Goal: Task Accomplishment & Management: Use online tool/utility

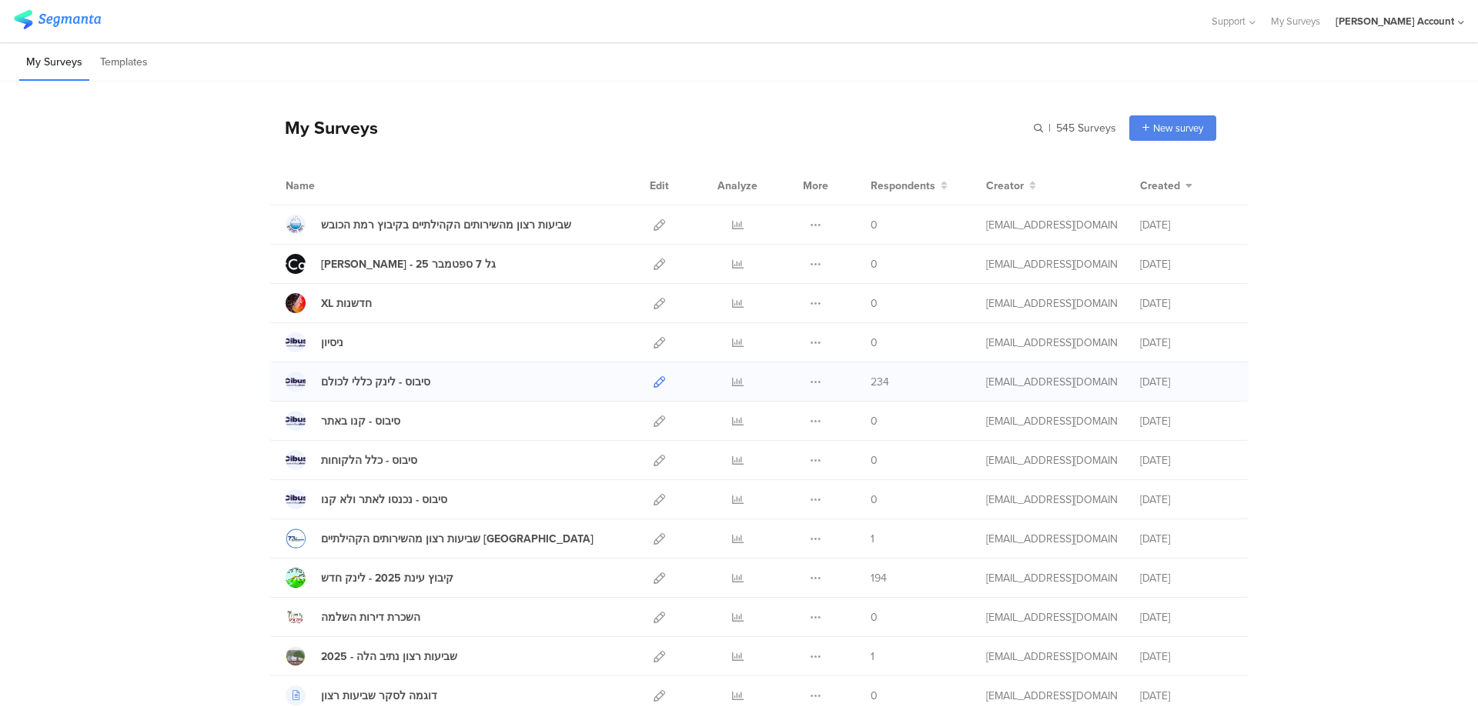
click at [653, 383] on icon at bounding box center [659, 382] width 12 height 12
click at [732, 378] on icon at bounding box center [738, 382] width 12 height 12
click at [654, 379] on icon at bounding box center [659, 382] width 12 height 12
click at [653, 374] on link at bounding box center [659, 381] width 12 height 38
click at [733, 382] on icon at bounding box center [738, 382] width 12 height 12
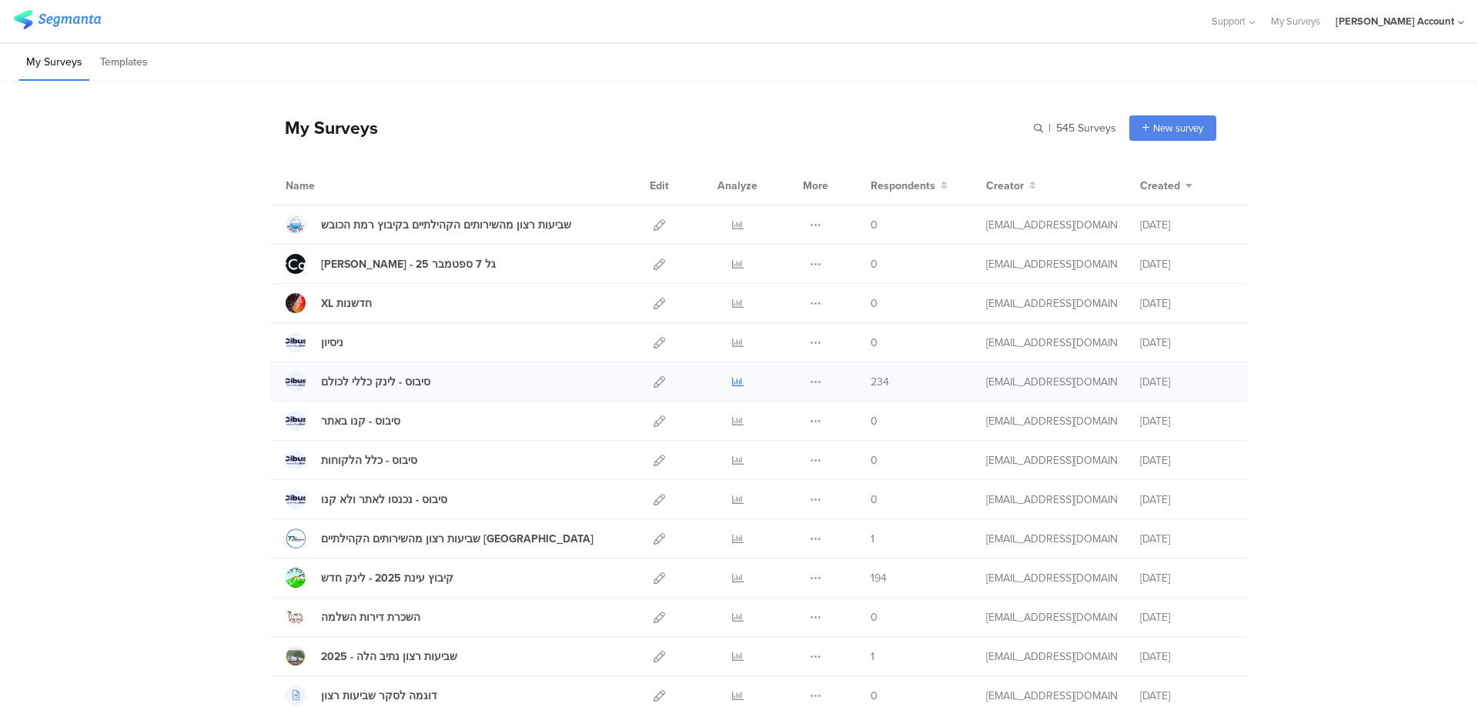
click at [732, 376] on icon at bounding box center [738, 382] width 12 height 12
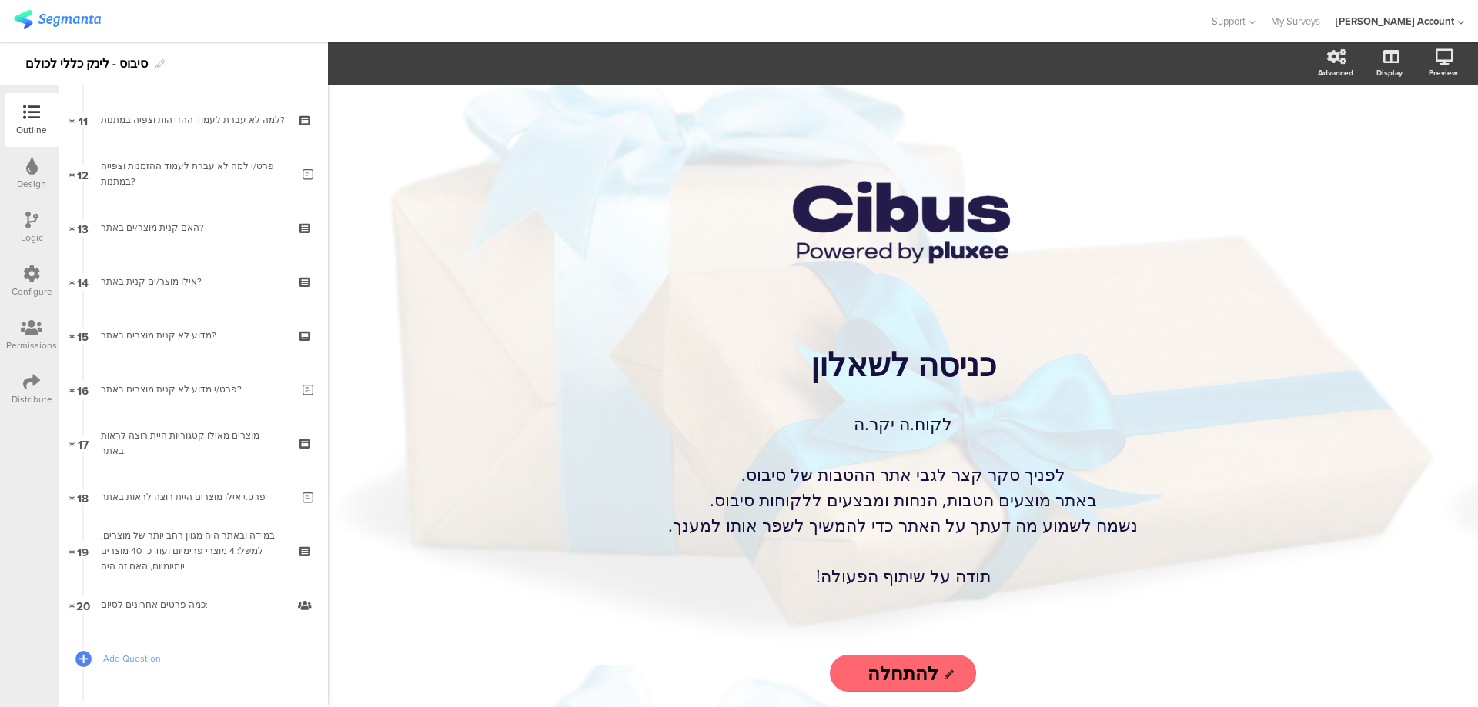
scroll to position [616, 0]
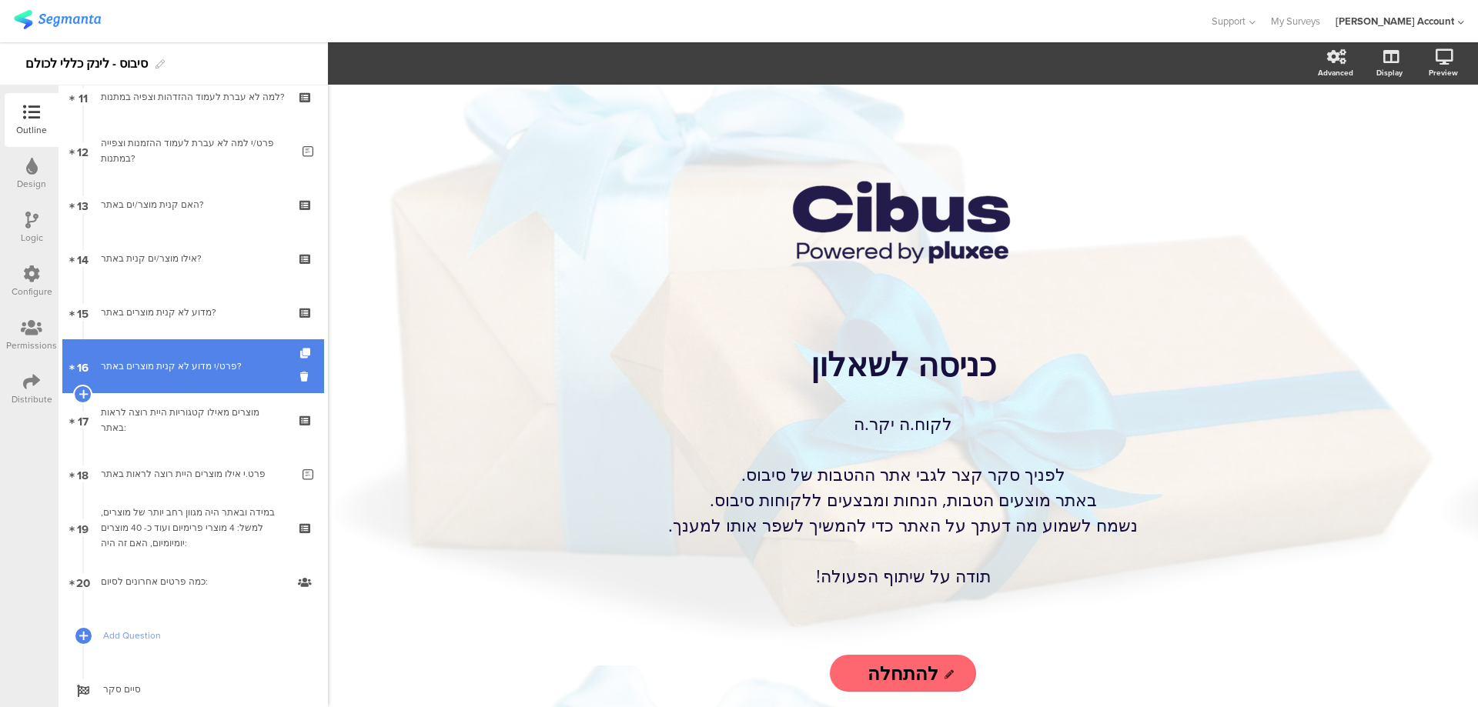
click at [282, 374] on link "16 פרט/י מדוע לא קנית מוצרים באתר?" at bounding box center [193, 366] width 262 height 54
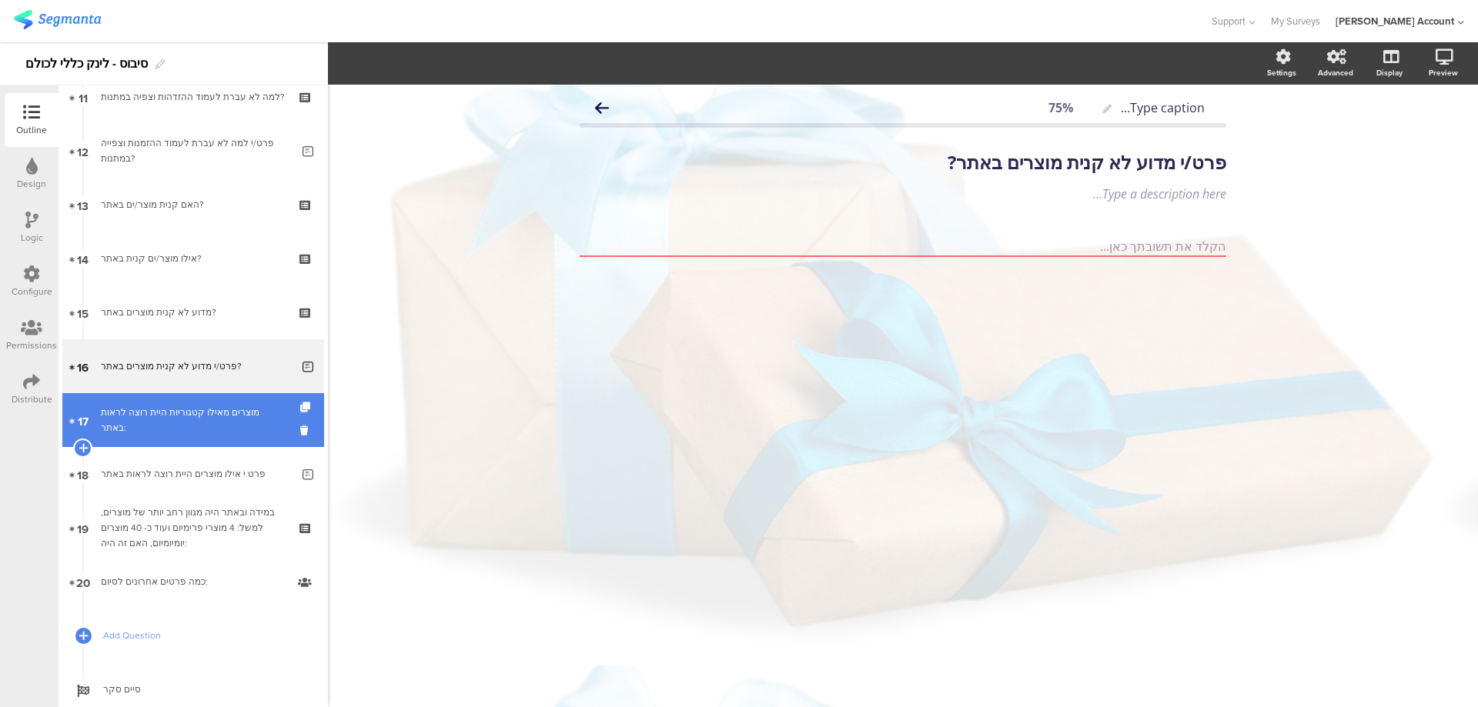
click at [219, 423] on div "מוצרים מאילו קטגוריות היית רוצה לראות באתר:" at bounding box center [193, 420] width 184 height 31
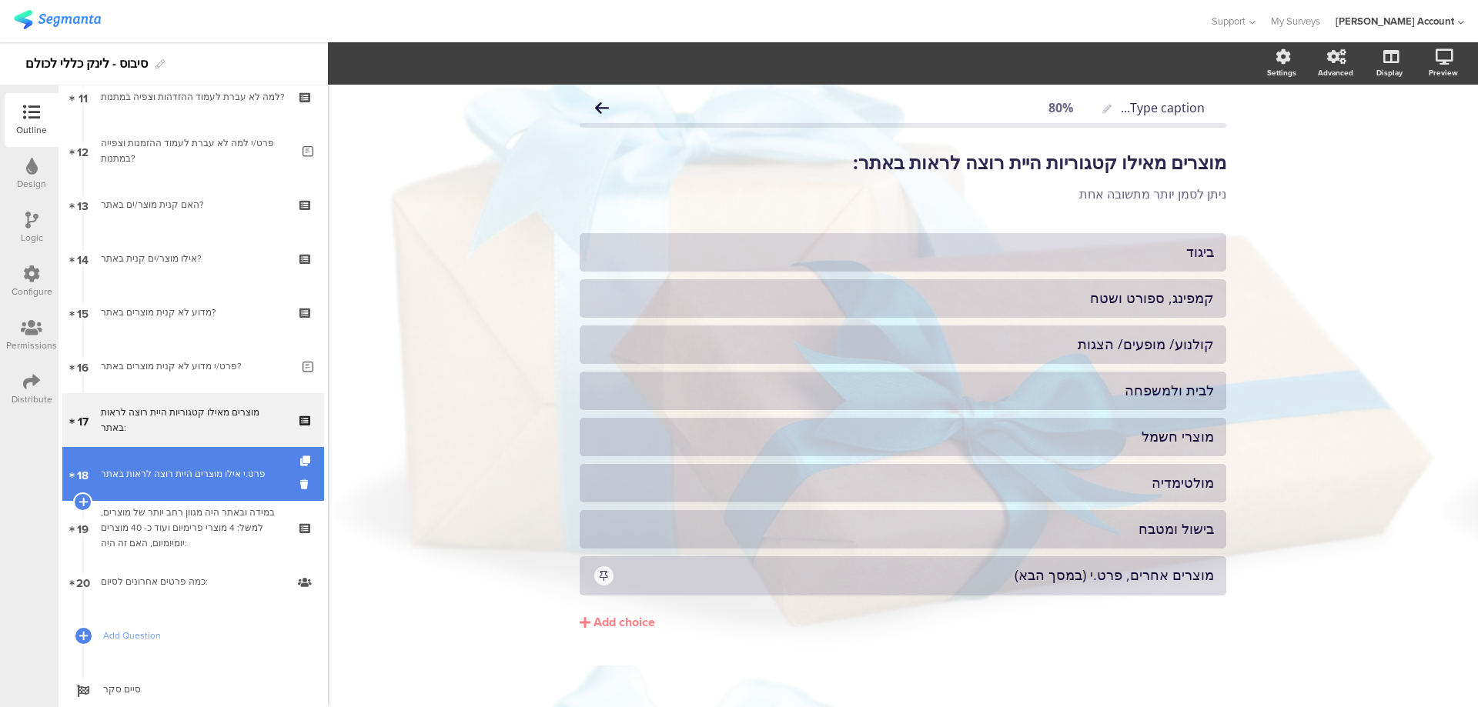
click at [209, 466] on link "18 פרט.י אילו מוצרים היית רוצה לראות באתר" at bounding box center [193, 474] width 262 height 54
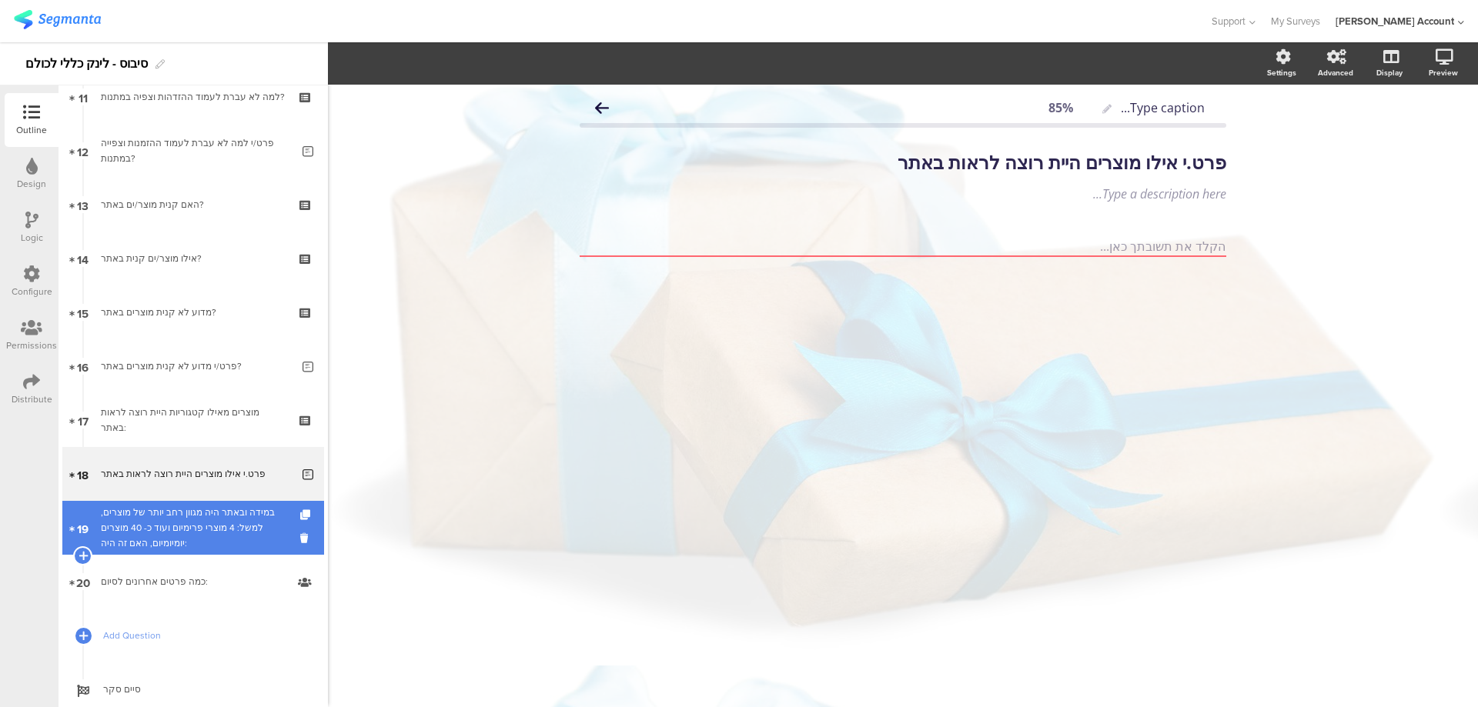
click at [212, 510] on div "במידה ובאתר היה מגוון רחב יותר של מוצרים, למשל: 4 מוצרי פרימיום ועוד כ- 40 מוצר…" at bounding box center [193, 528] width 184 height 46
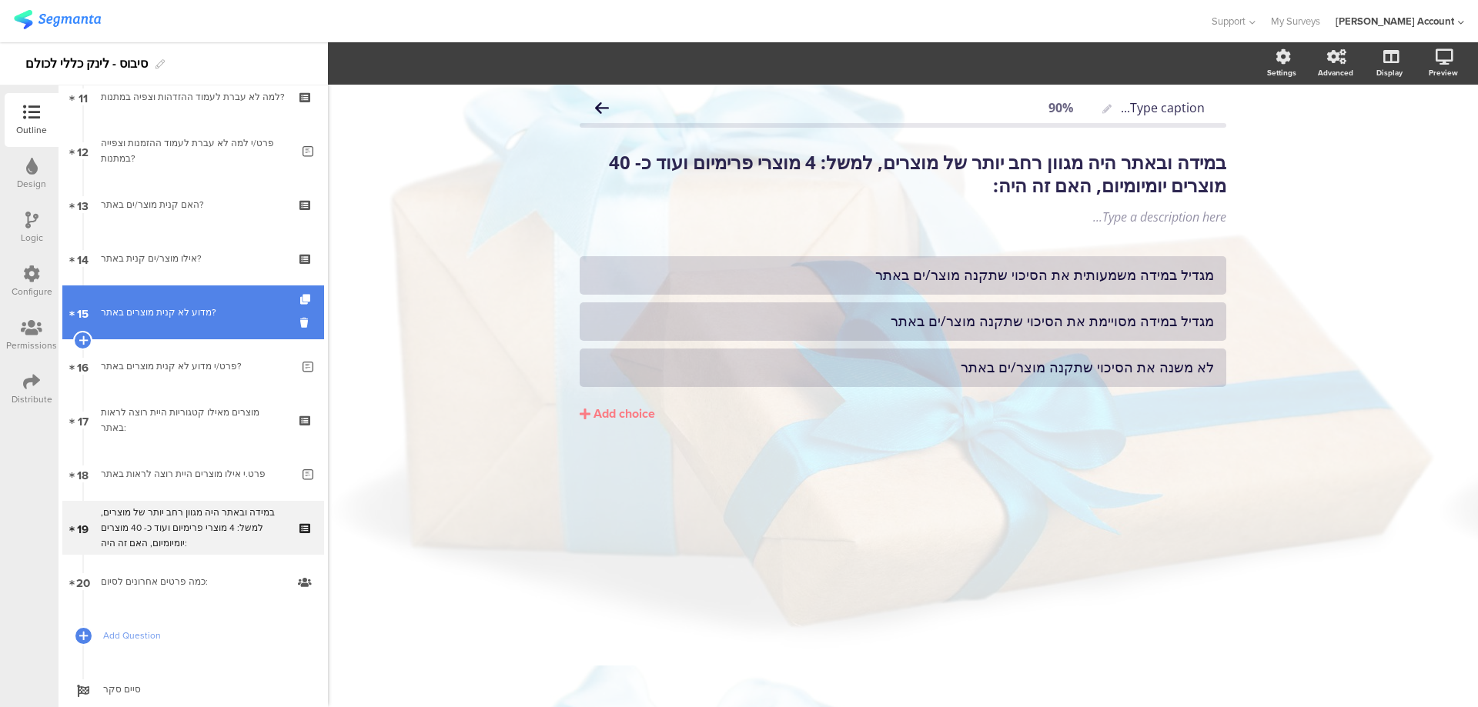
click at [219, 317] on div "מדוע לא קנית מוצרים באתר?" at bounding box center [193, 312] width 184 height 15
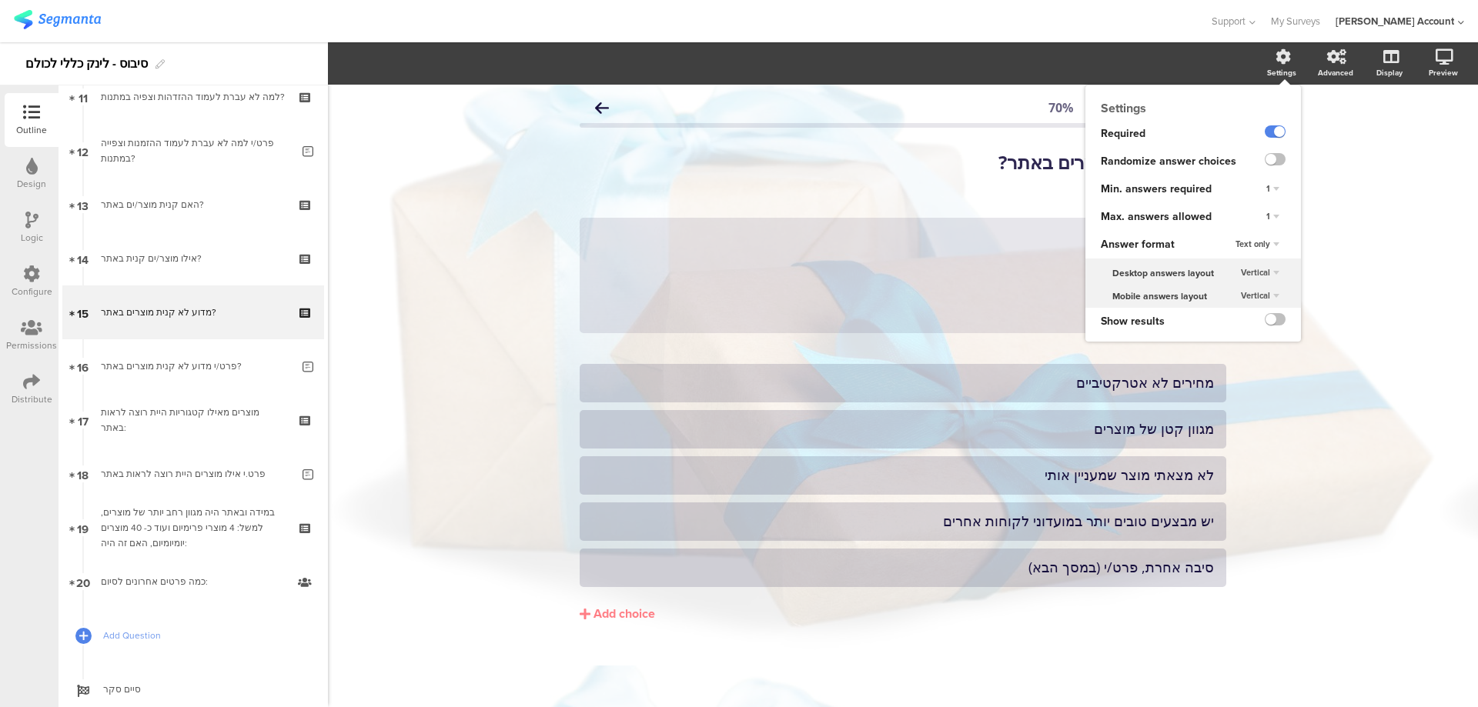
click at [1265, 214] on div "1" at bounding box center [1272, 217] width 25 height 18
click at [1253, 232] on div "Unlimited" at bounding box center [1250, 231] width 91 height 16
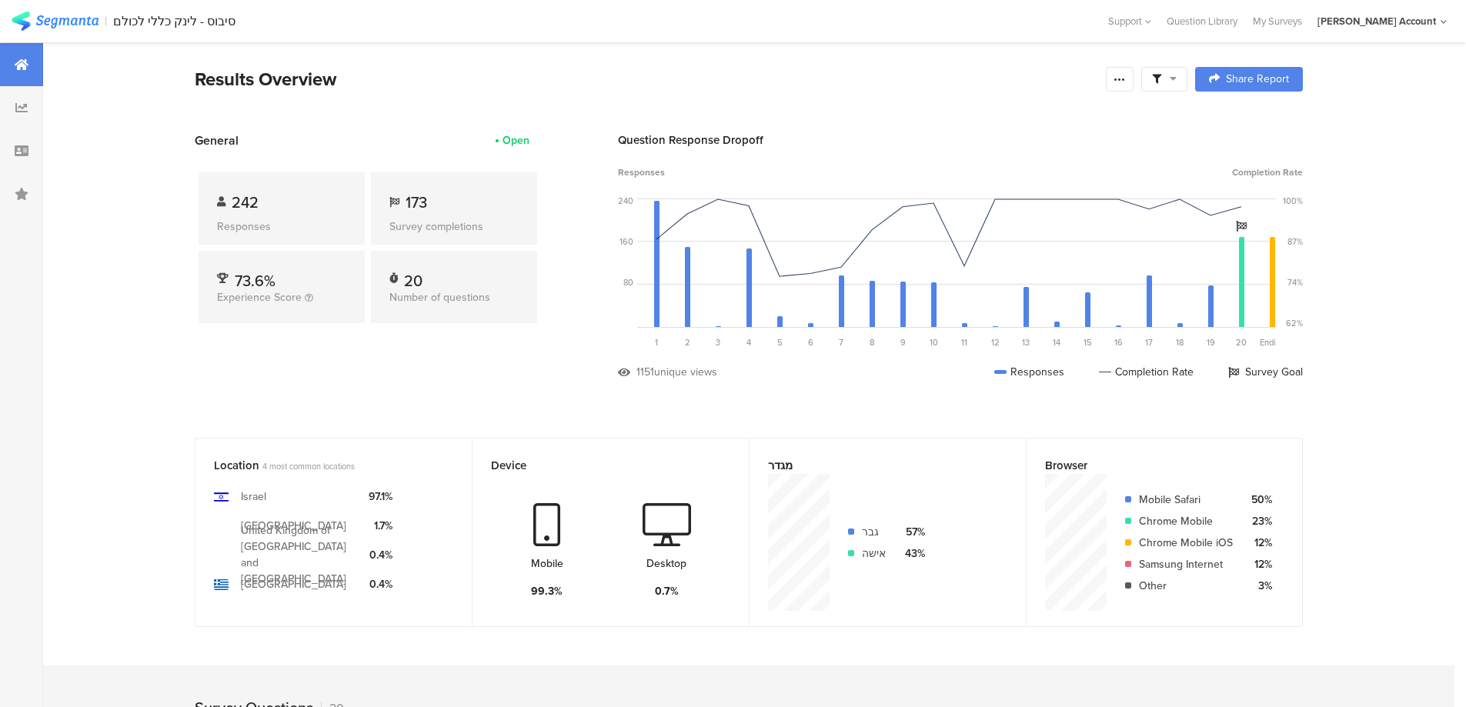
click at [1177, 73] on icon at bounding box center [1173, 78] width 7 height 11
click at [1248, 119] on span at bounding box center [1242, 122] width 23 height 12
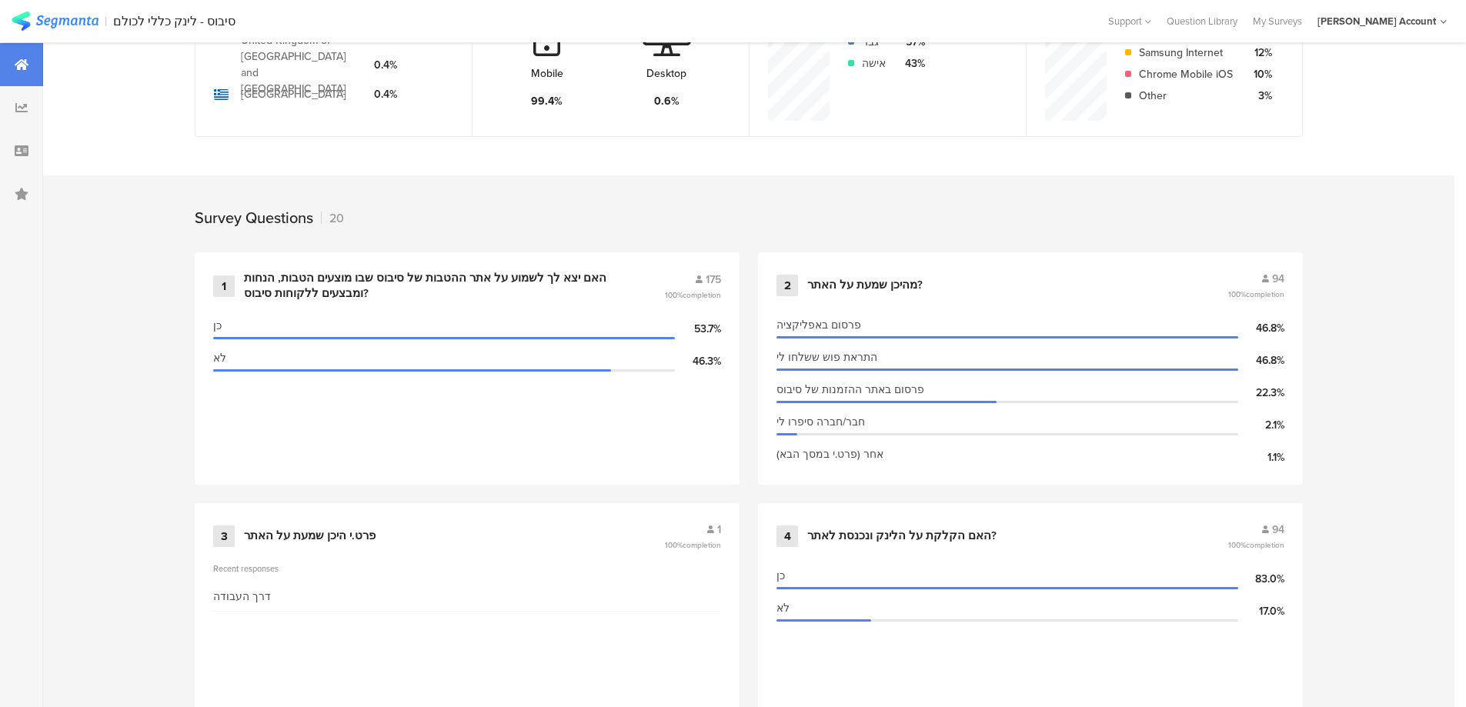
scroll to position [513, 0]
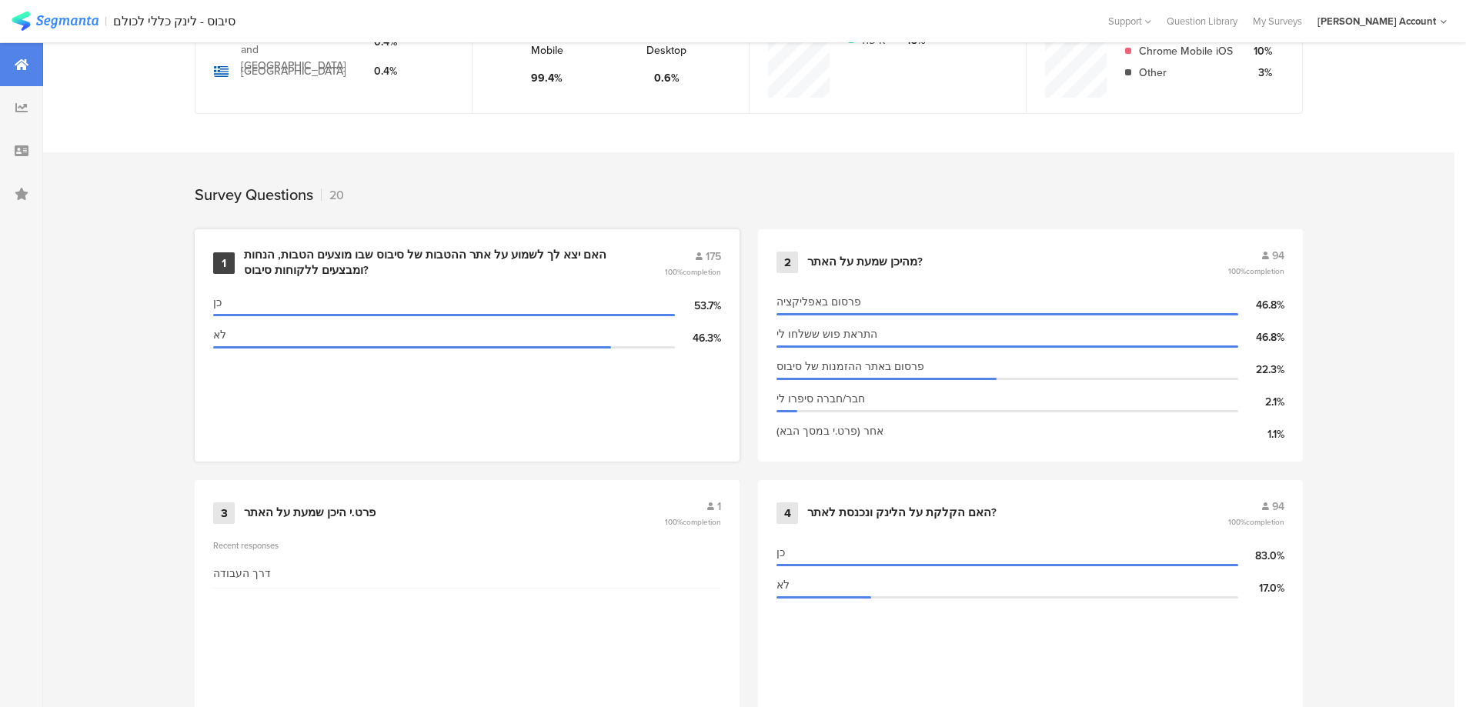
click at [533, 249] on div "האם יצא לך לשמוע על אתר ההטבות של סיבוס שבו מוצעים הטבות, הנחות ומבצעים ללקוחות…" at bounding box center [435, 263] width 383 height 30
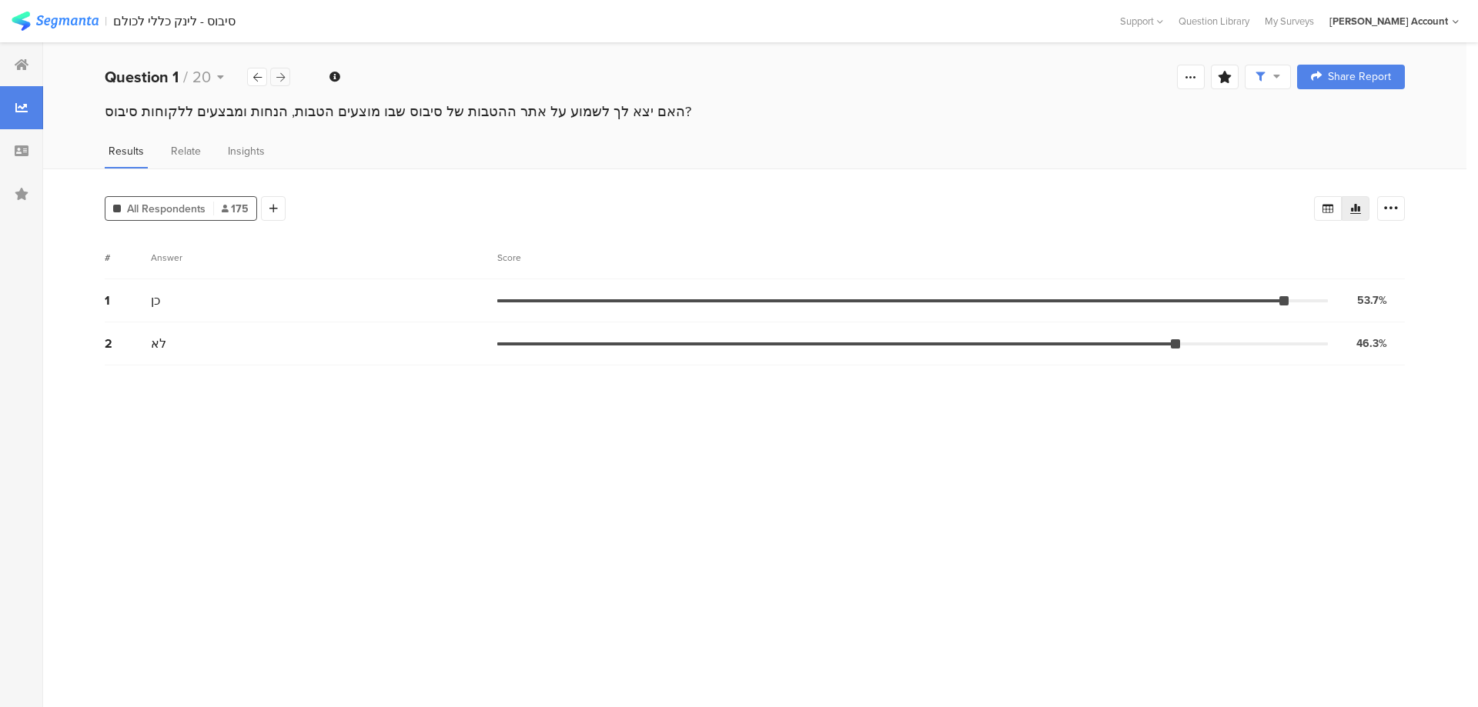
click at [276, 78] on icon at bounding box center [280, 77] width 8 height 10
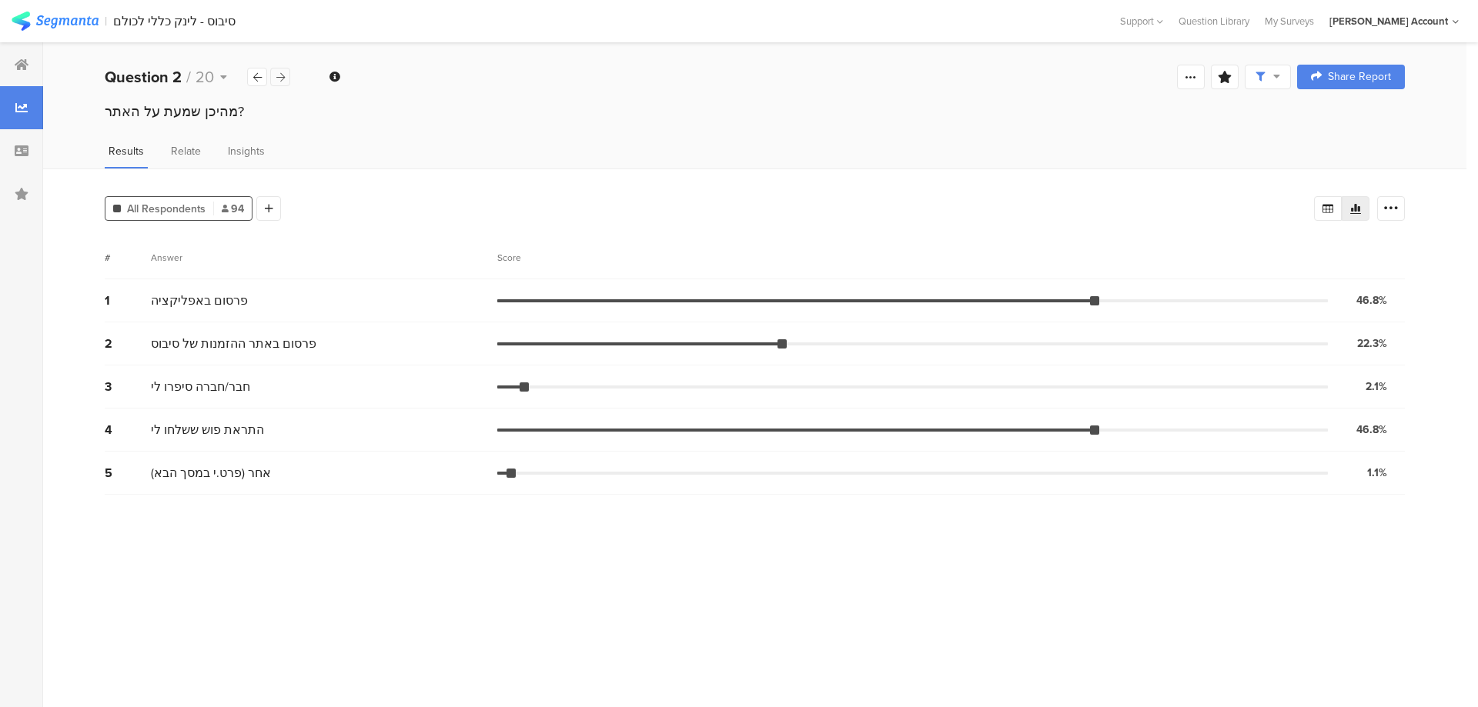
click at [276, 78] on icon at bounding box center [280, 77] width 8 height 10
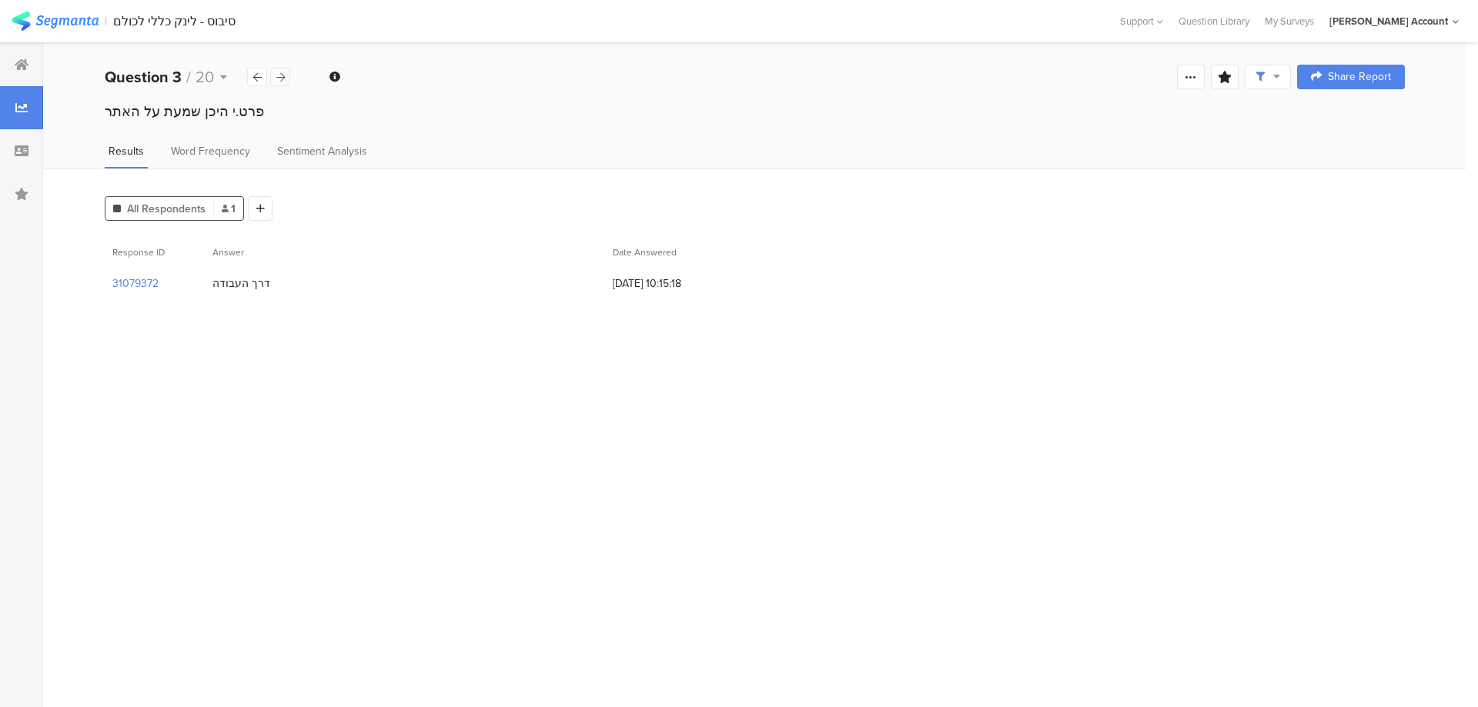
click at [276, 78] on icon at bounding box center [280, 77] width 8 height 10
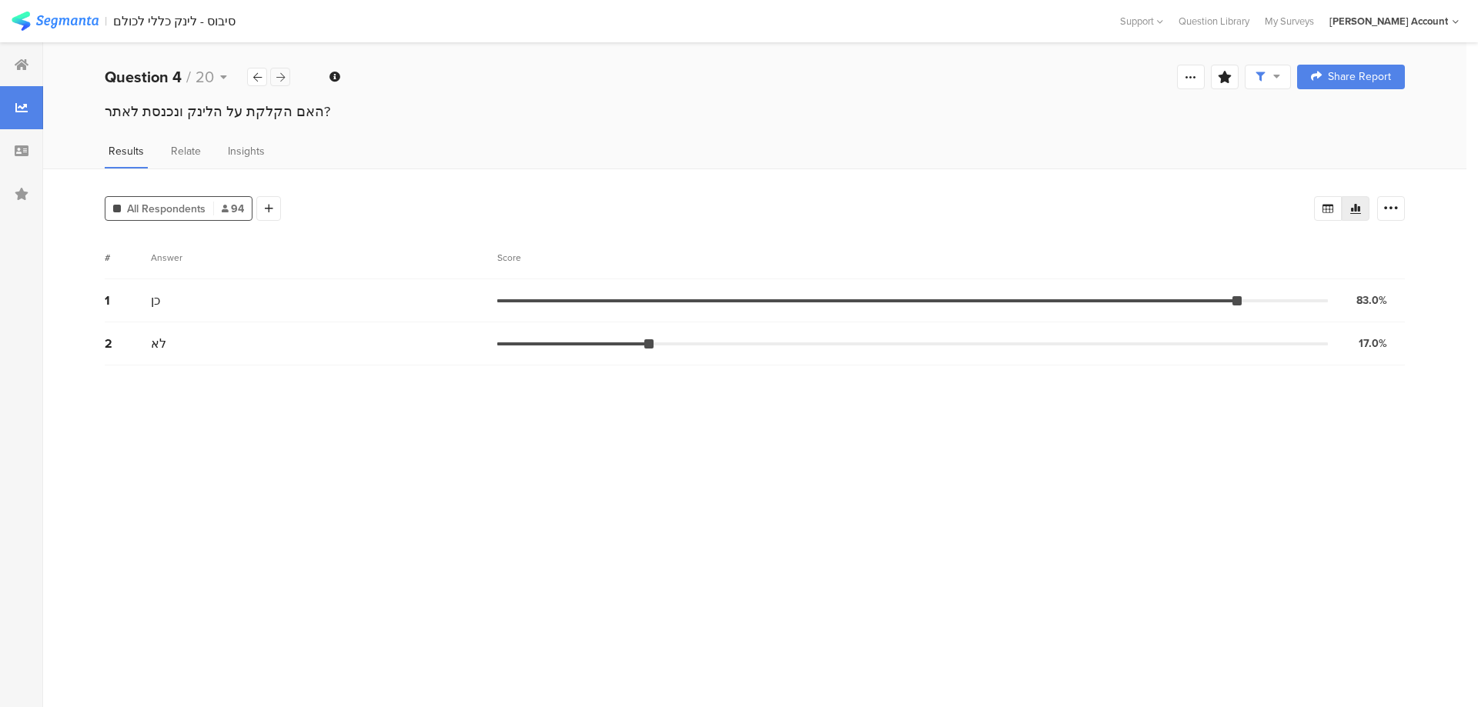
click at [276, 78] on icon at bounding box center [280, 77] width 8 height 10
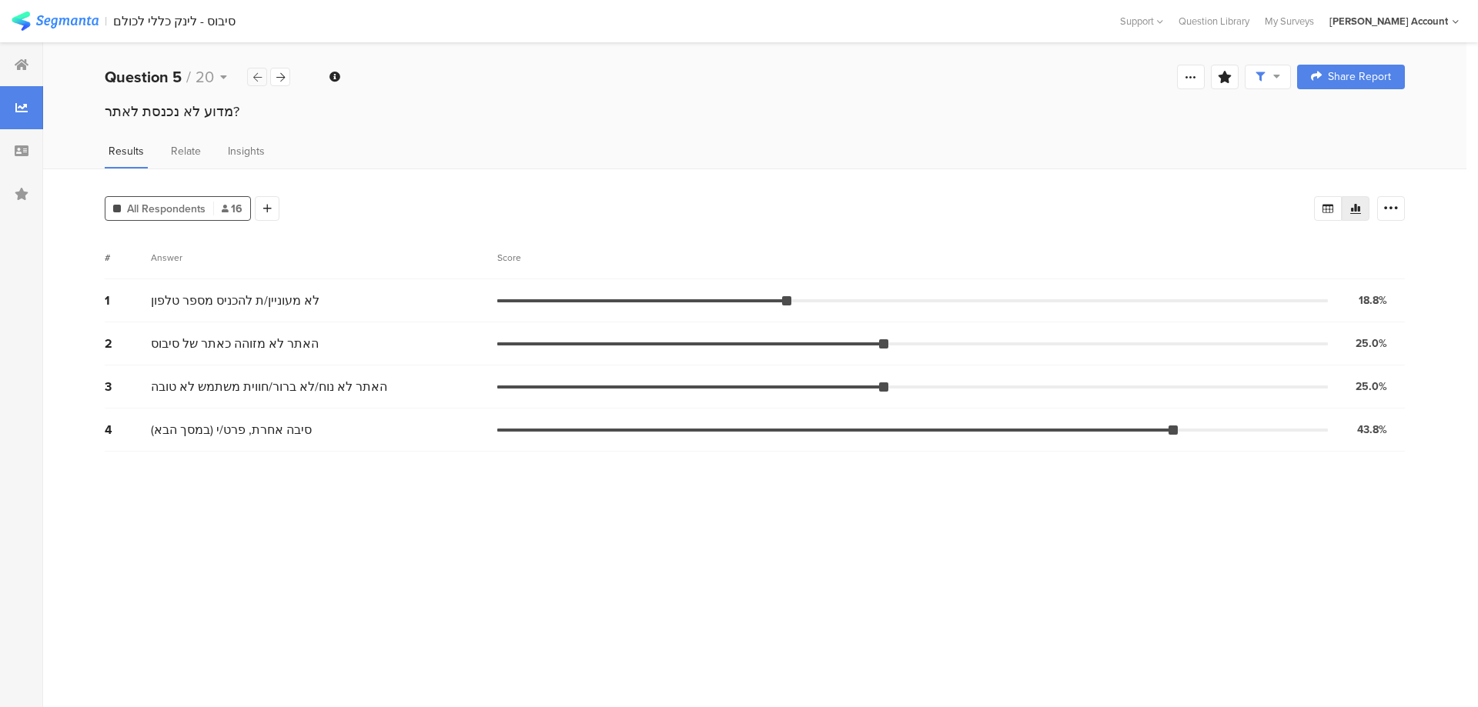
click at [259, 78] on icon at bounding box center [257, 77] width 8 height 10
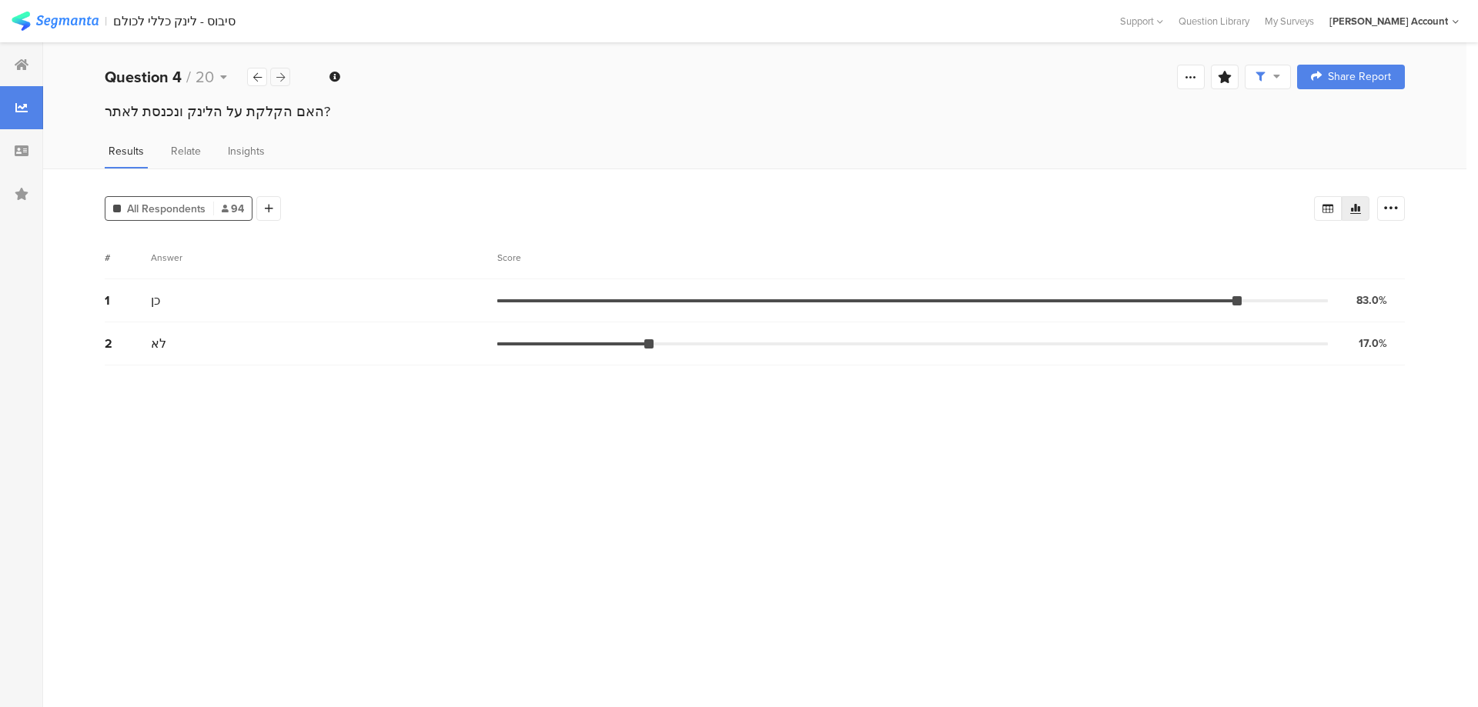
click at [282, 80] on icon at bounding box center [280, 77] width 8 height 10
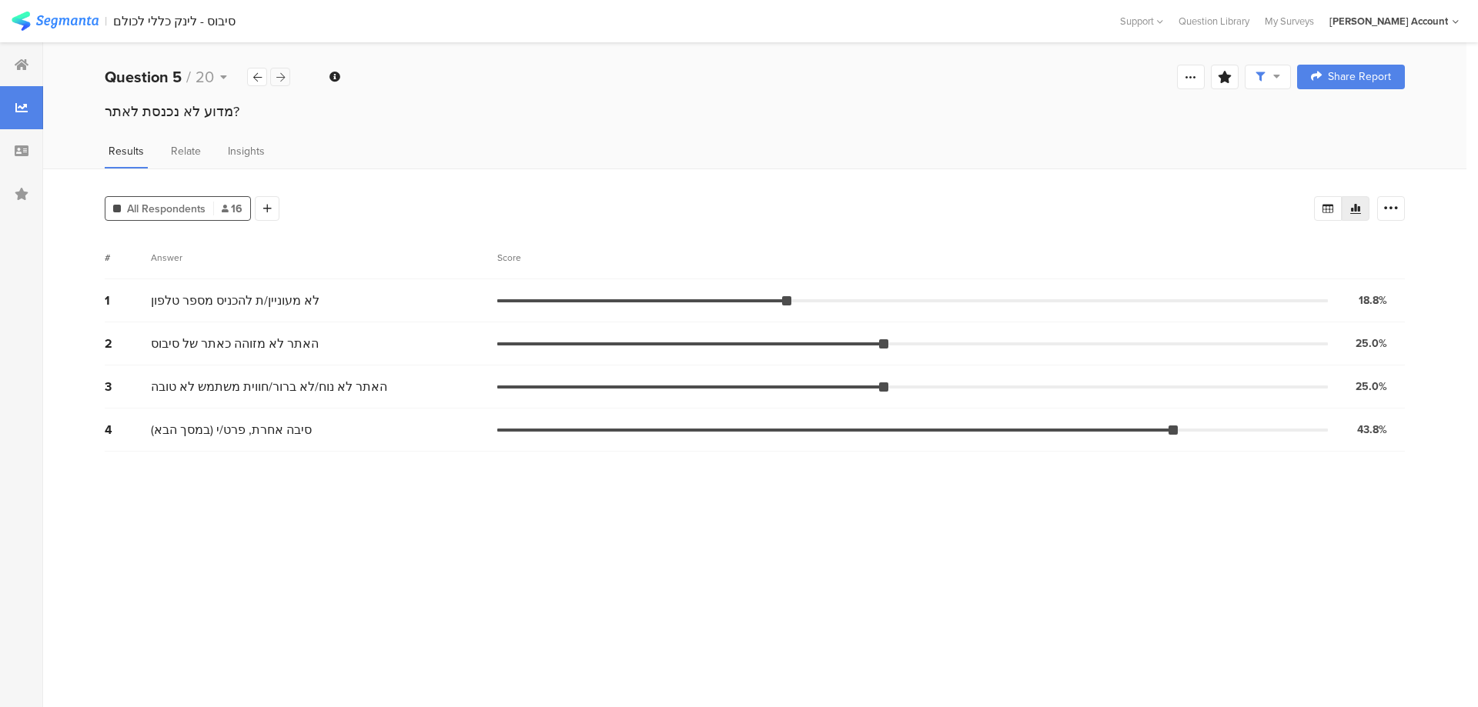
click at [275, 81] on div at bounding box center [280, 77] width 20 height 18
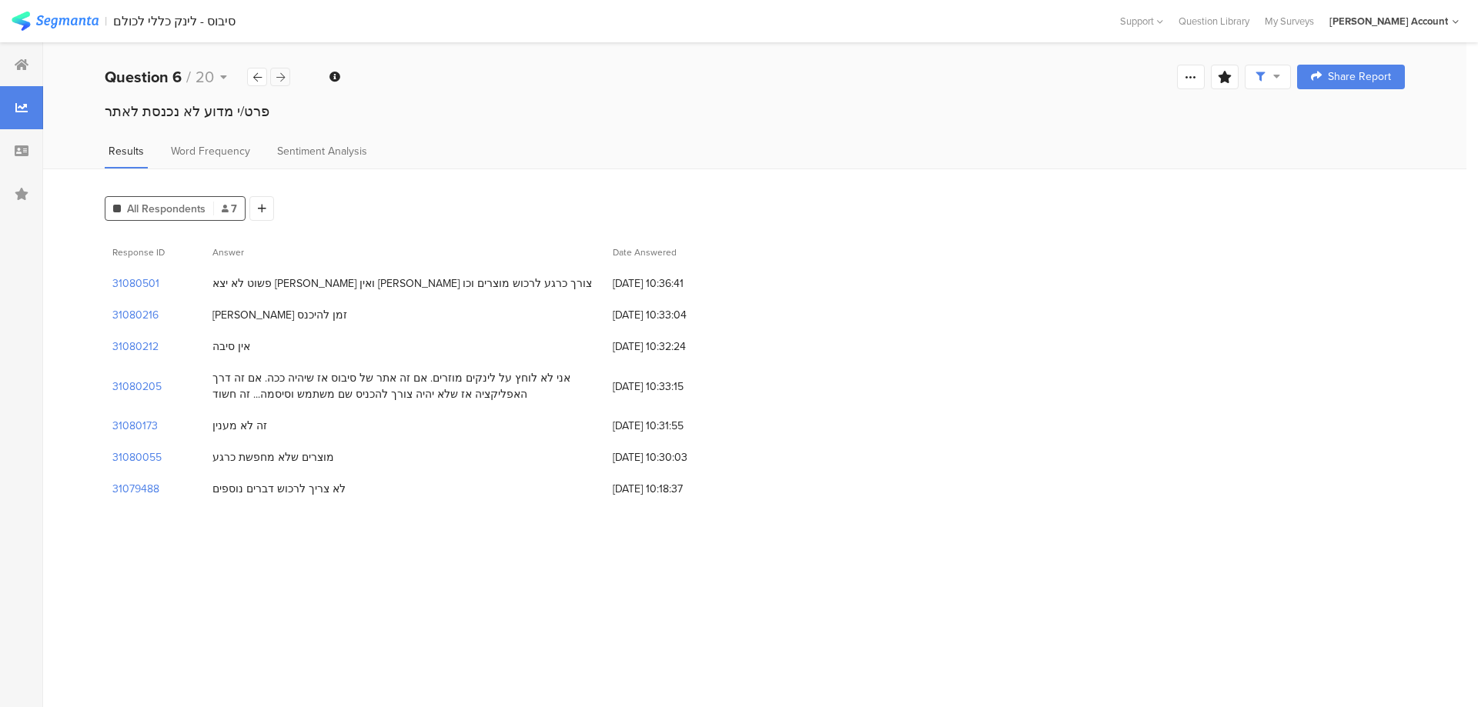
click at [275, 81] on div at bounding box center [280, 77] width 20 height 18
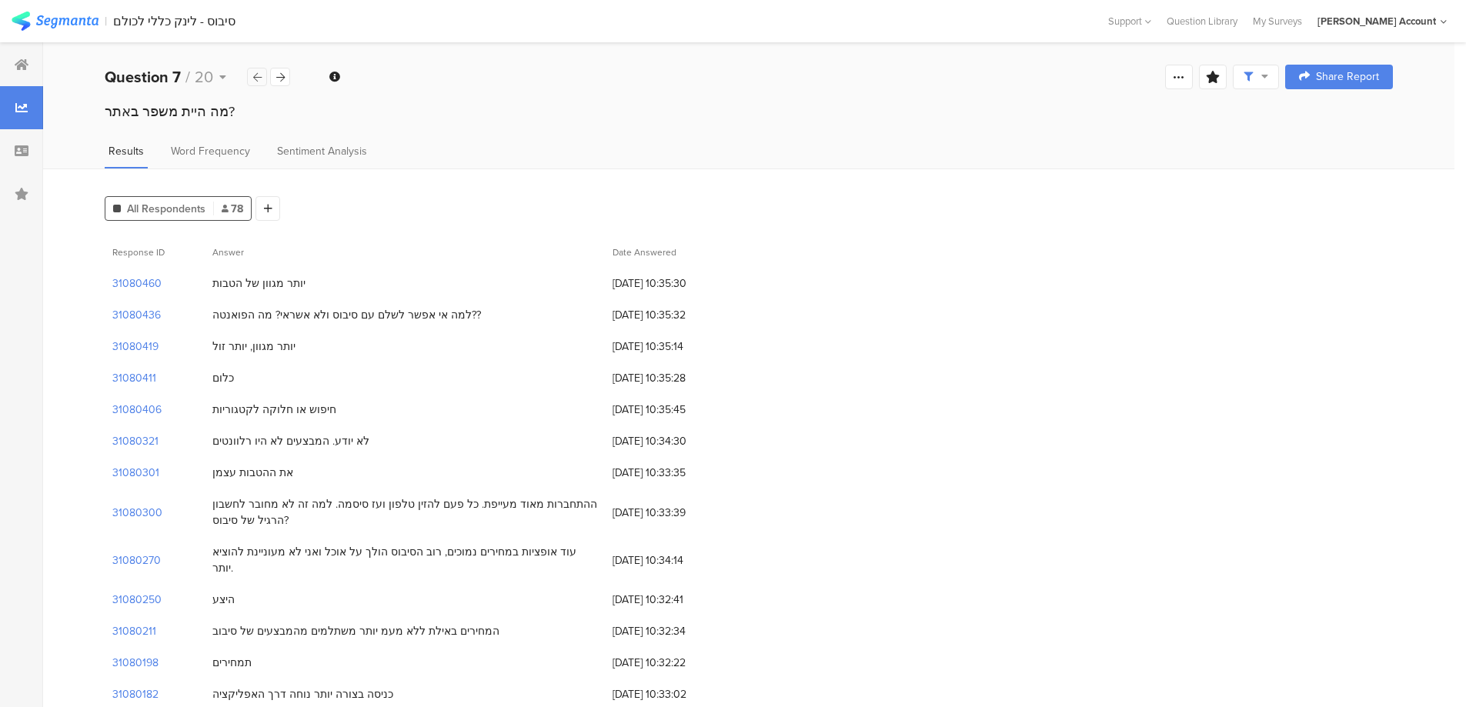
click at [257, 79] on icon at bounding box center [257, 77] width 8 height 10
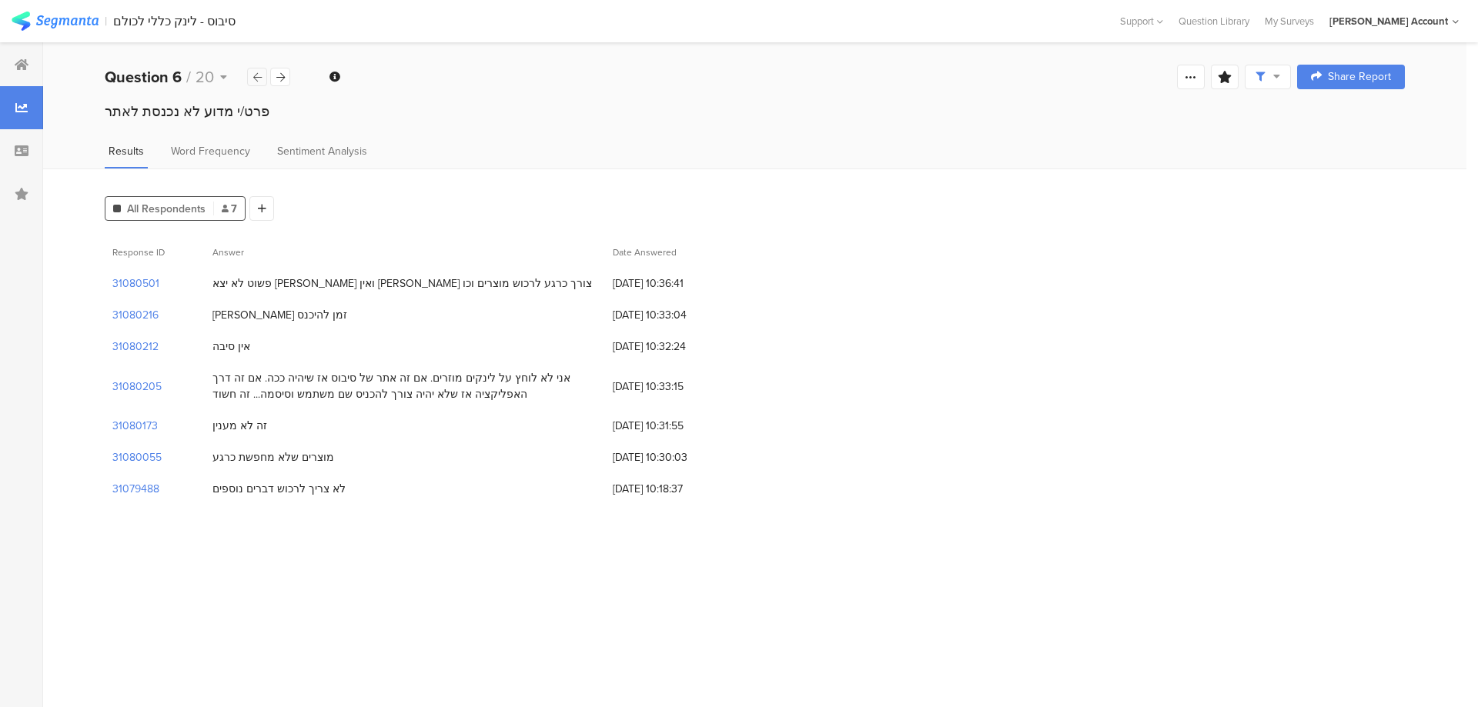
click at [256, 79] on icon at bounding box center [257, 77] width 8 height 10
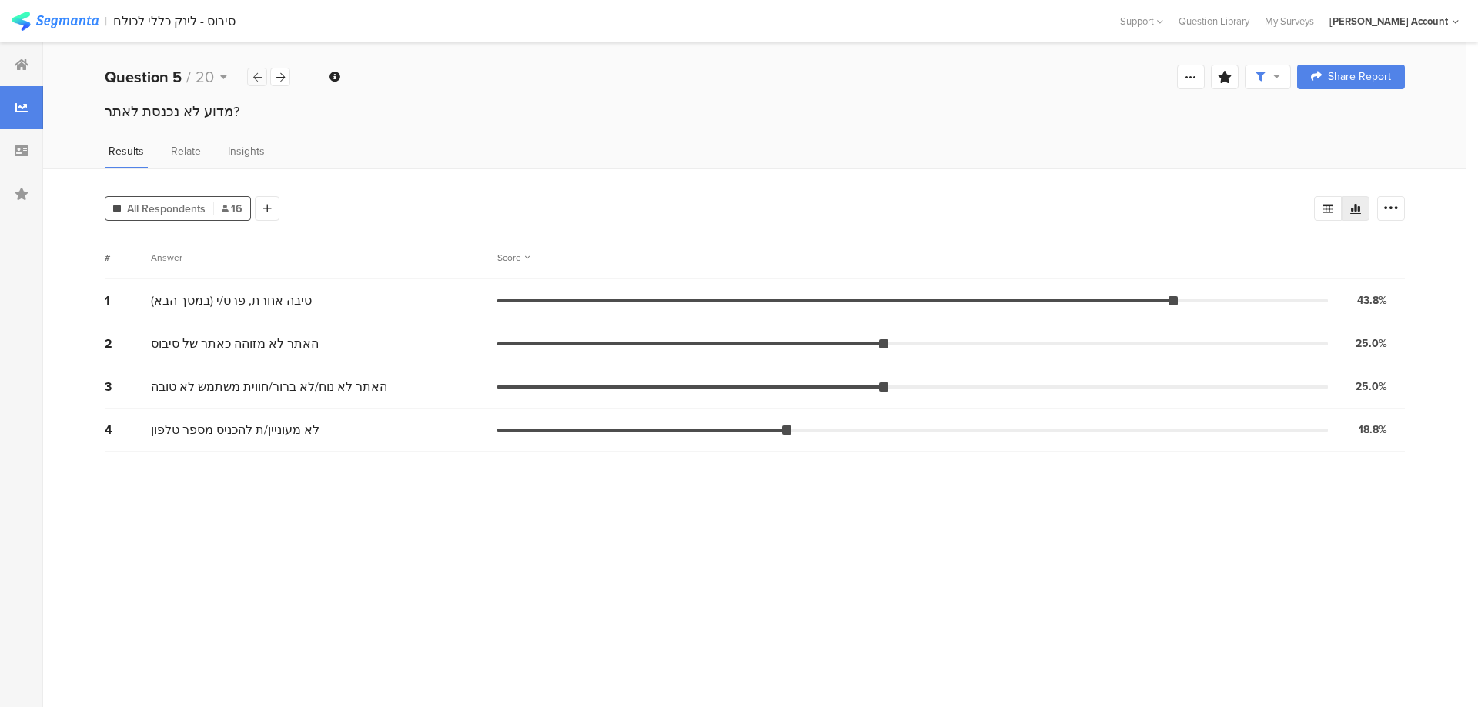
click at [256, 79] on icon at bounding box center [257, 77] width 8 height 10
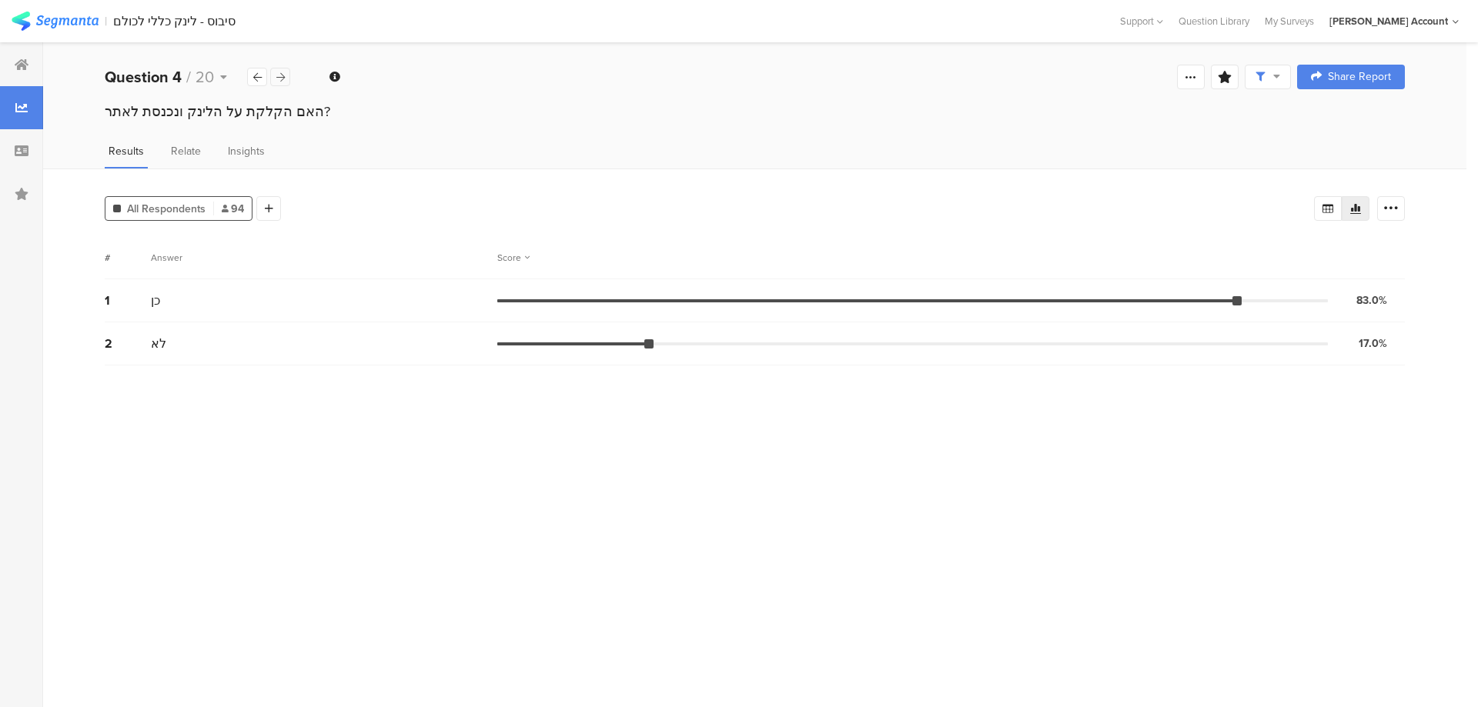
click at [283, 78] on icon at bounding box center [280, 77] width 8 height 10
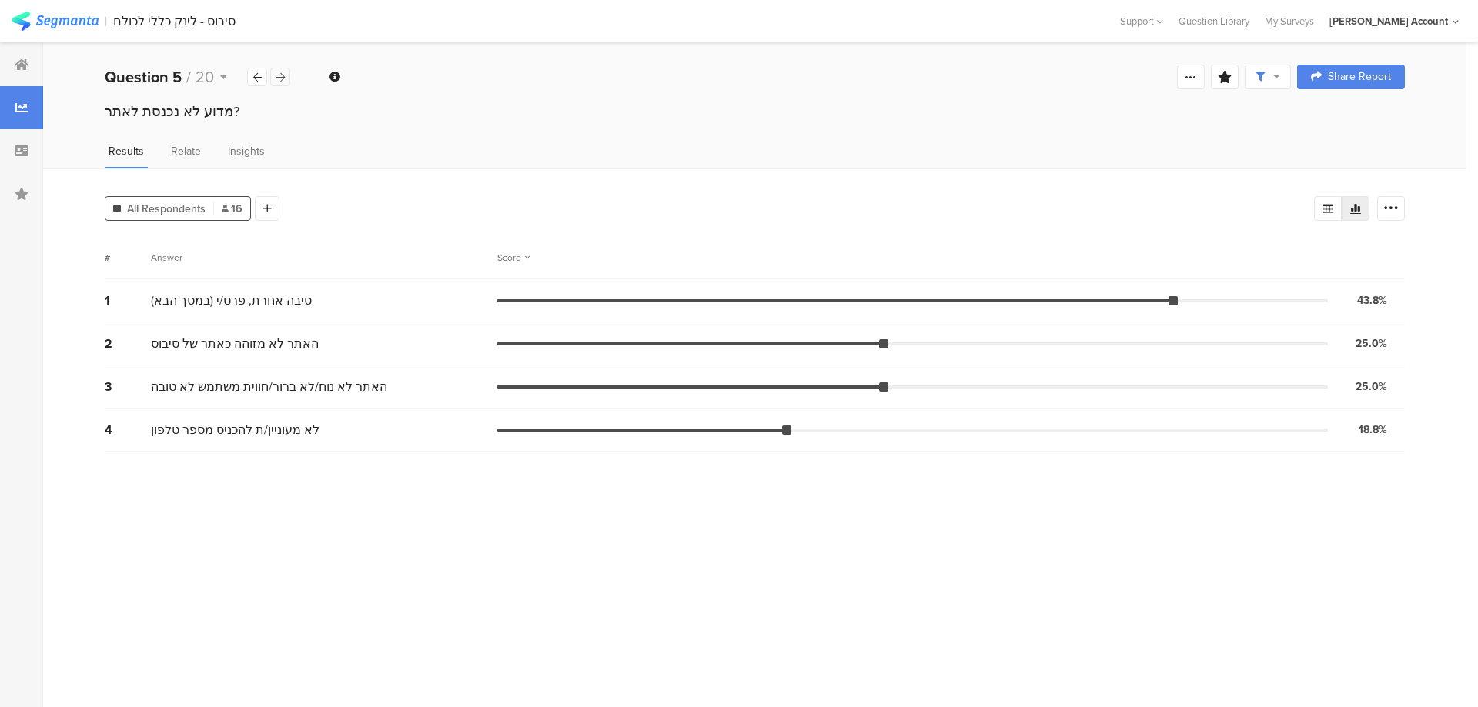
click at [283, 78] on icon at bounding box center [280, 77] width 8 height 10
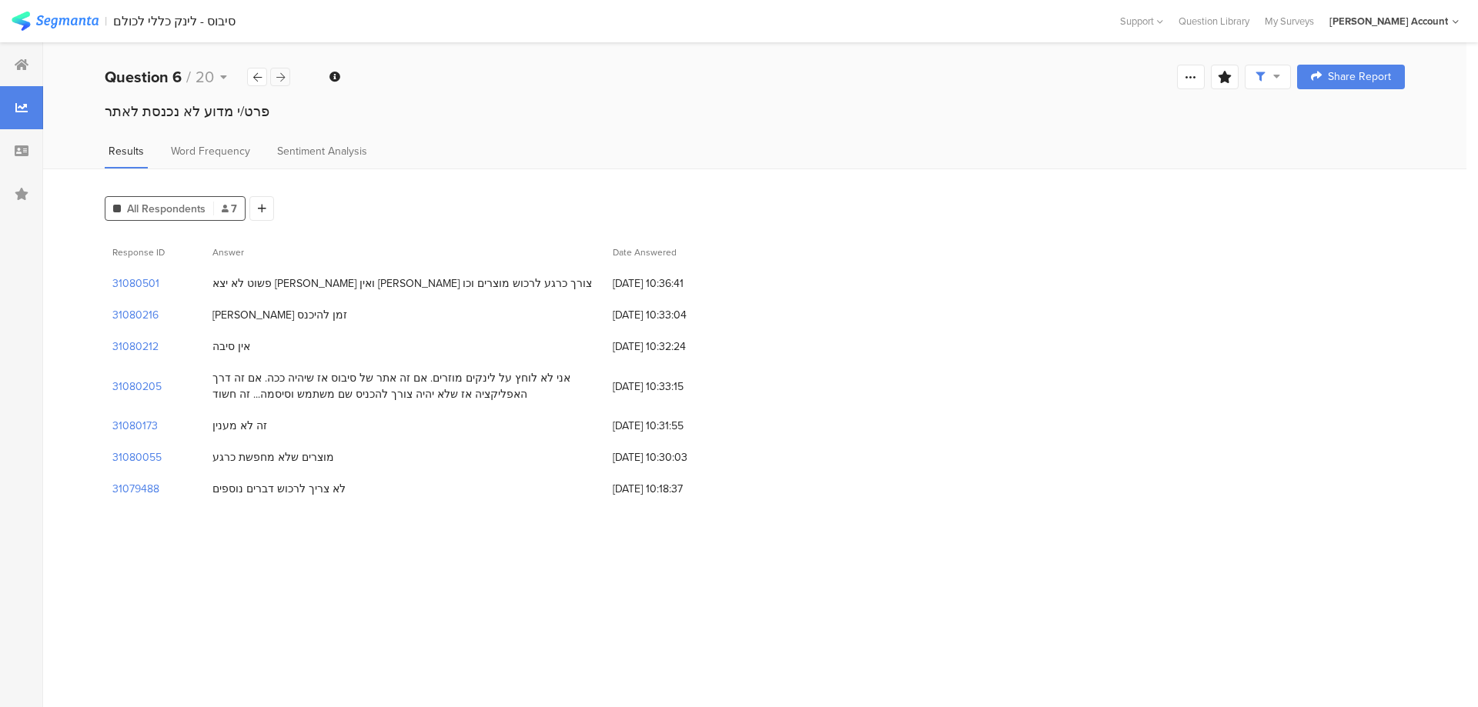
click at [279, 75] on icon at bounding box center [280, 77] width 8 height 10
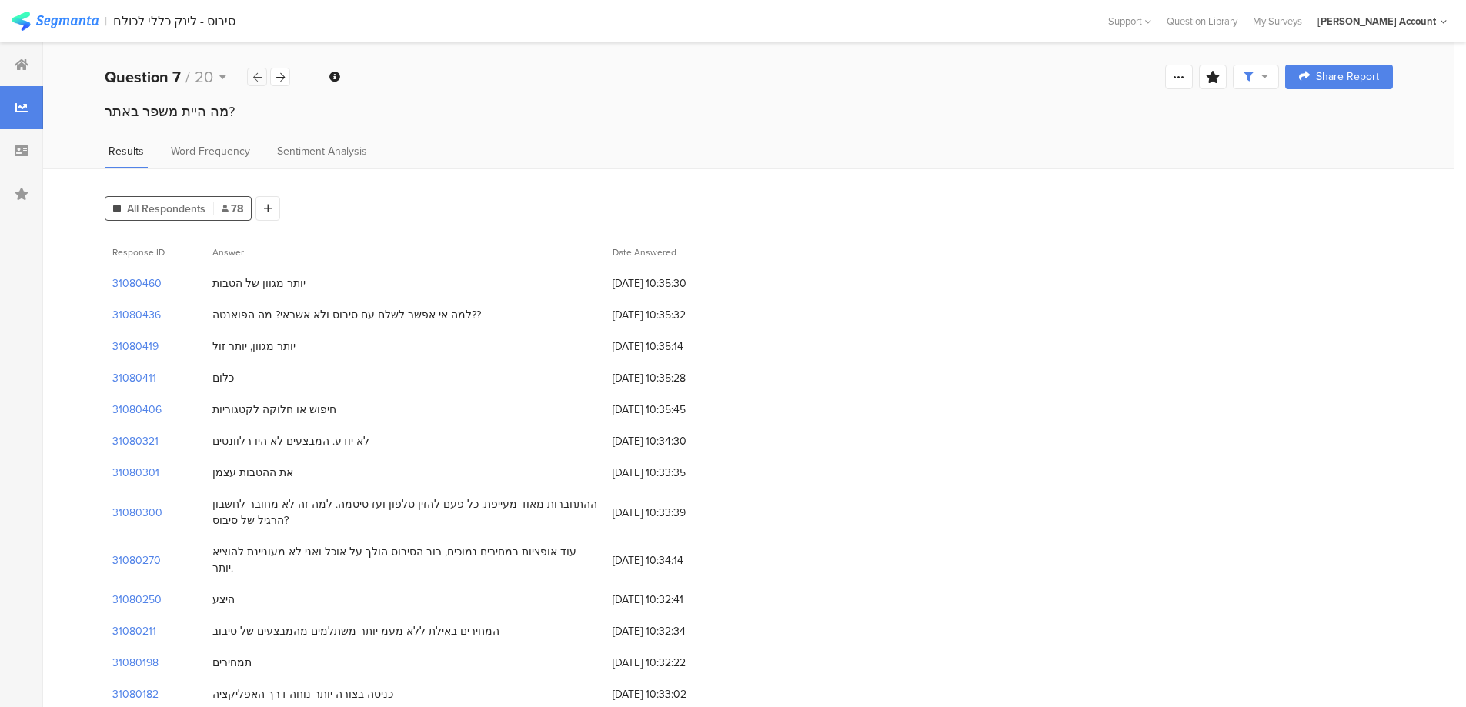
click at [259, 77] on icon at bounding box center [257, 77] width 8 height 10
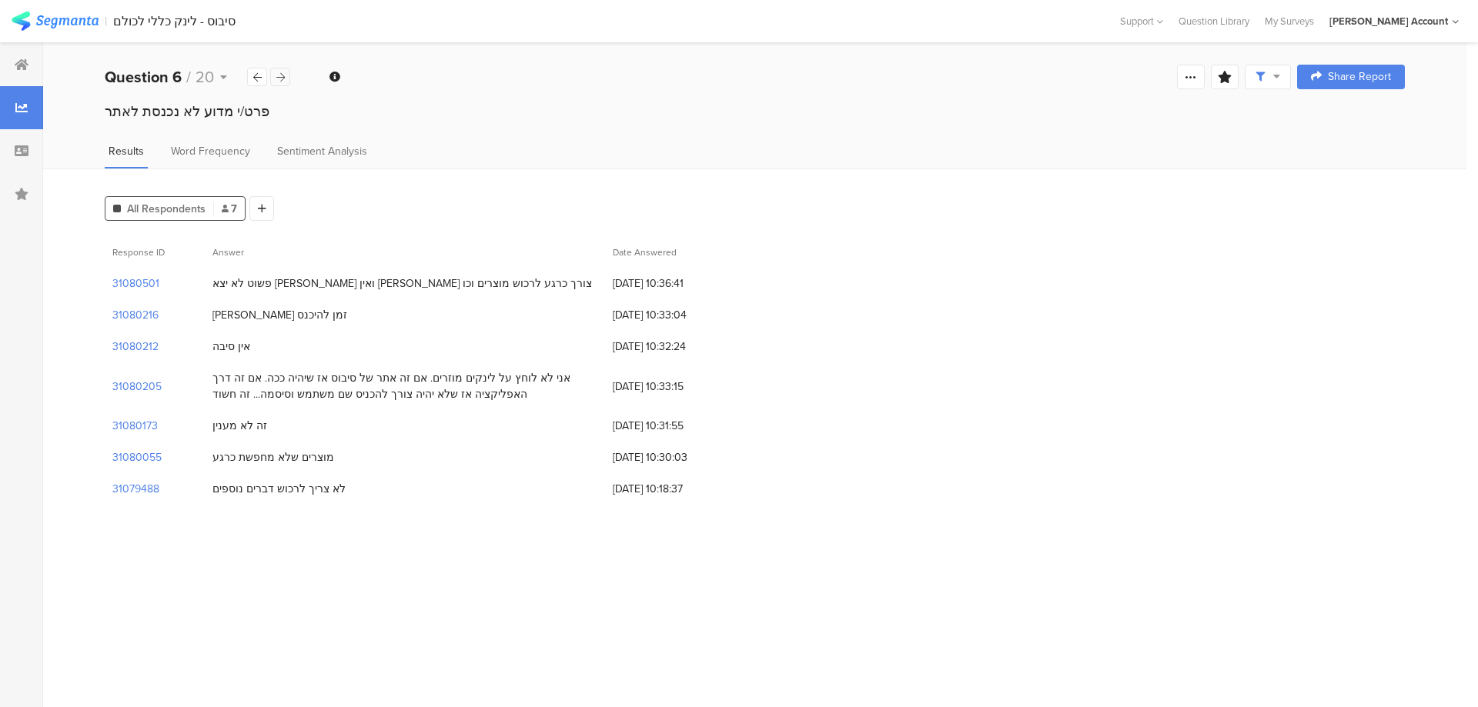
click at [278, 75] on icon at bounding box center [280, 77] width 8 height 10
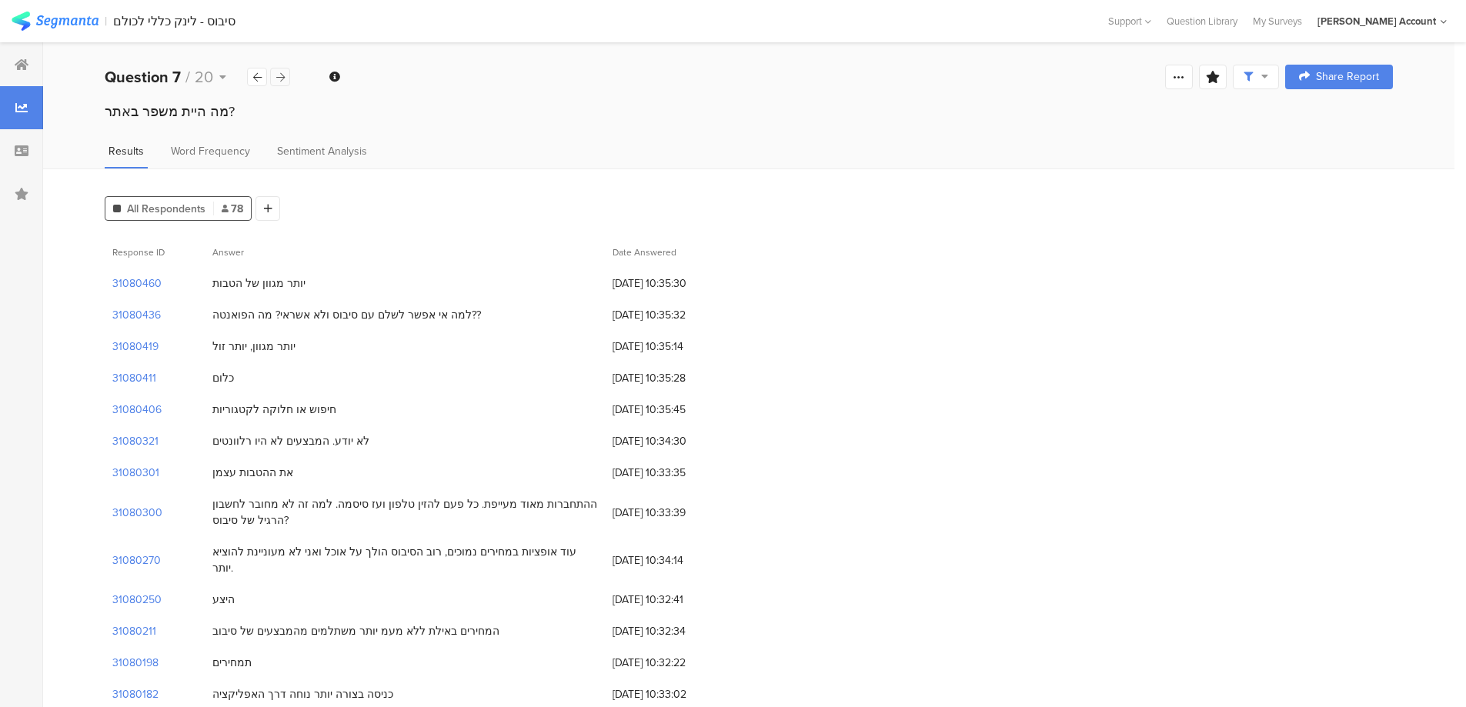
click at [278, 75] on icon at bounding box center [280, 77] width 8 height 10
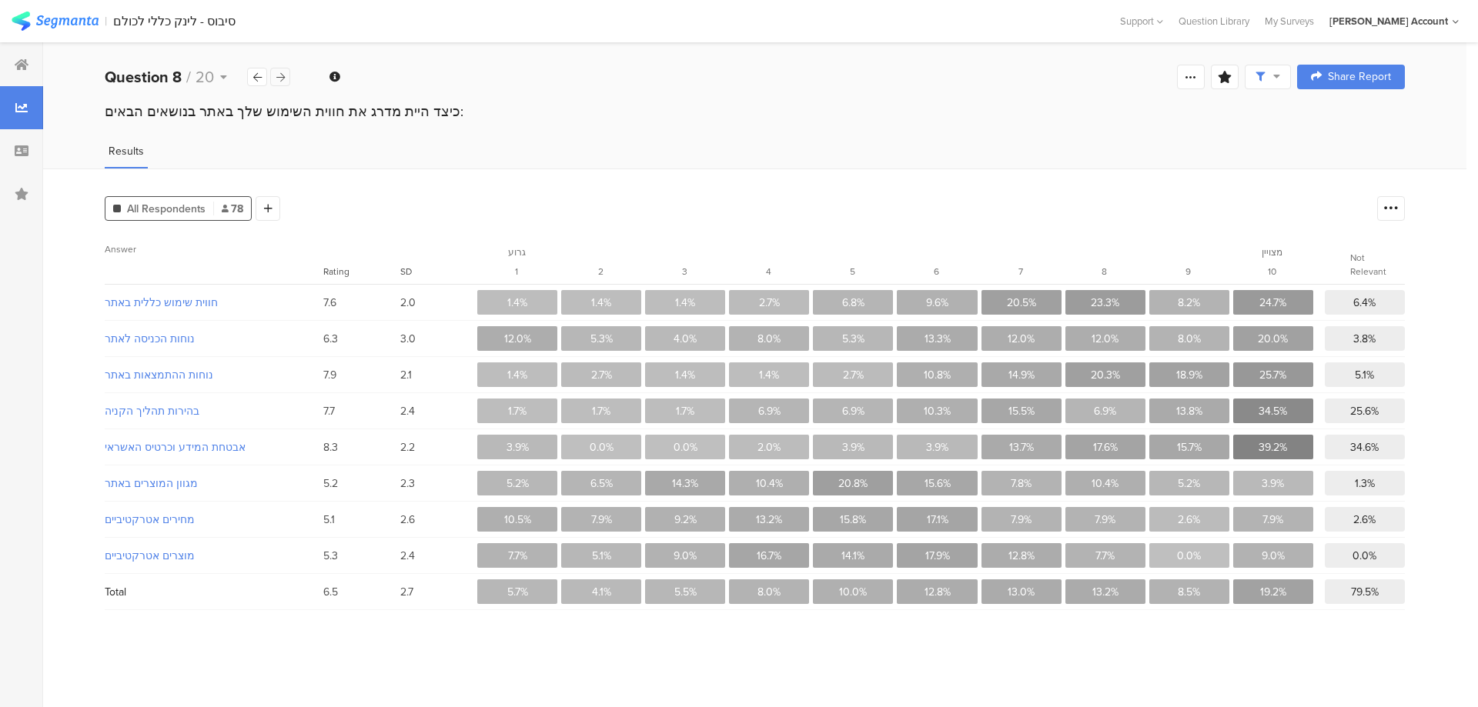
click at [286, 73] on div at bounding box center [280, 77] width 20 height 18
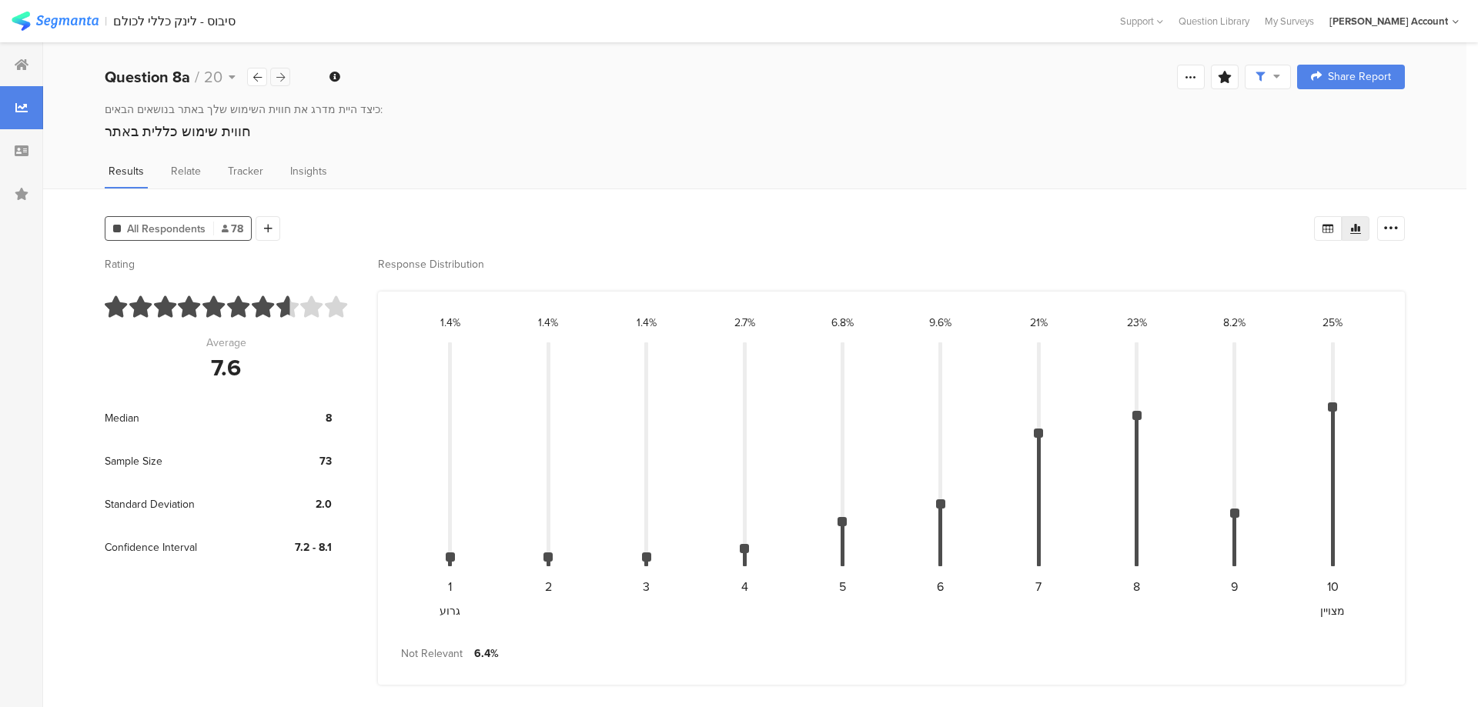
click at [286, 75] on div at bounding box center [280, 77] width 20 height 18
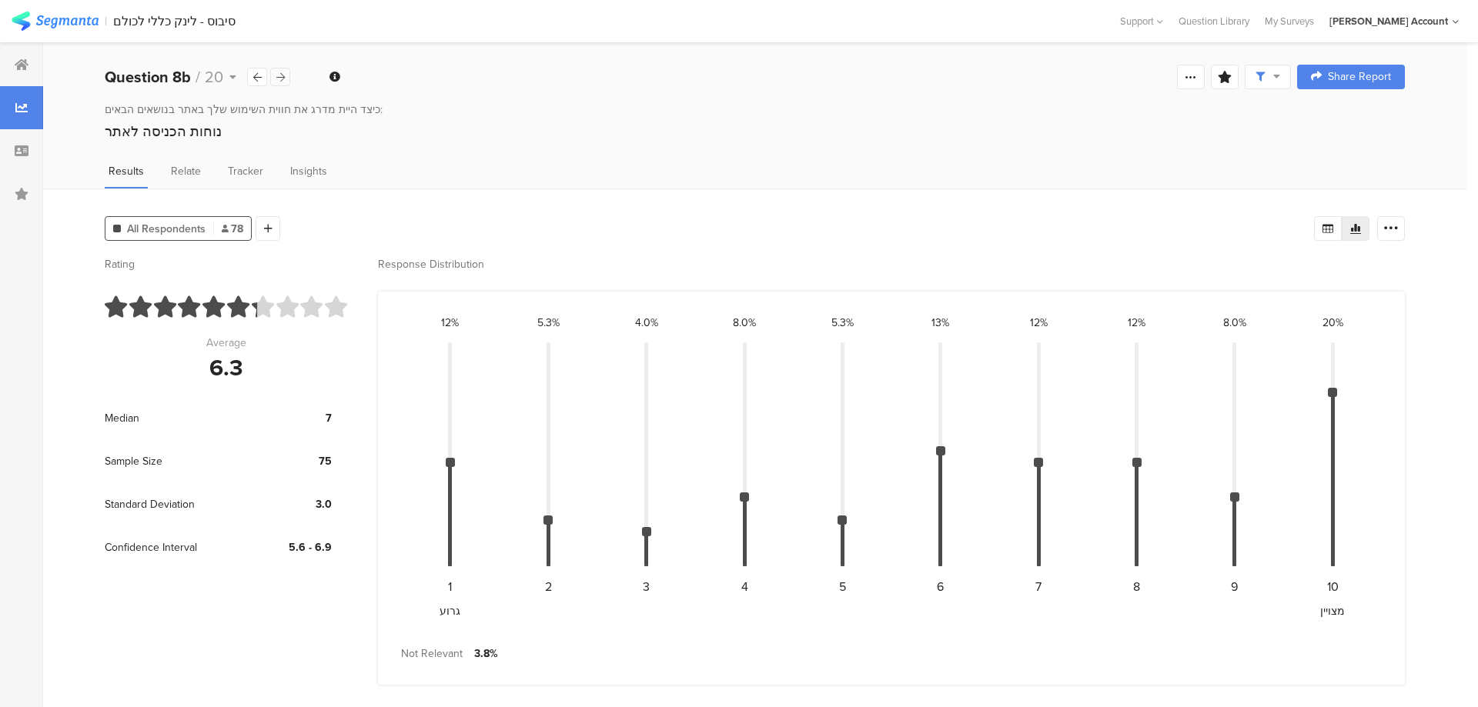
click at [286, 75] on div at bounding box center [280, 77] width 20 height 18
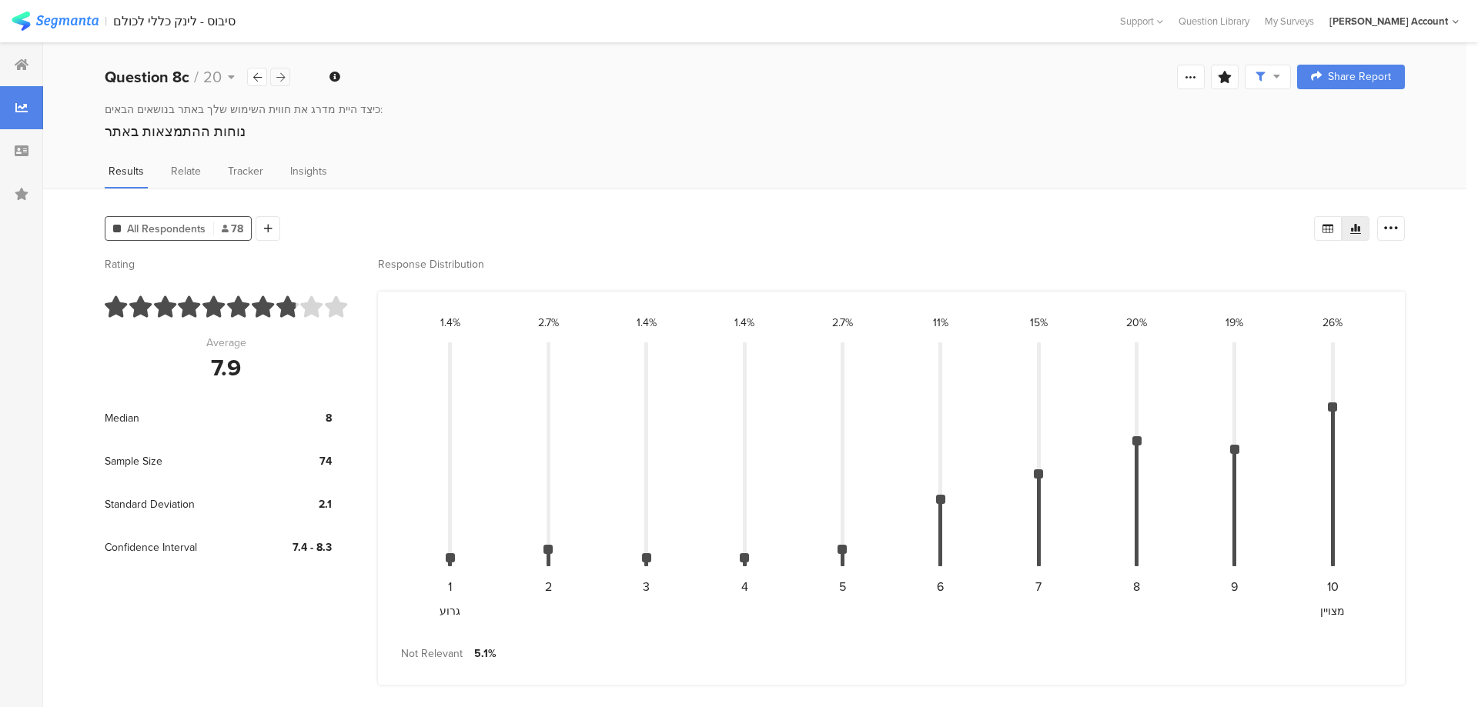
click at [286, 75] on div at bounding box center [280, 77] width 20 height 18
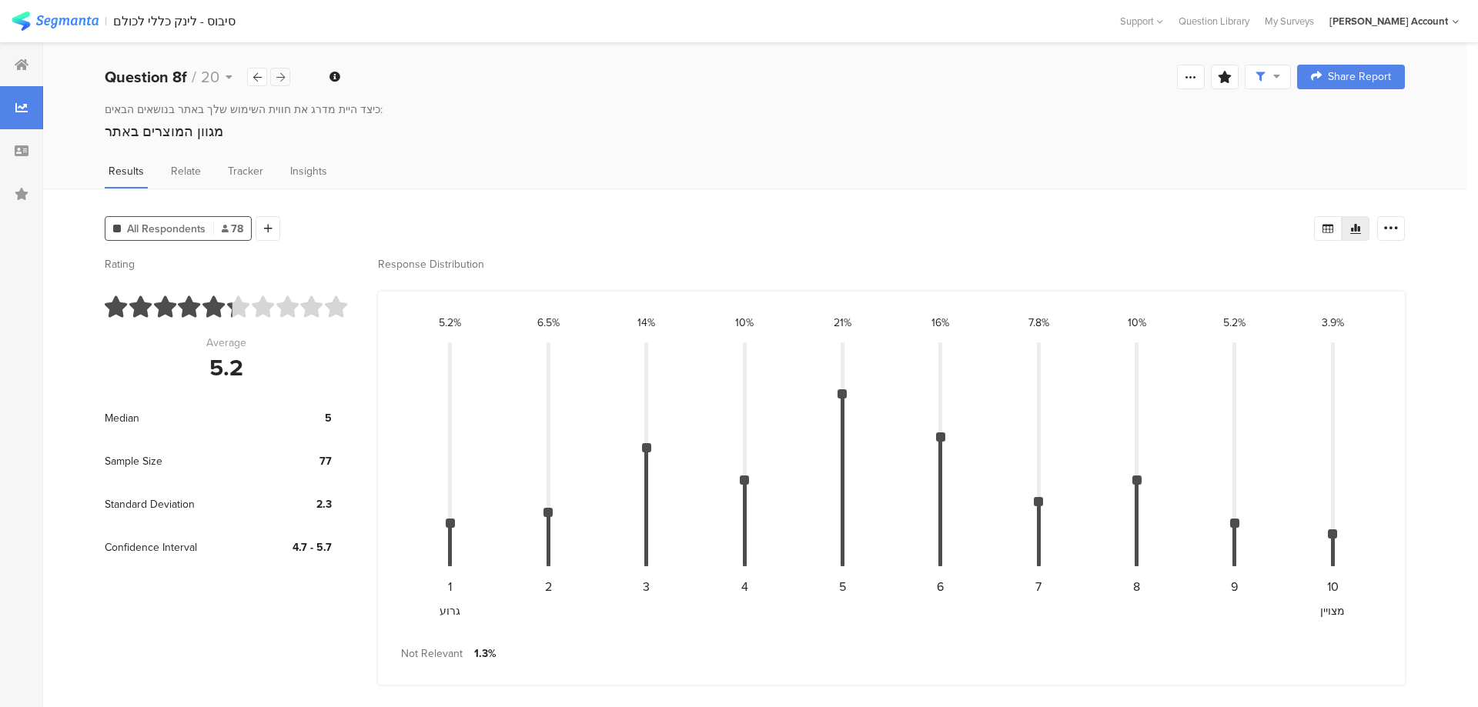
click at [286, 75] on div at bounding box center [280, 77] width 20 height 18
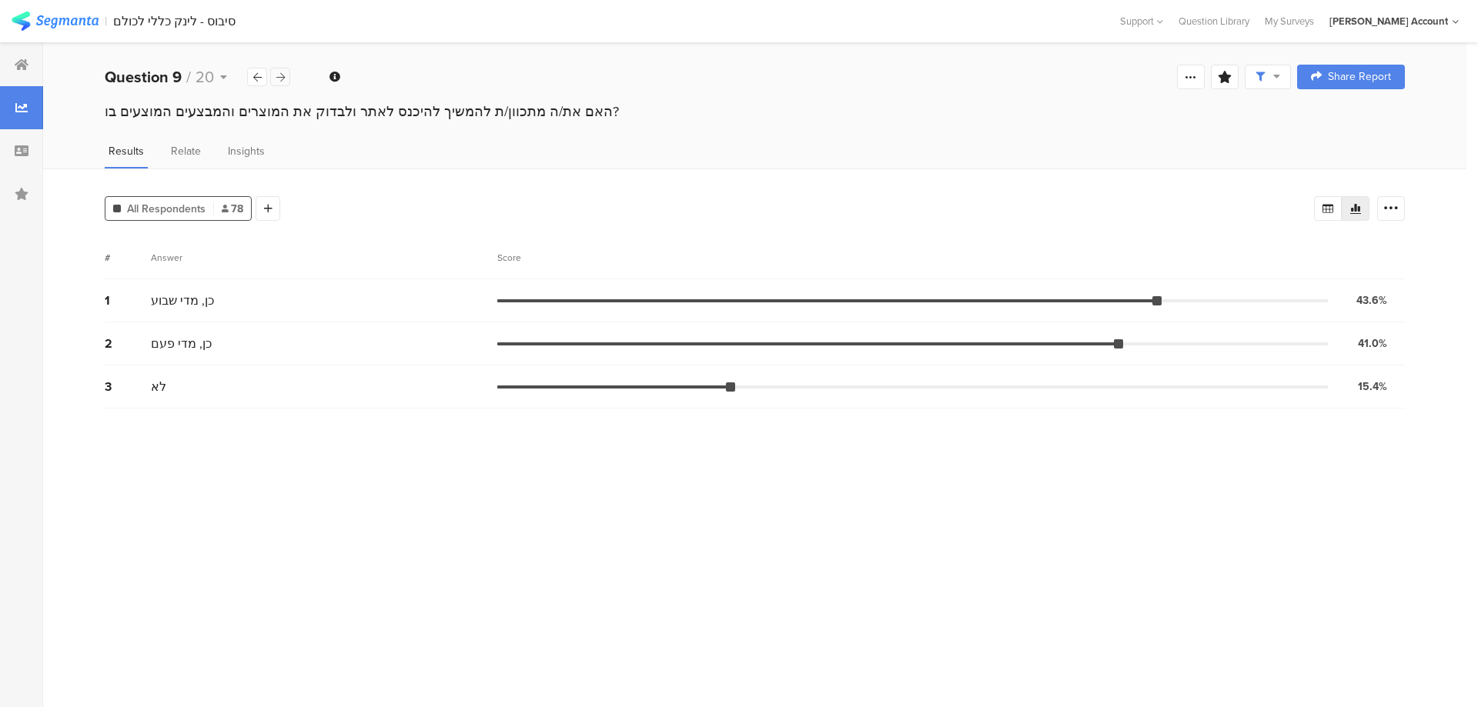
click at [286, 75] on div at bounding box center [280, 77] width 20 height 18
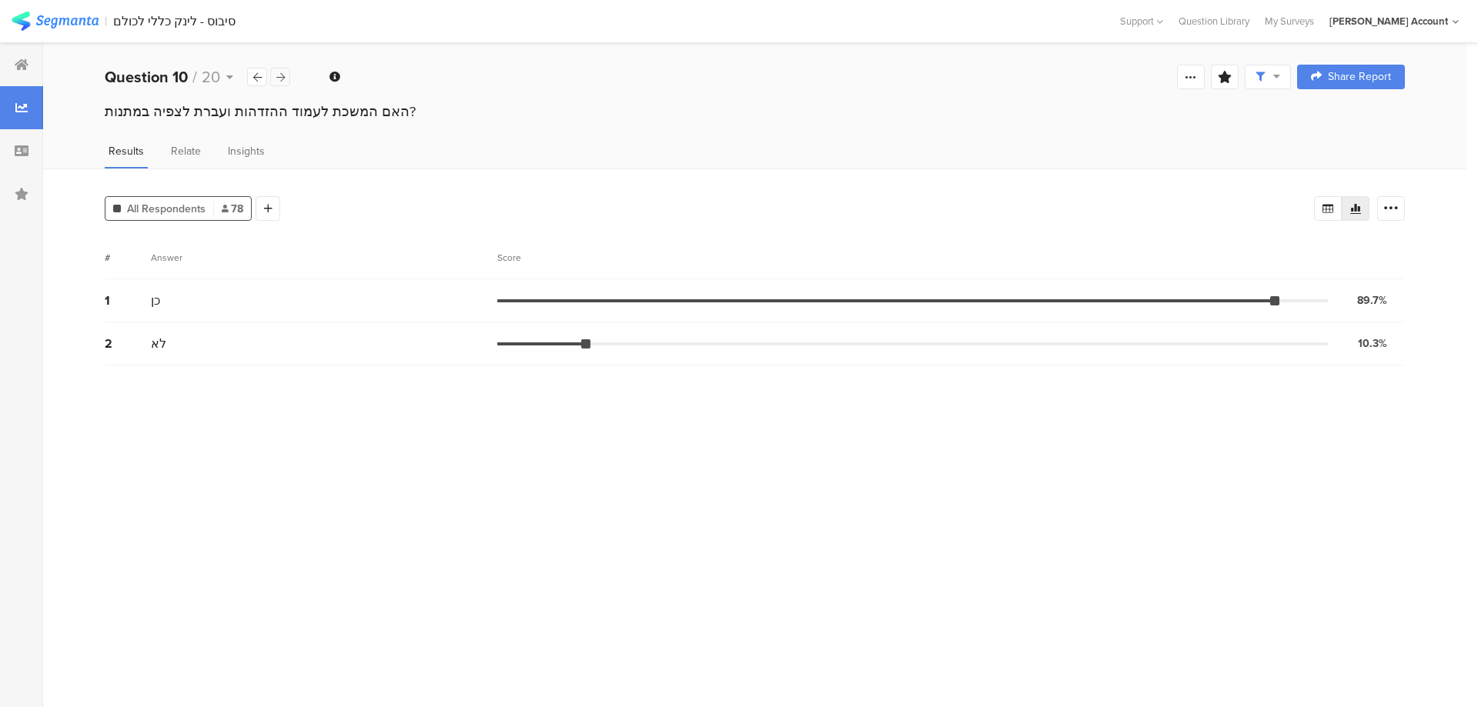
click at [286, 75] on div at bounding box center [280, 77] width 20 height 18
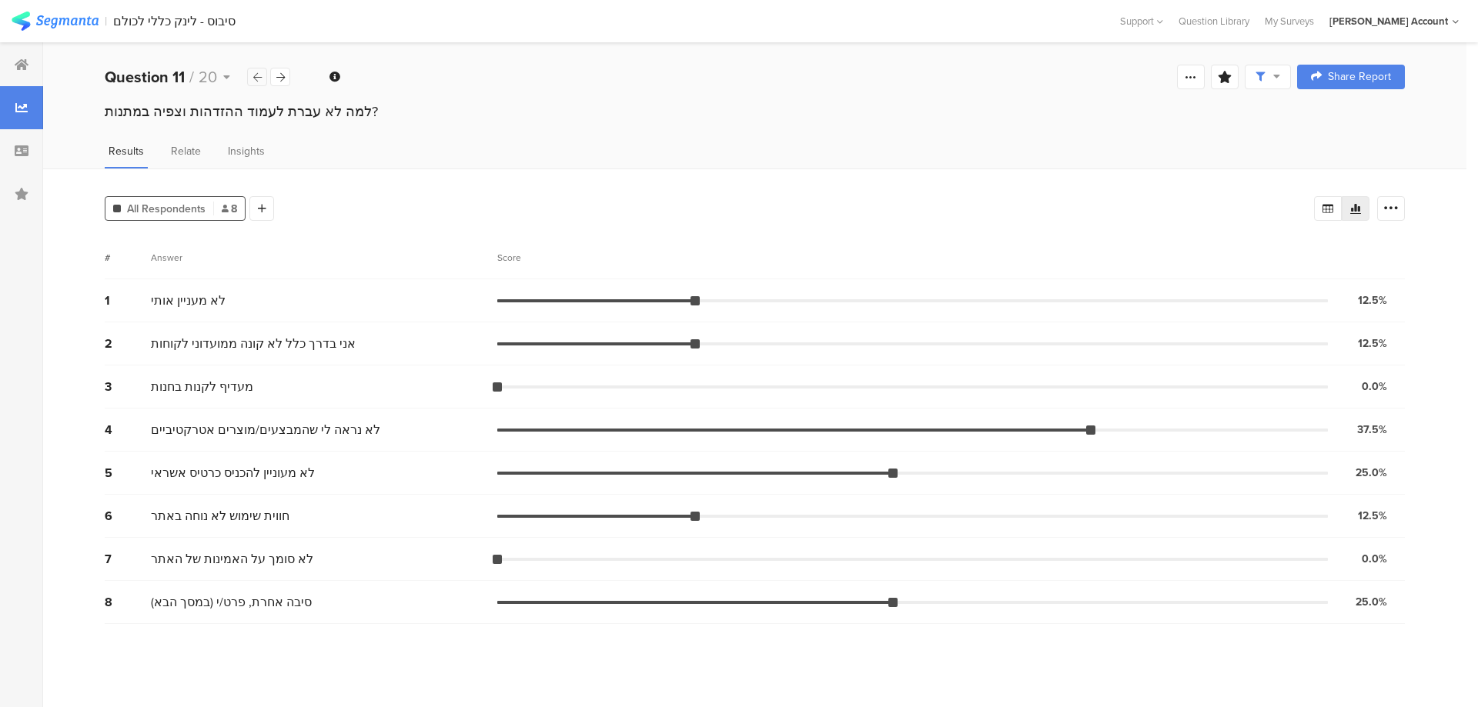
click at [257, 80] on icon at bounding box center [257, 77] width 8 height 10
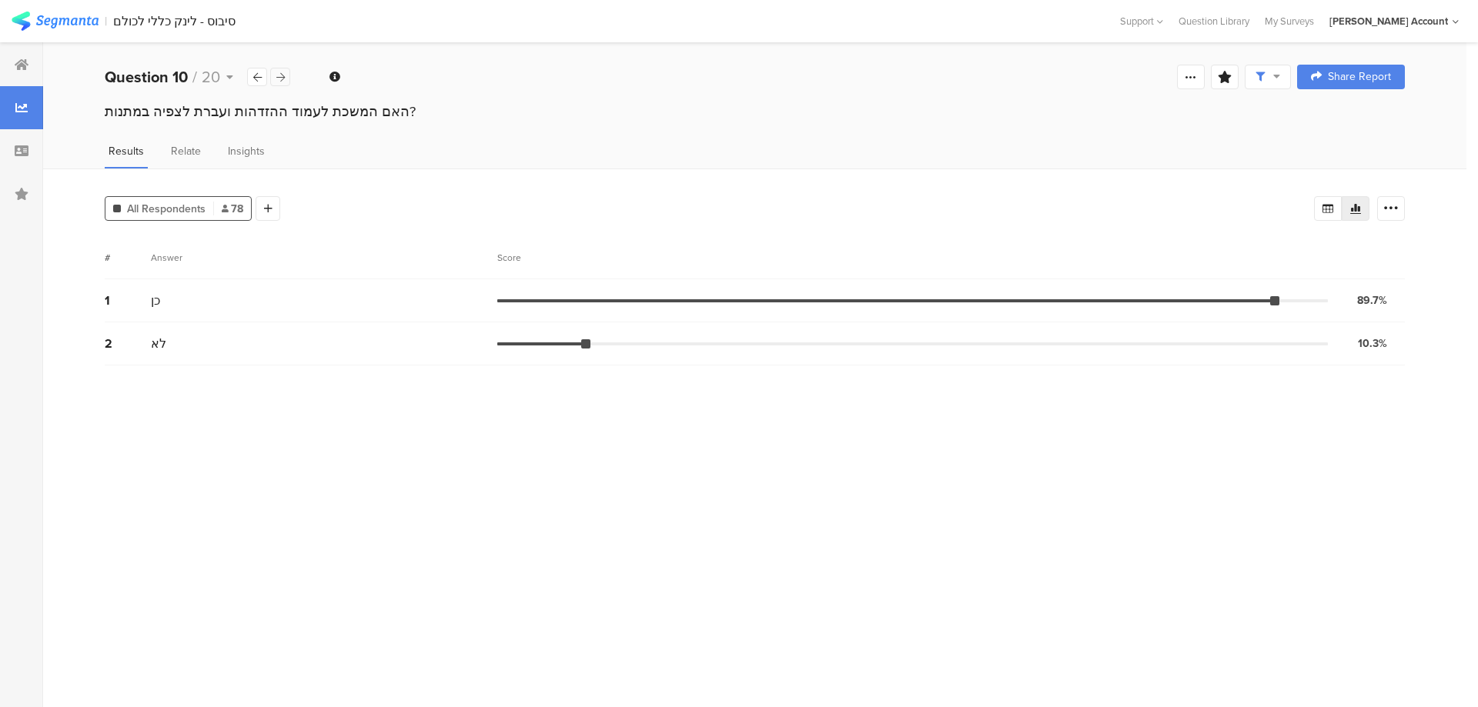
click at [278, 73] on icon at bounding box center [280, 77] width 8 height 10
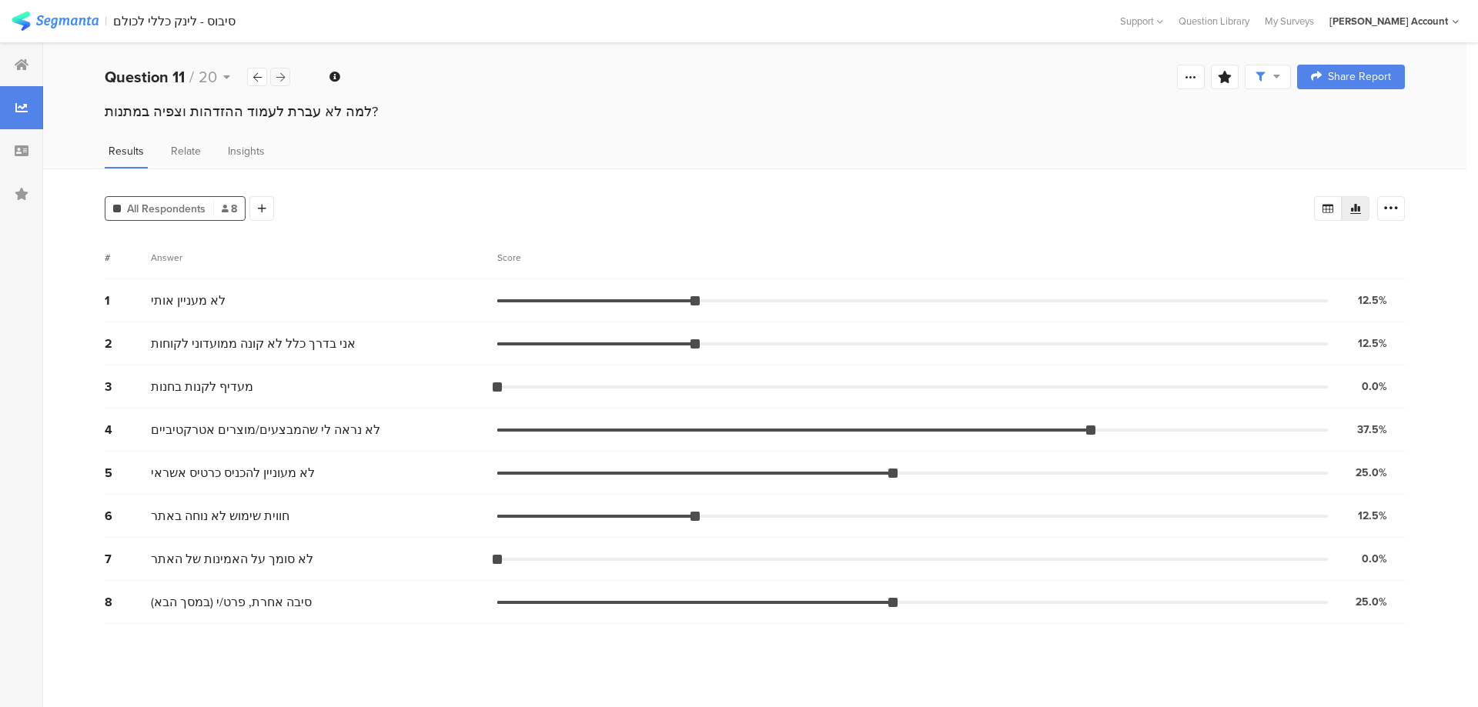
click at [276, 73] on icon at bounding box center [280, 77] width 8 height 10
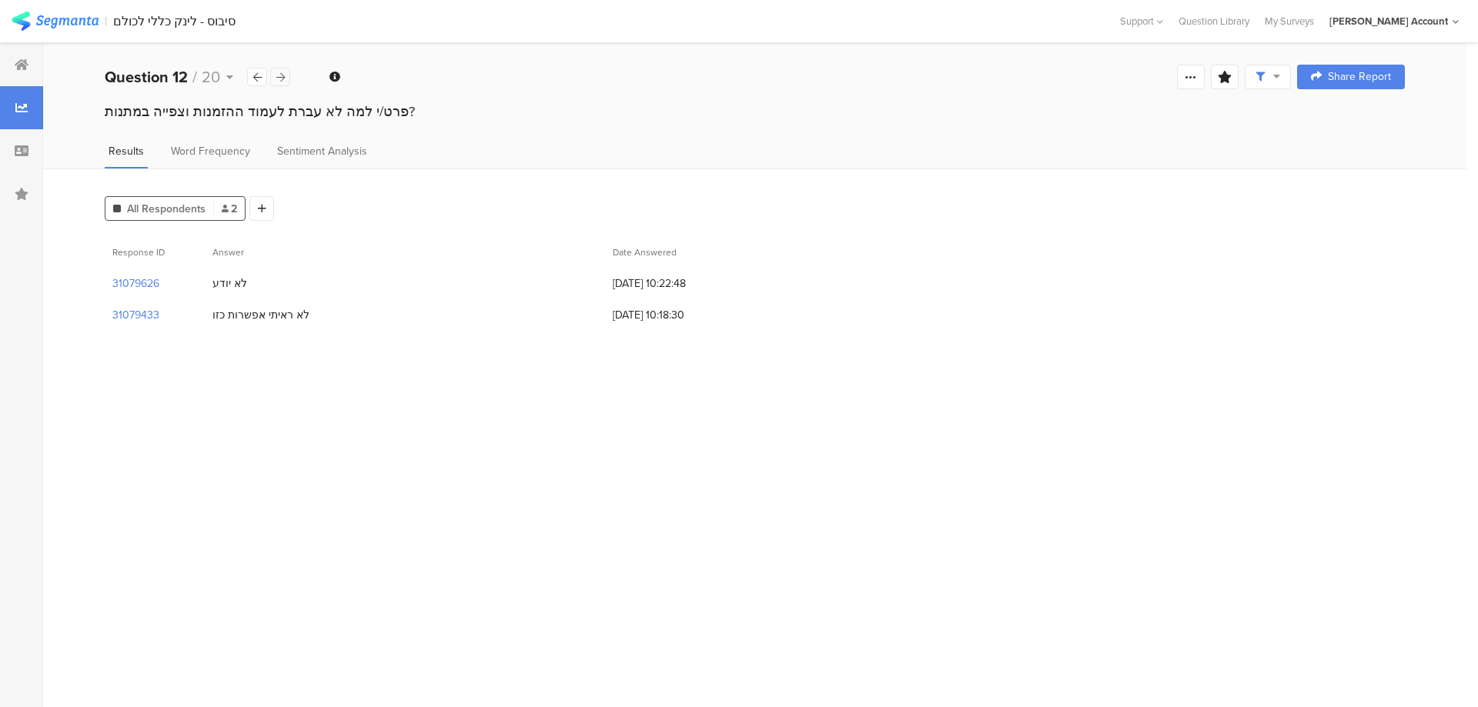
click at [276, 73] on icon at bounding box center [280, 77] width 8 height 10
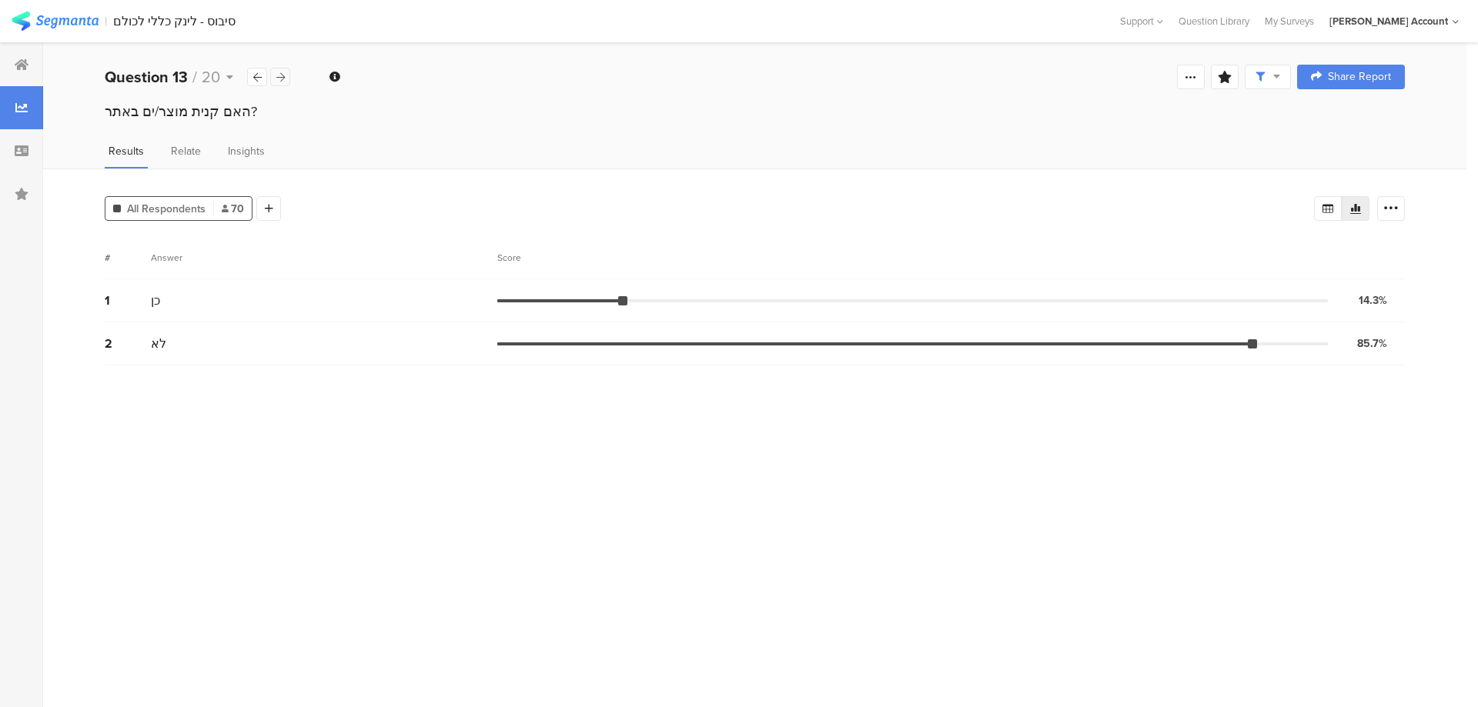
click at [281, 76] on icon at bounding box center [280, 77] width 8 height 10
click at [280, 76] on icon at bounding box center [280, 77] width 8 height 10
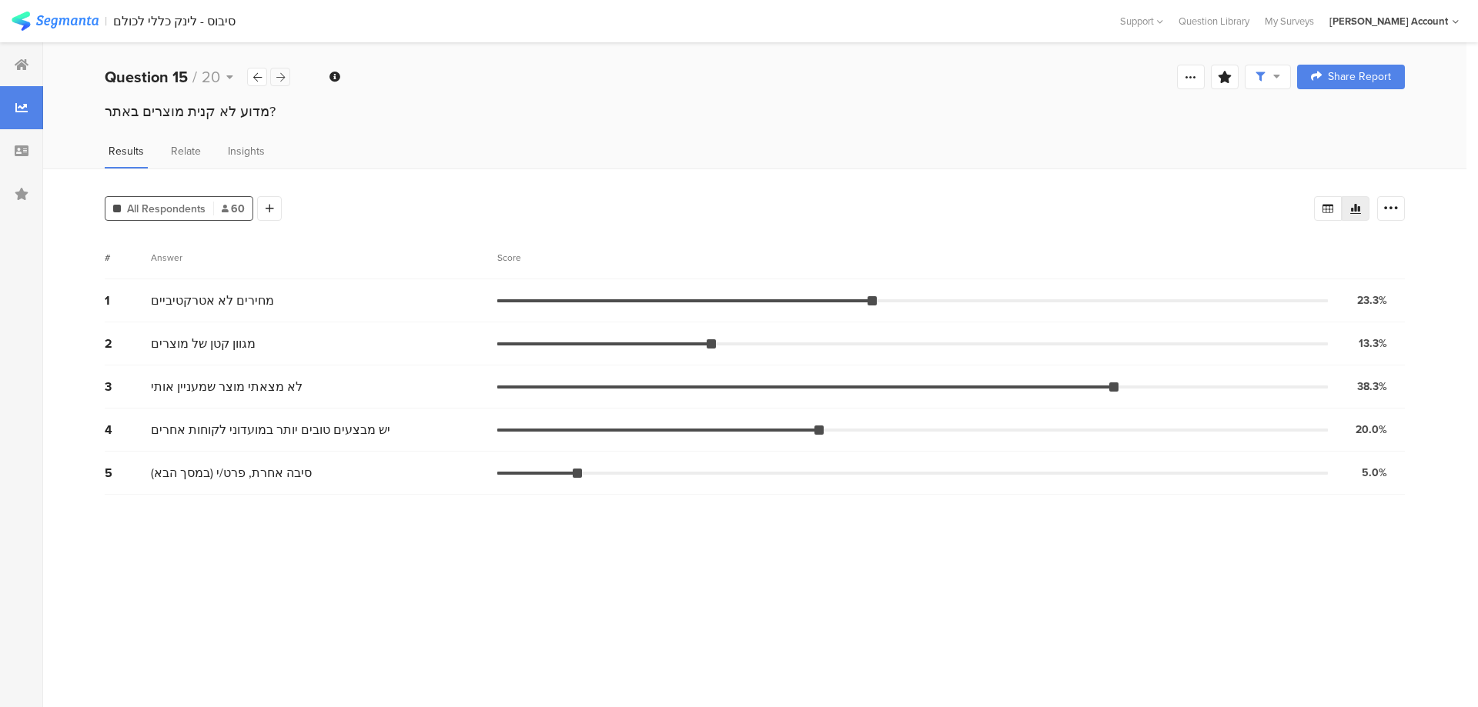
click at [279, 78] on icon at bounding box center [280, 77] width 8 height 10
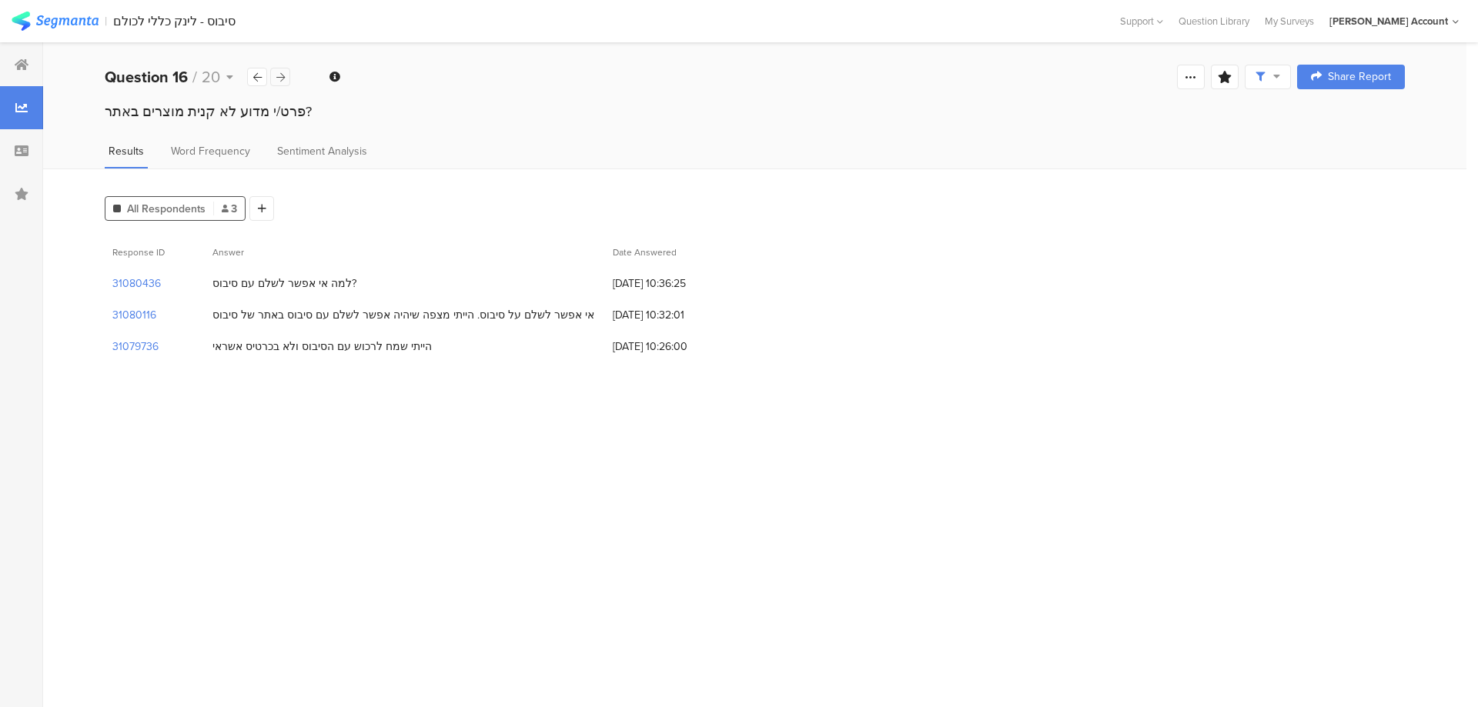
click at [279, 78] on icon at bounding box center [280, 77] width 8 height 10
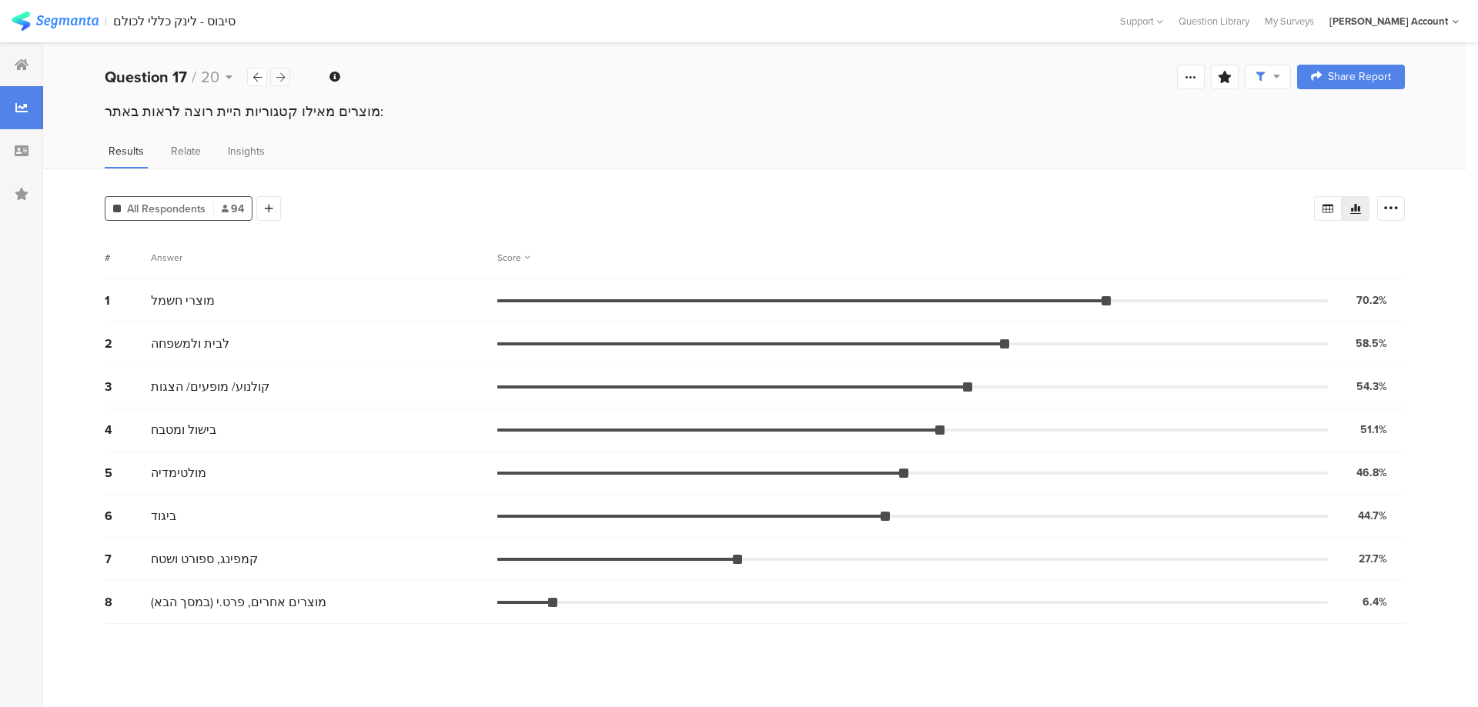
click at [279, 78] on icon at bounding box center [280, 77] width 8 height 10
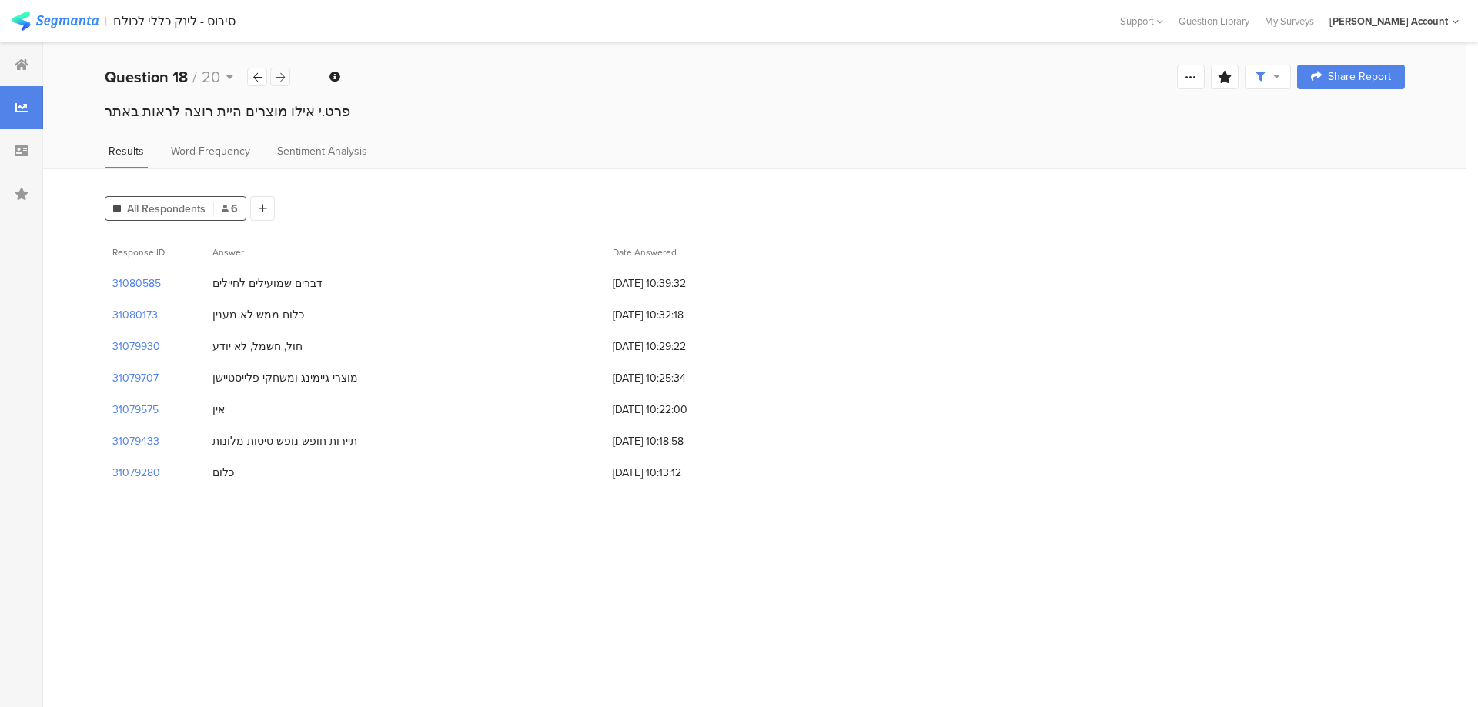
click at [279, 78] on icon at bounding box center [280, 77] width 8 height 10
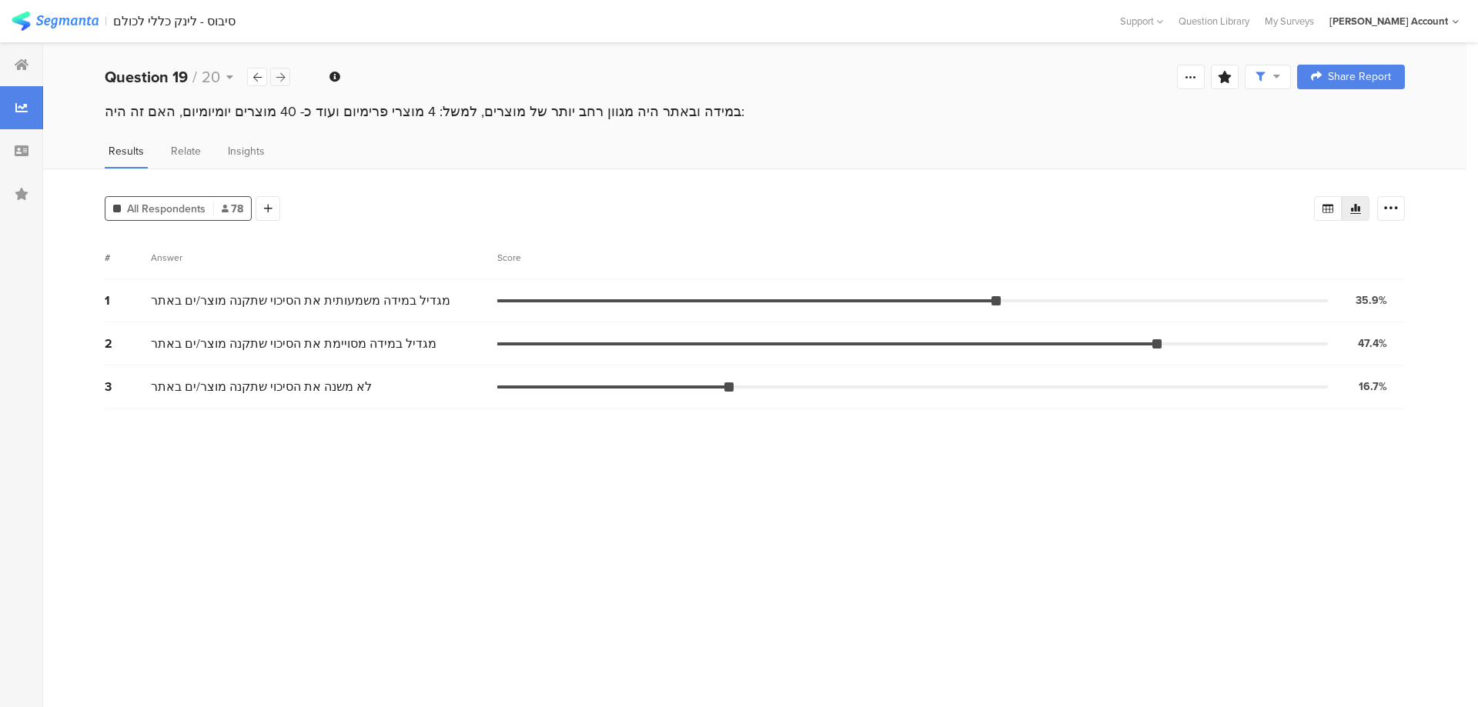
click at [279, 78] on icon at bounding box center [280, 77] width 8 height 10
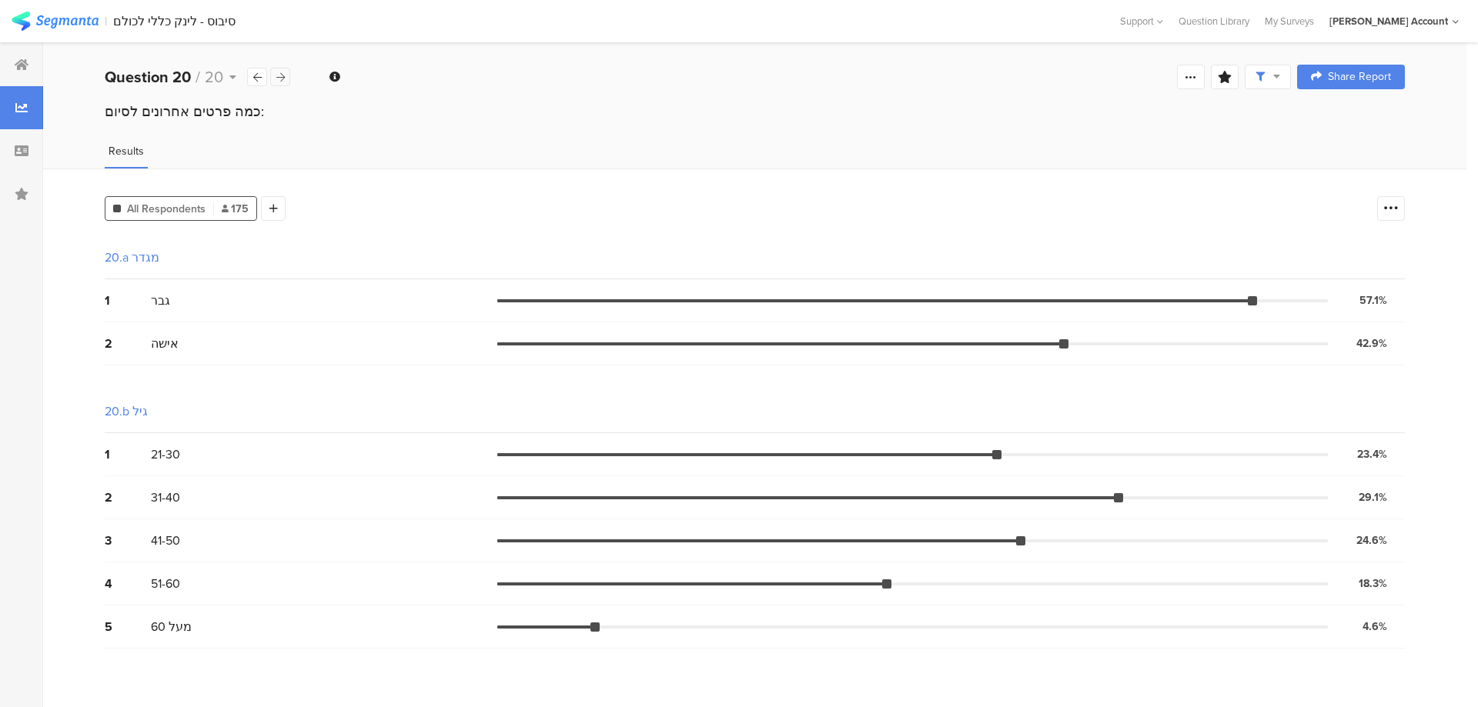
click at [279, 78] on icon at bounding box center [280, 77] width 8 height 10
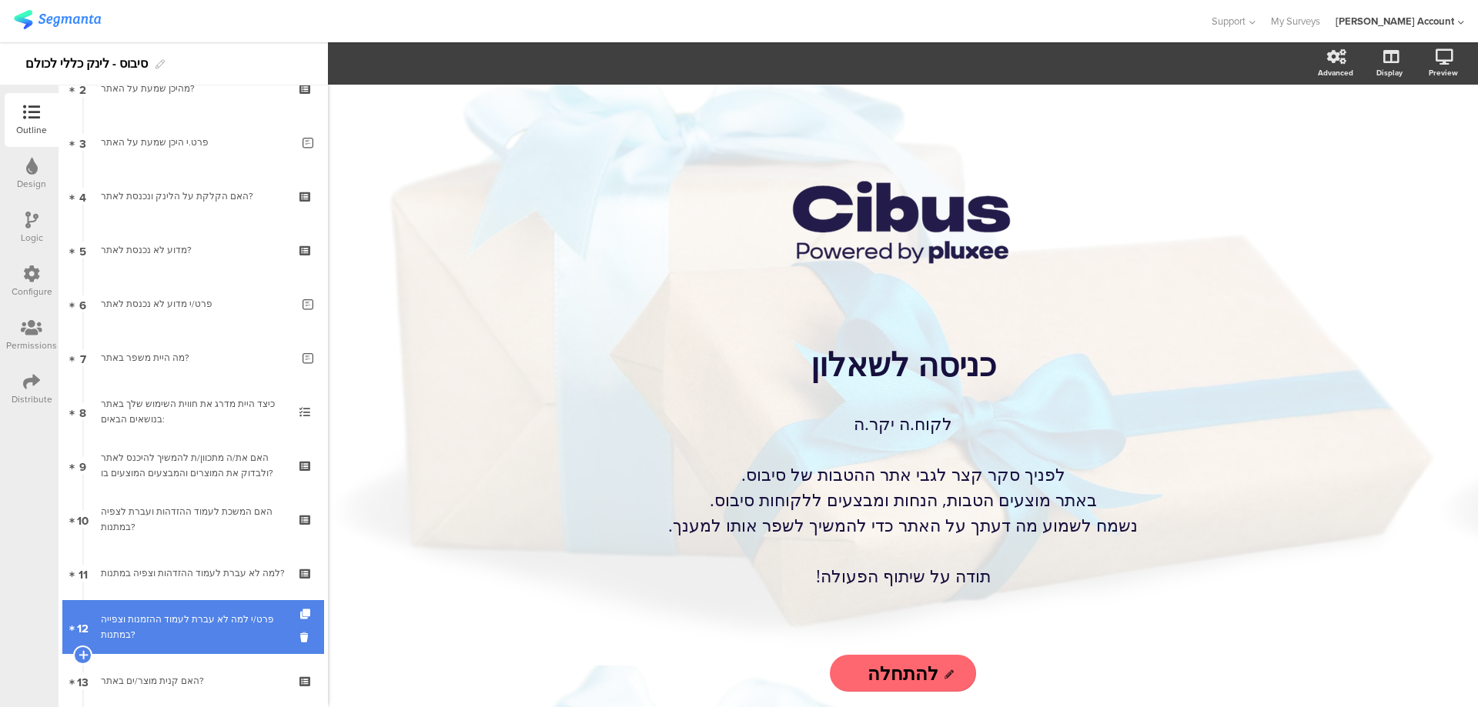
scroll to position [308, 0]
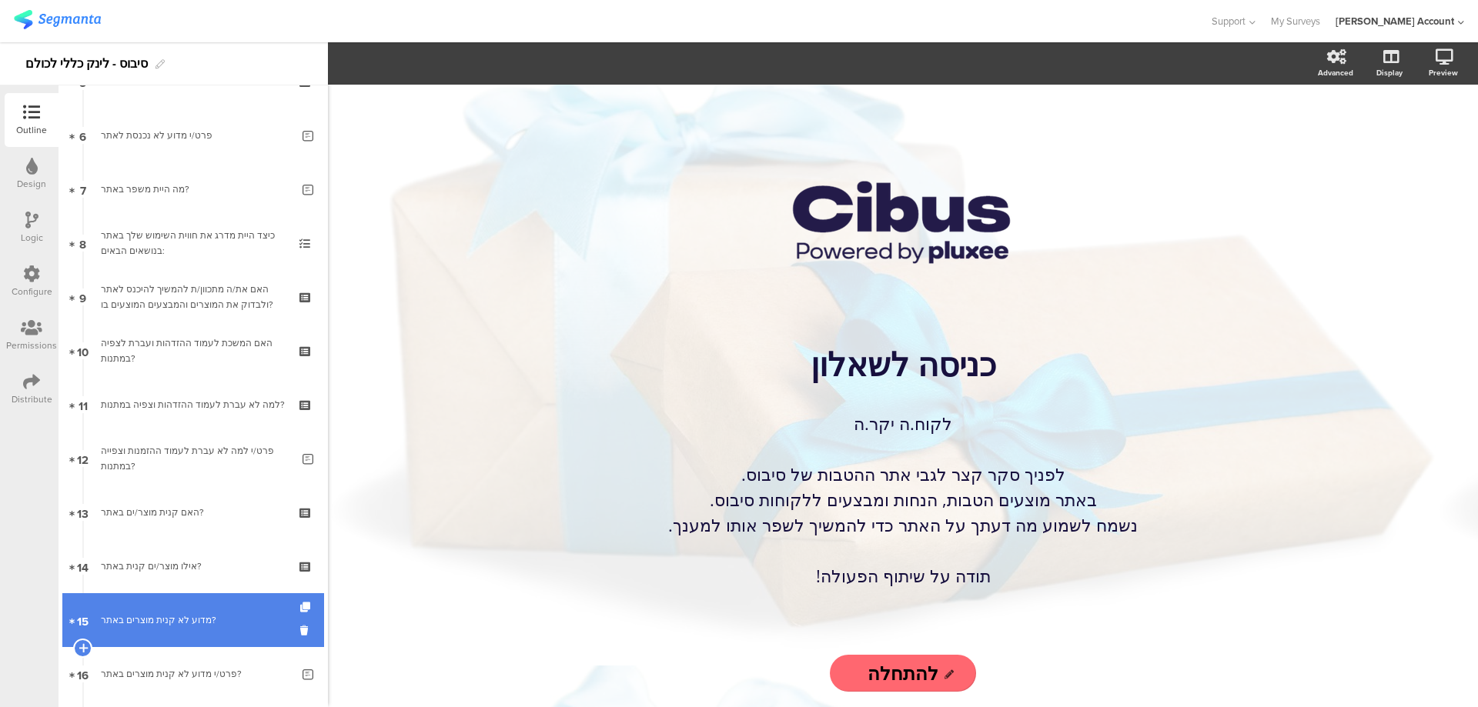
click at [226, 611] on link "15 מדוע לא קנית מוצרים באתר?" at bounding box center [193, 620] width 262 height 54
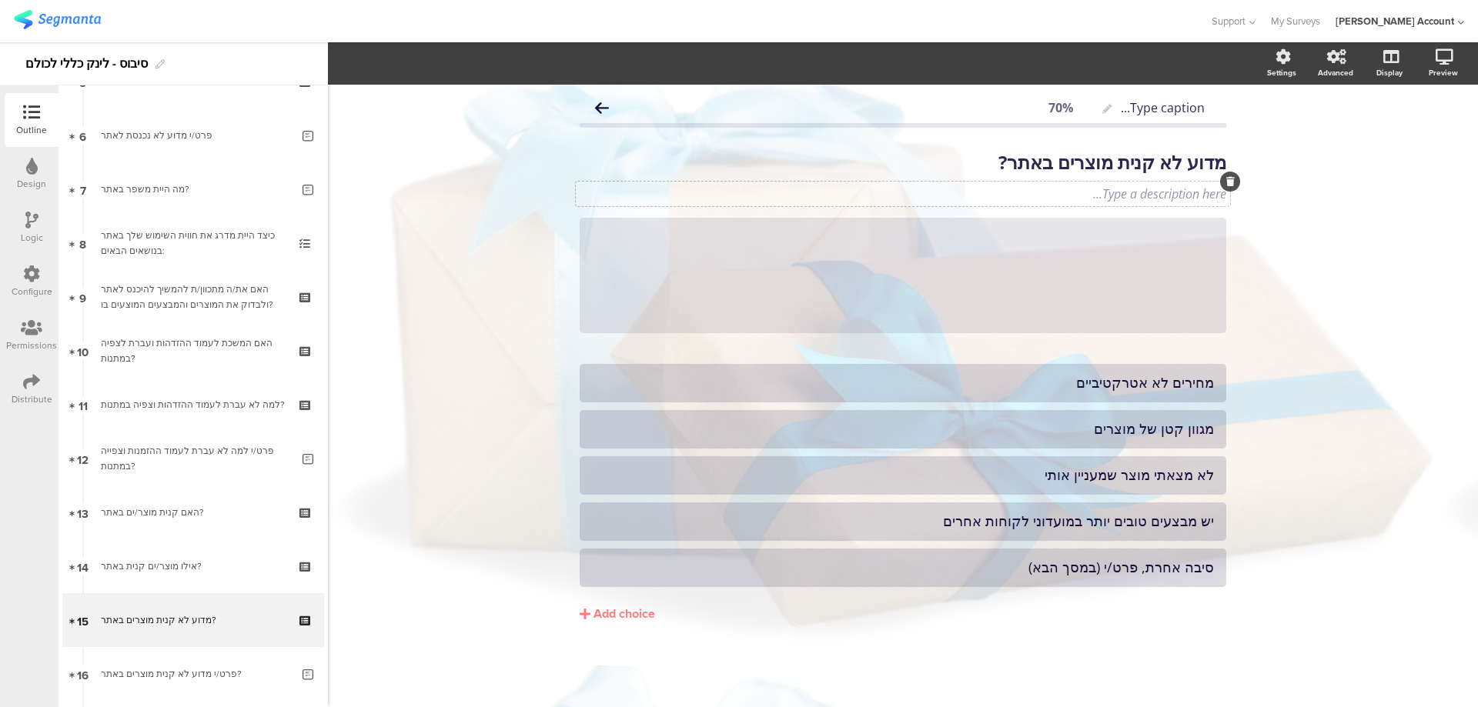
click at [1093, 185] on div "Type a description here..." at bounding box center [903, 194] width 654 height 25
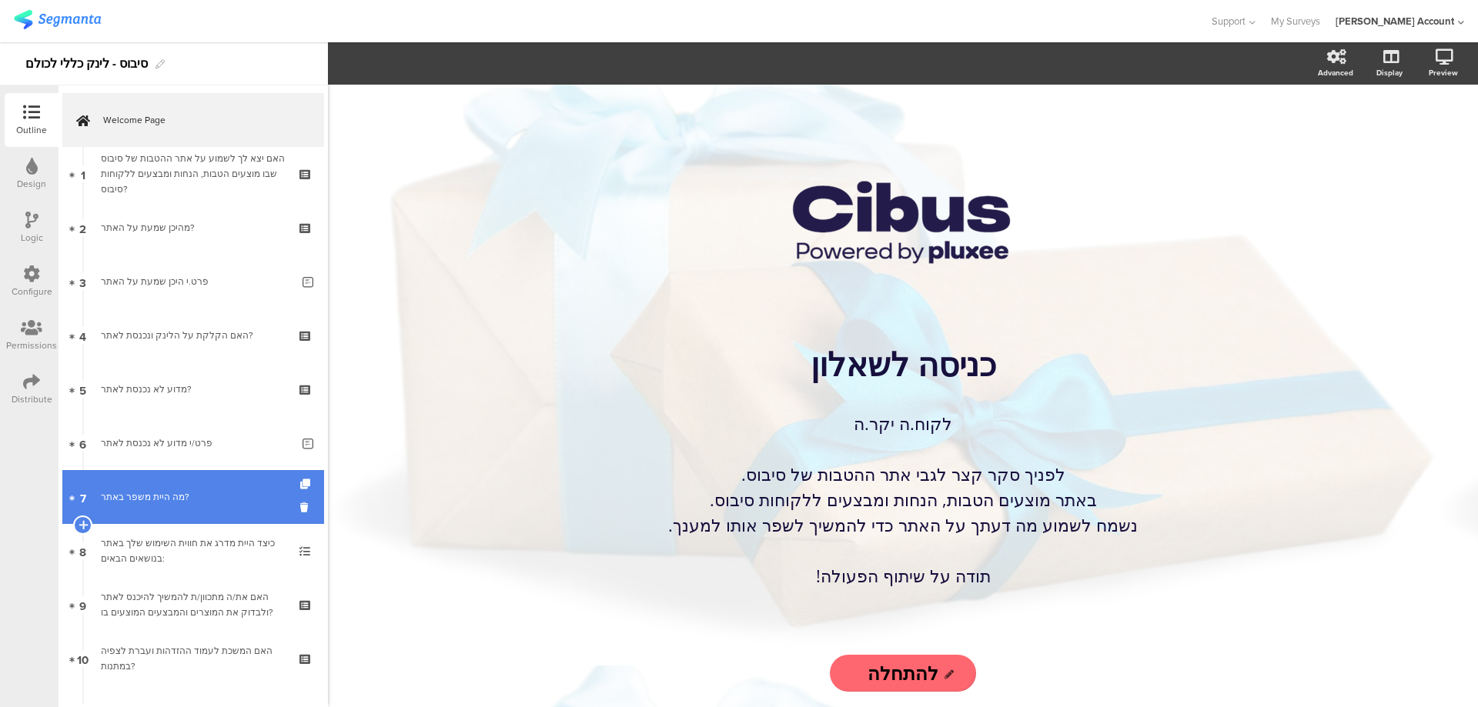
click at [202, 487] on link "7 מה היית משפר באתר?" at bounding box center [193, 497] width 262 height 54
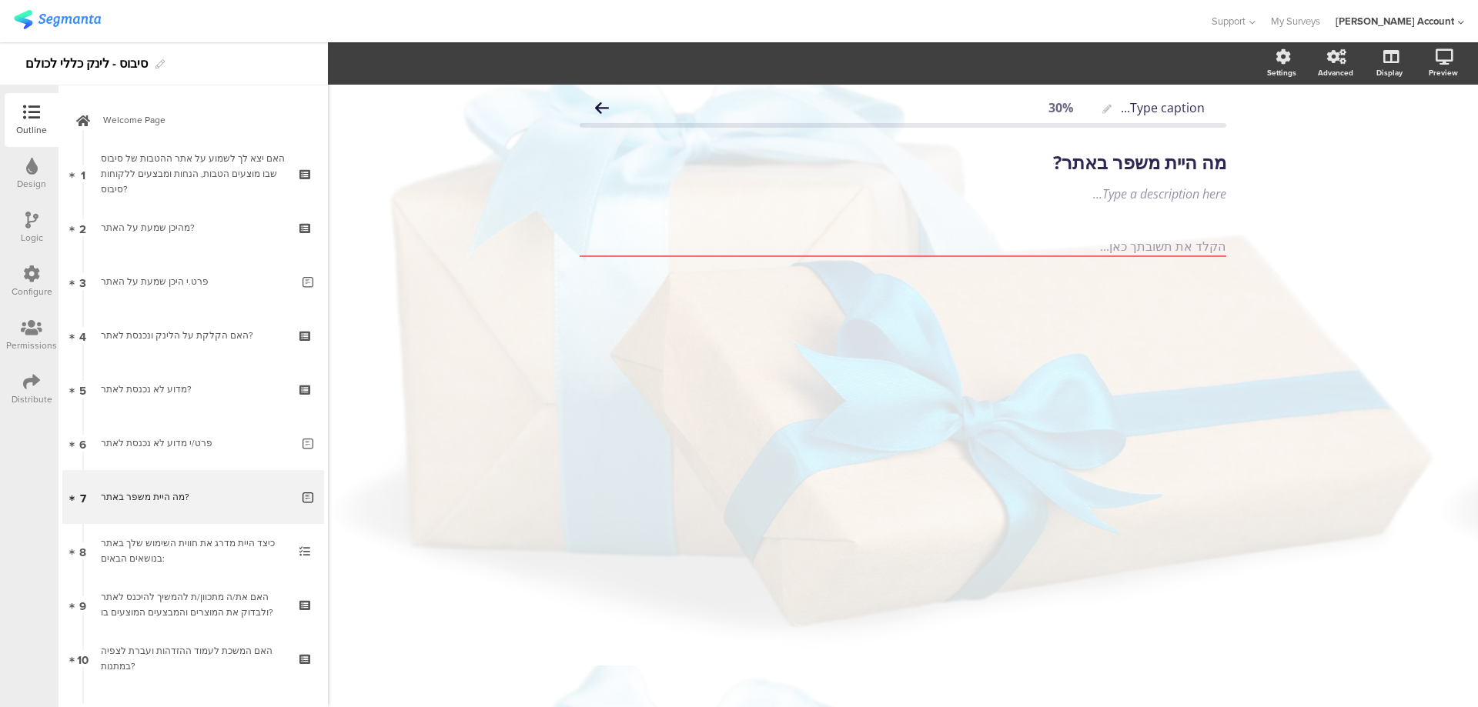
click at [24, 223] on div "Logic" at bounding box center [32, 228] width 54 height 54
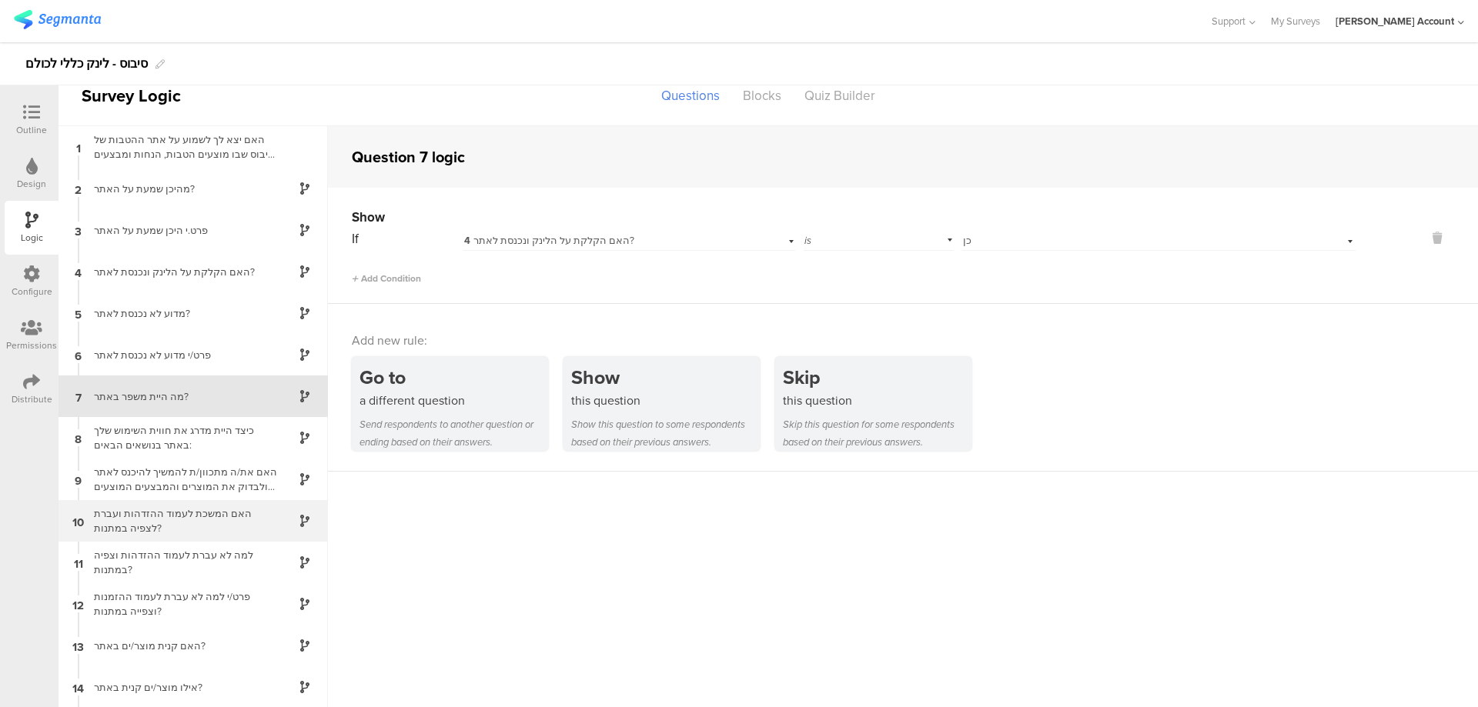
scroll to position [102, 0]
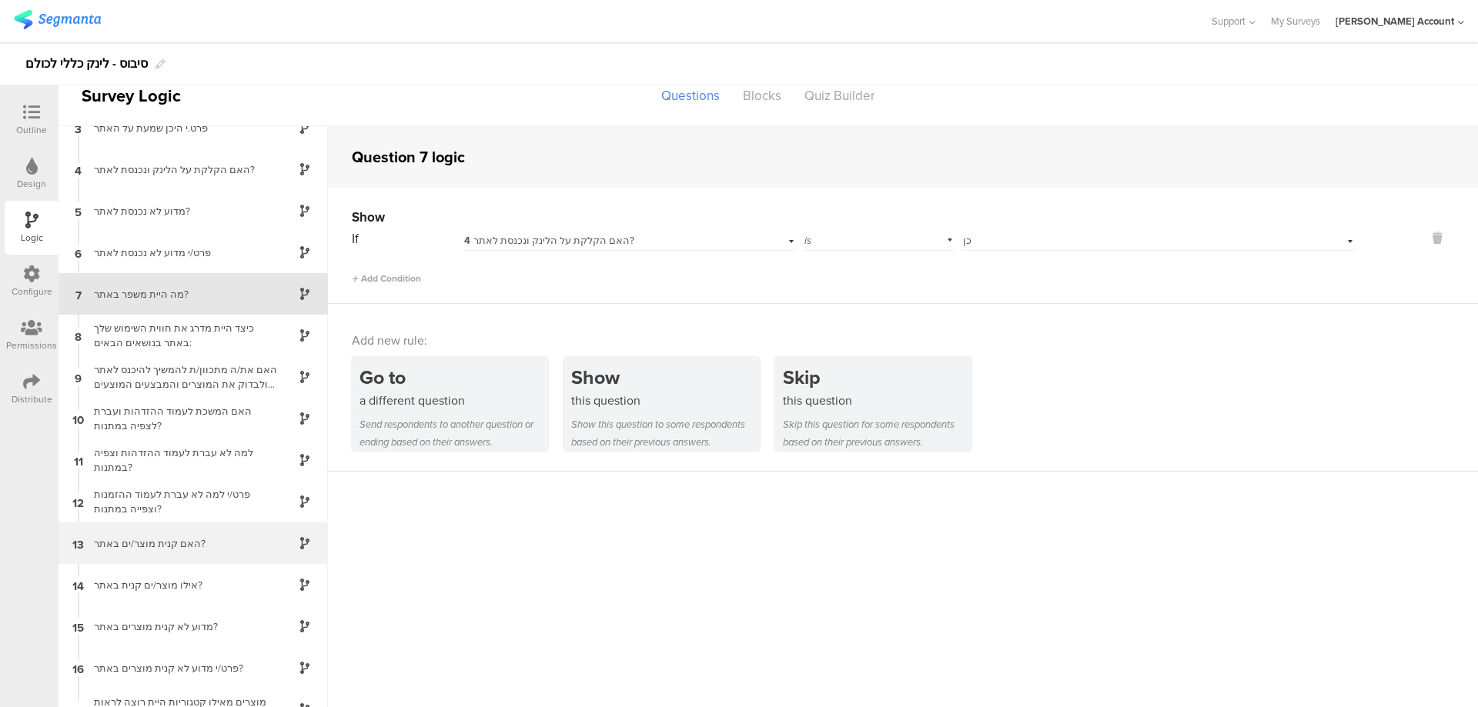
click at [189, 530] on div "13 האם קנית מוצר/ים באתר?" at bounding box center [192, 544] width 269 height 42
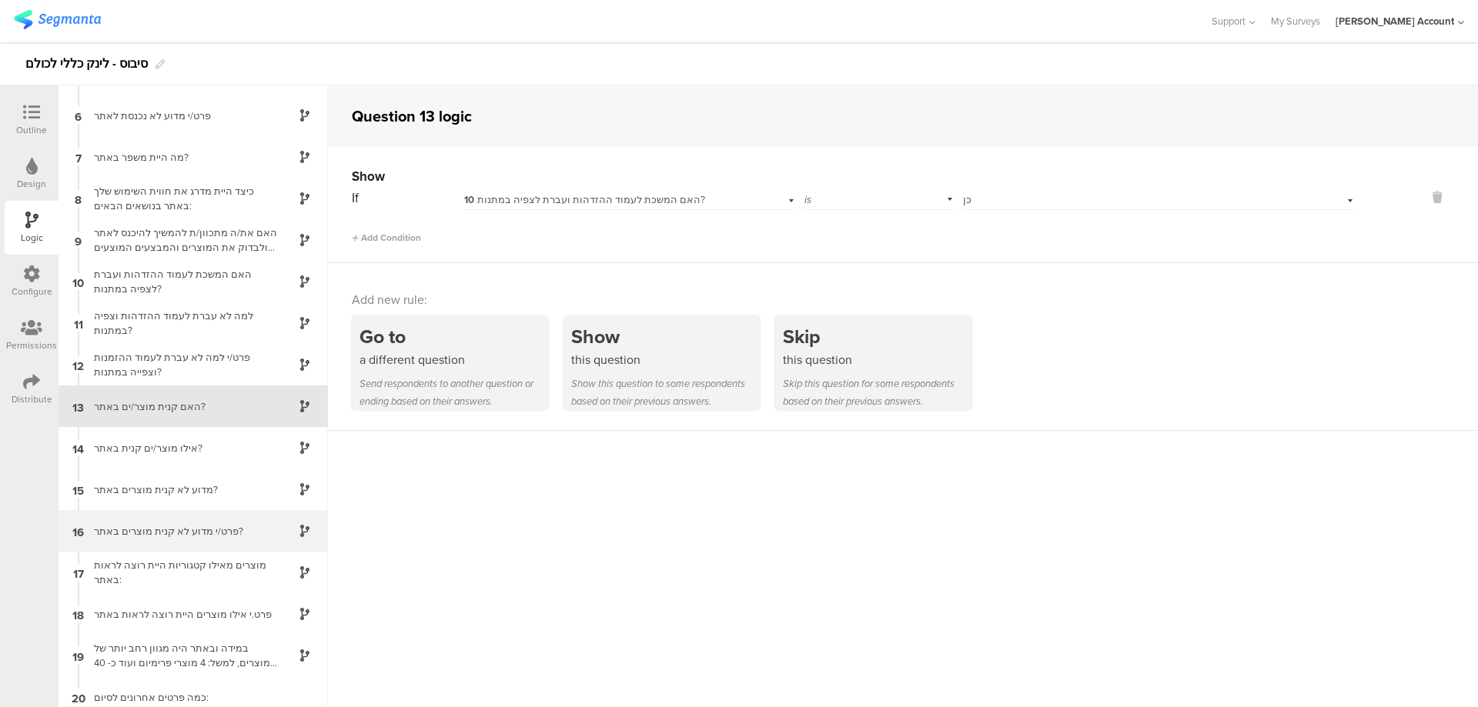
scroll to position [209, 0]
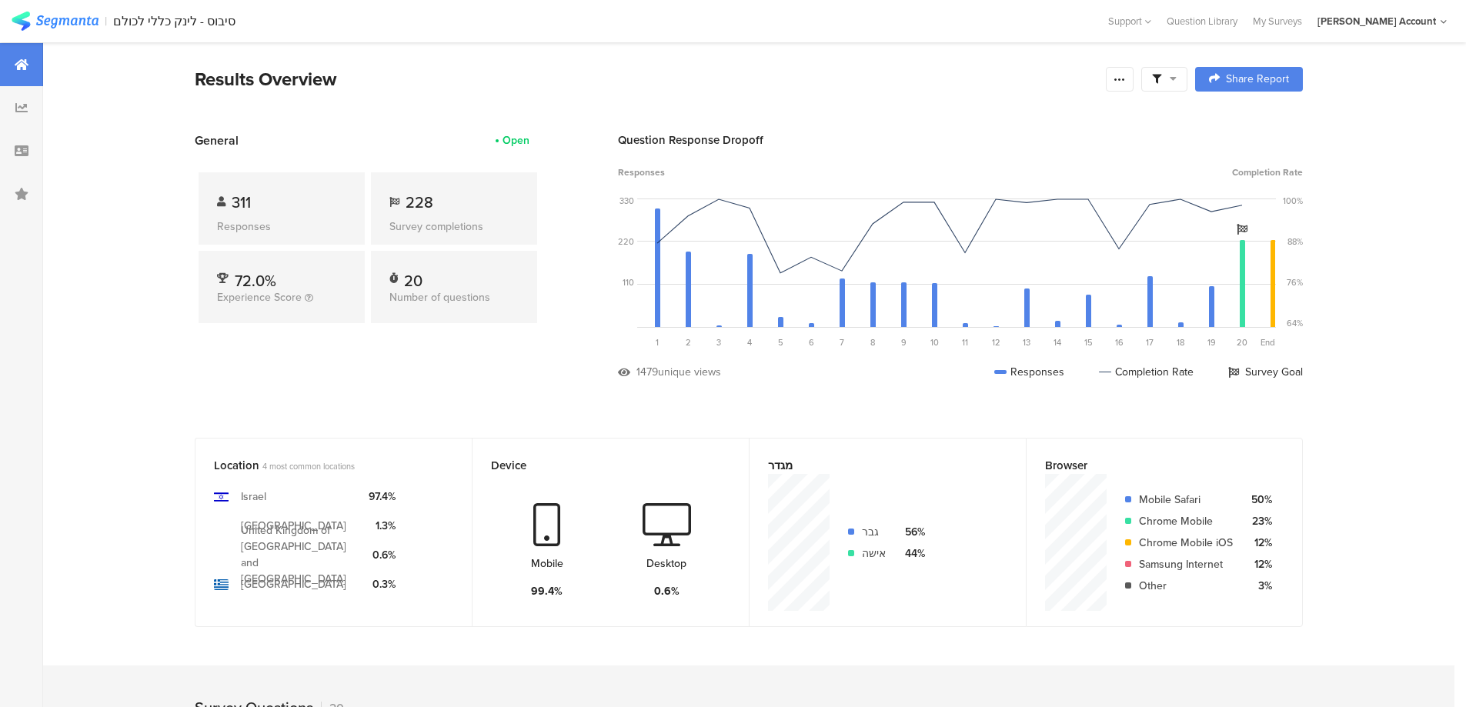
click at [1173, 82] on span at bounding box center [1164, 79] width 25 height 14
click at [1254, 121] on span at bounding box center [1242, 122] width 23 height 12
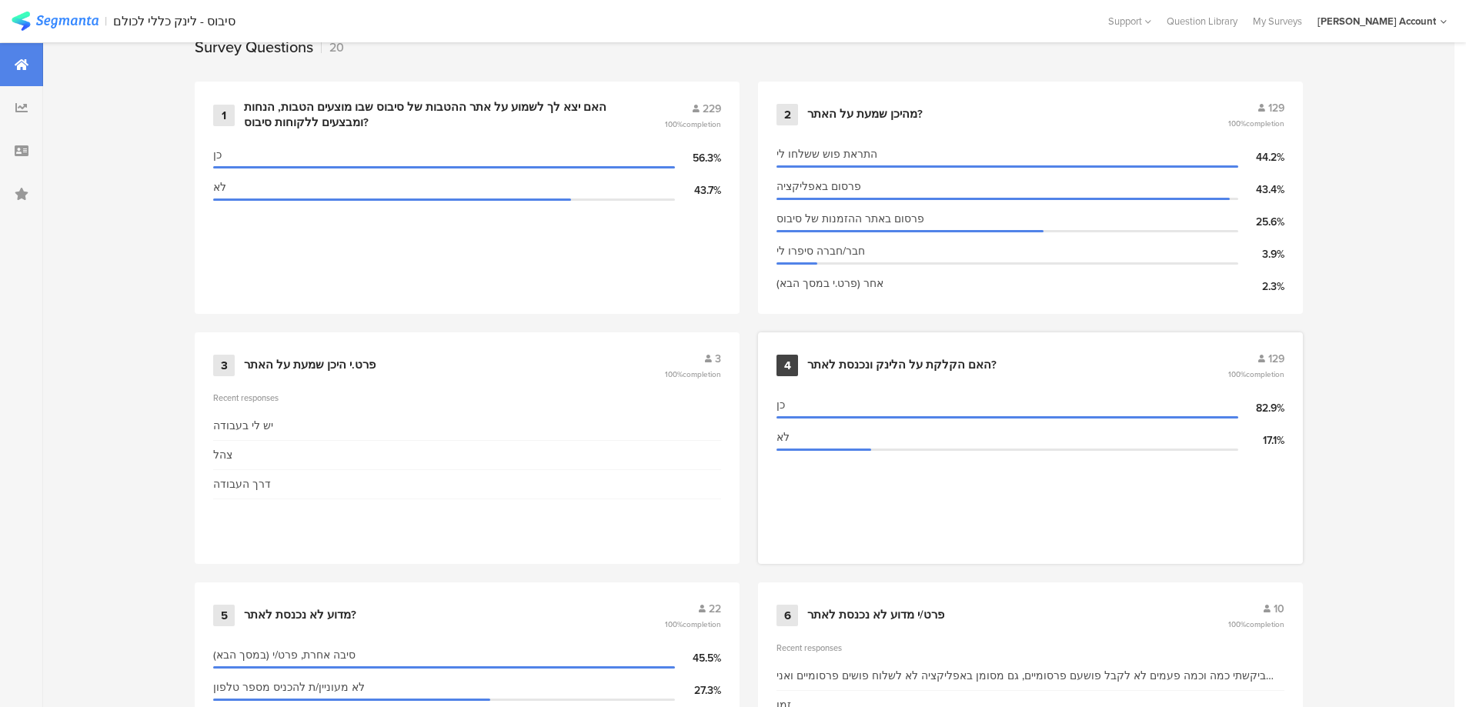
scroll to position [616, 0]
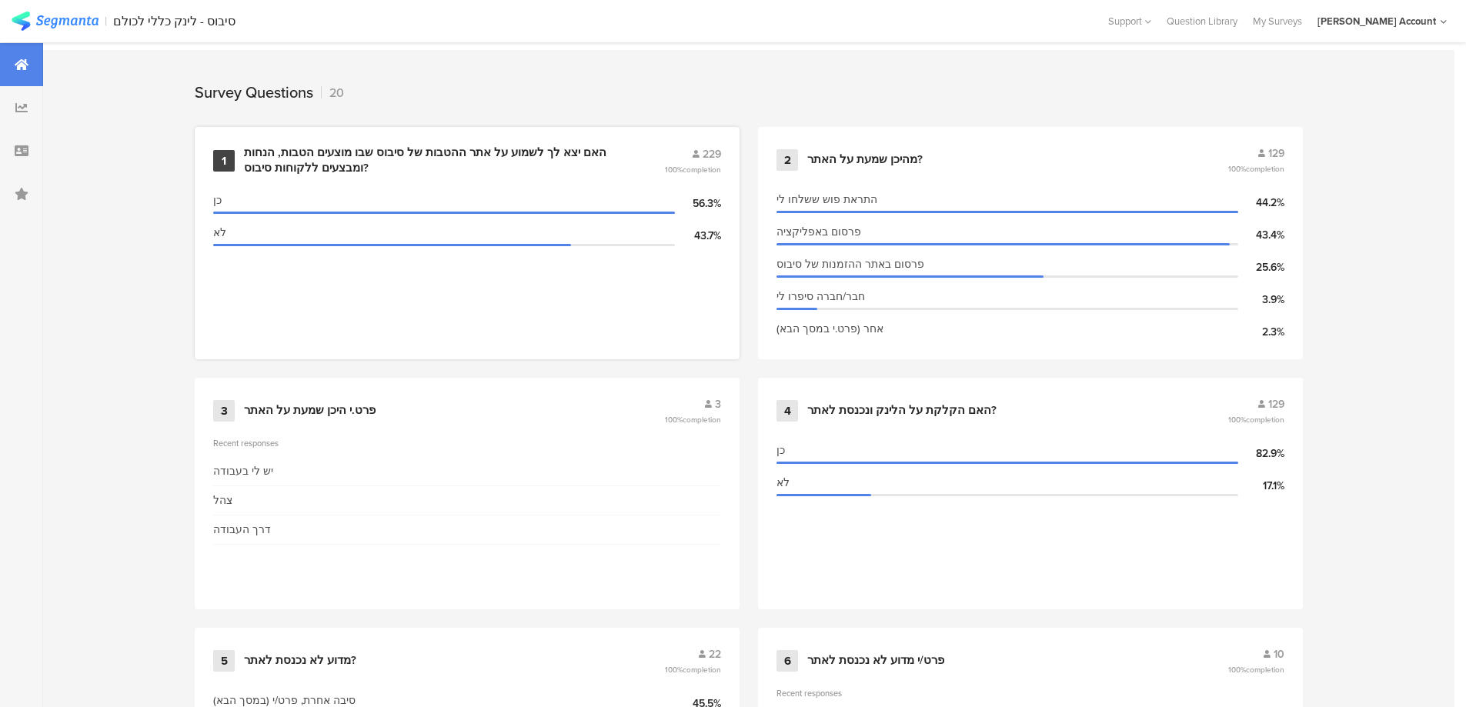
click at [519, 152] on div "האם יצא לך לשמוע על אתר ההטבות של סיבוס שבו מוצעים הטבות, הנחות ומבצעים ללקוחות…" at bounding box center [435, 160] width 383 height 30
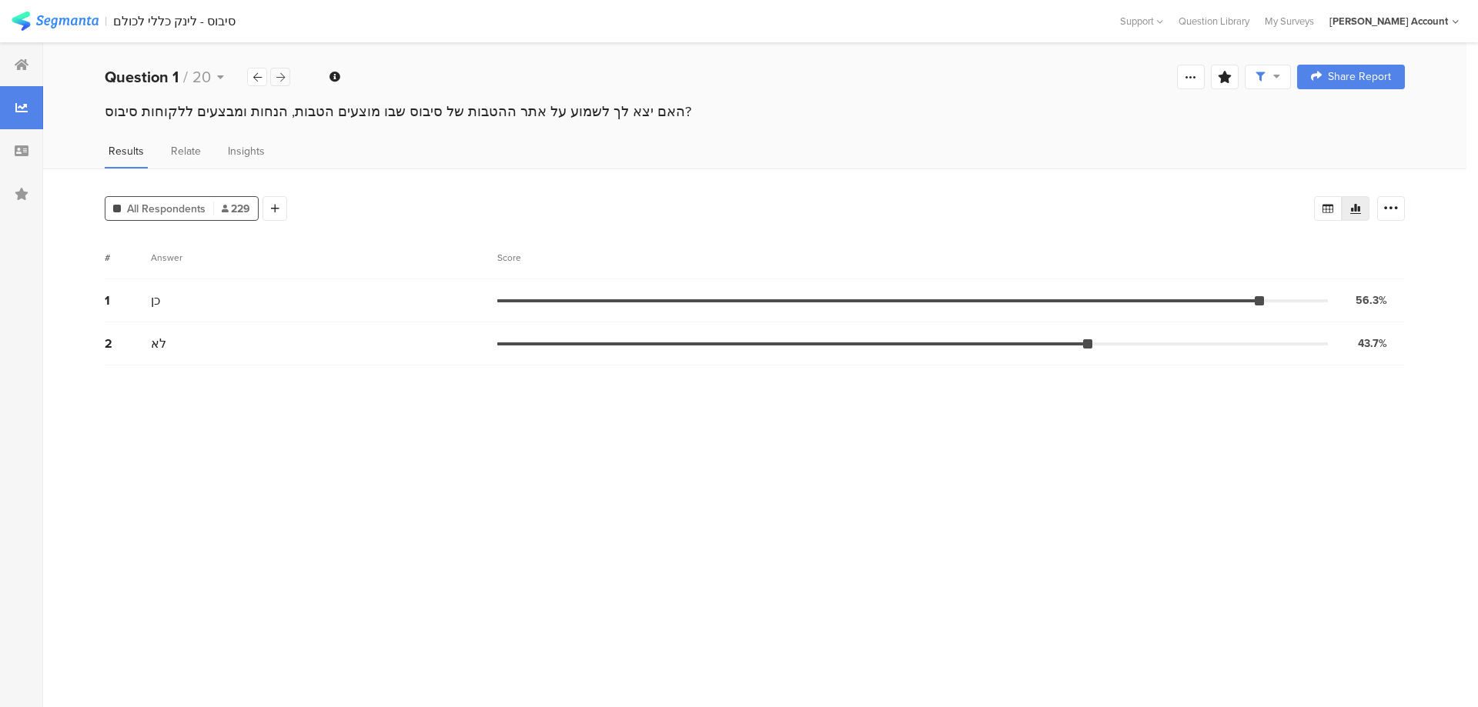
click at [287, 76] on div at bounding box center [280, 77] width 20 height 18
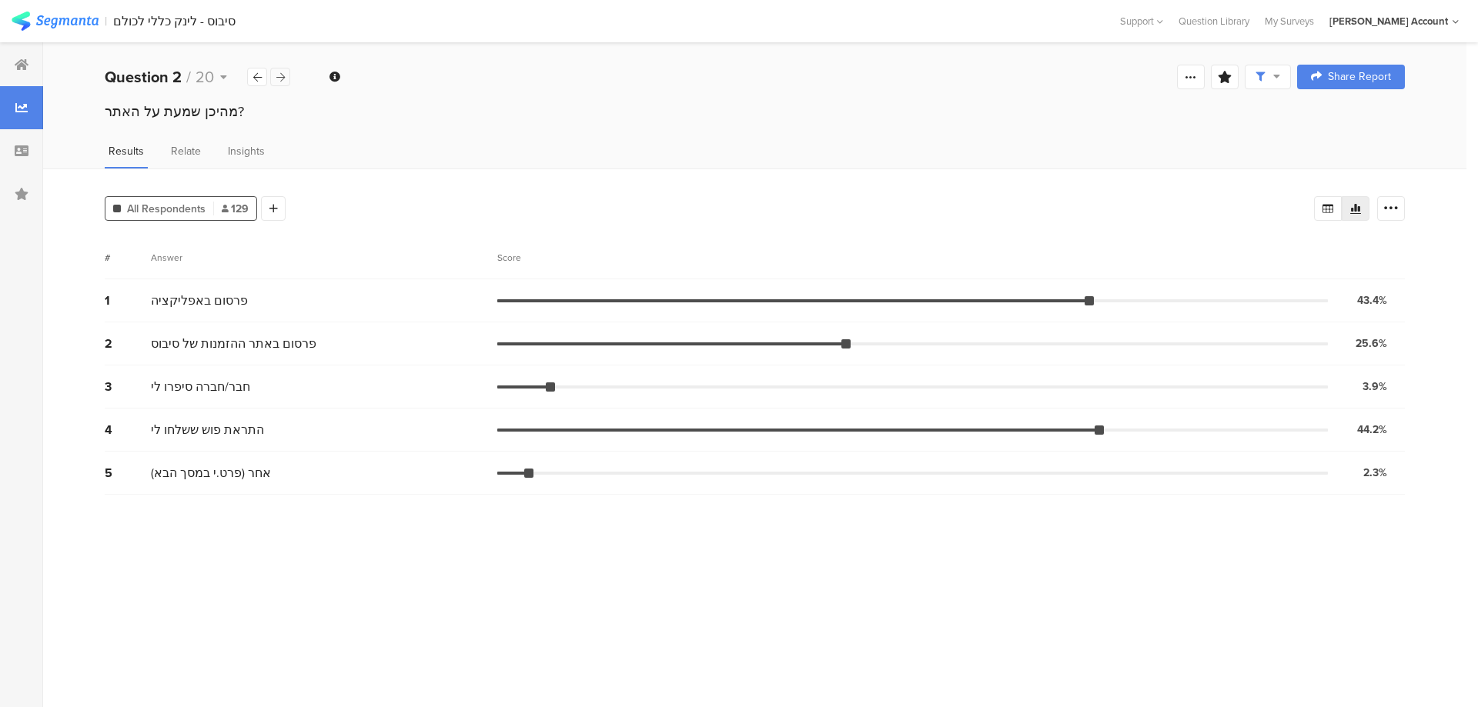
click at [281, 77] on icon at bounding box center [280, 77] width 8 height 10
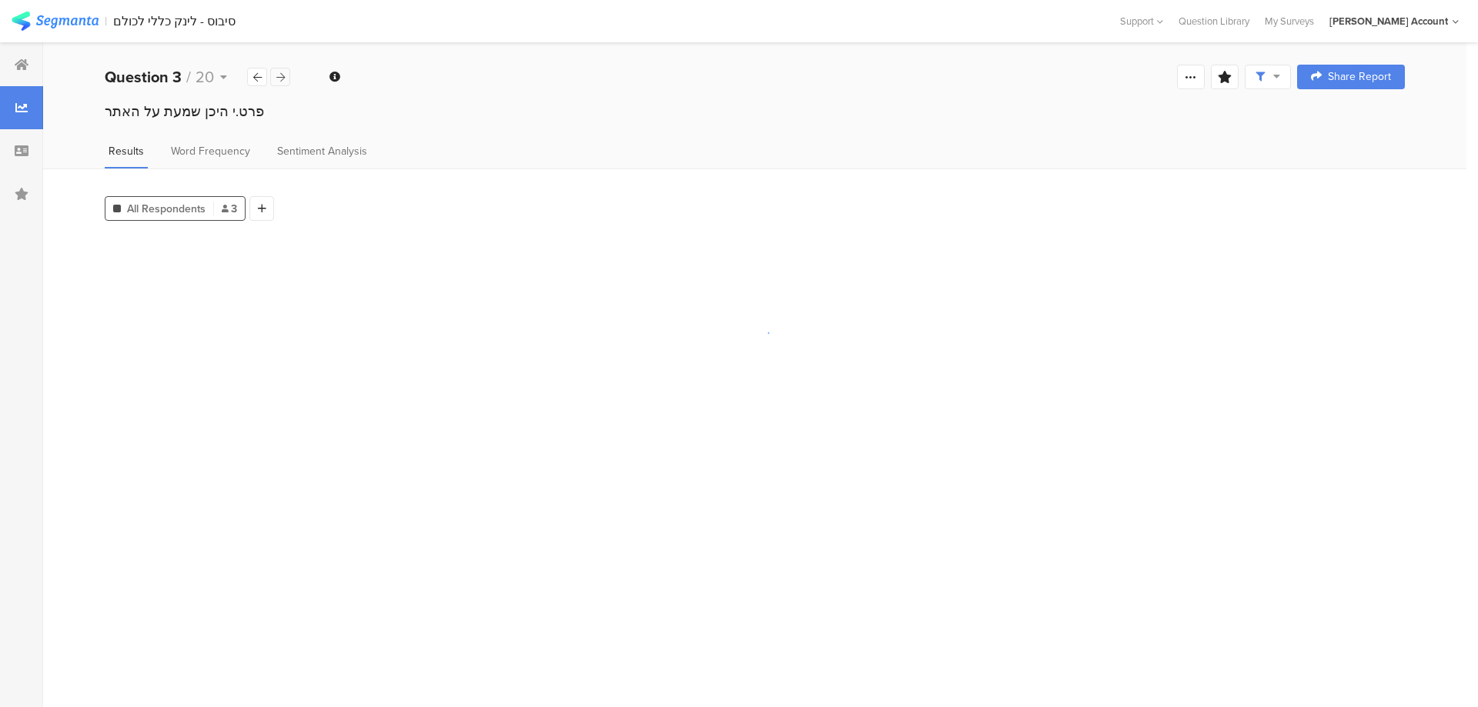
click at [282, 77] on icon at bounding box center [280, 77] width 8 height 10
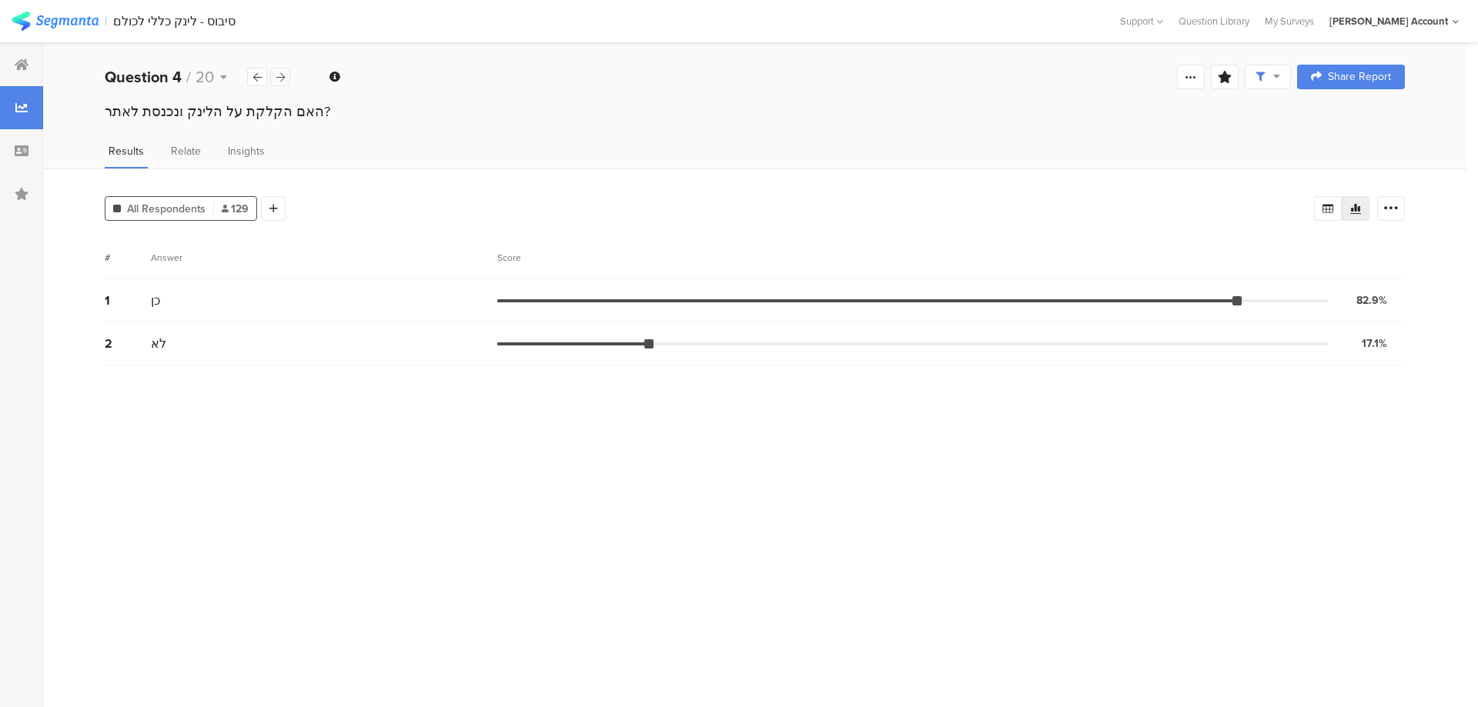
click at [286, 80] on div at bounding box center [280, 77] width 20 height 18
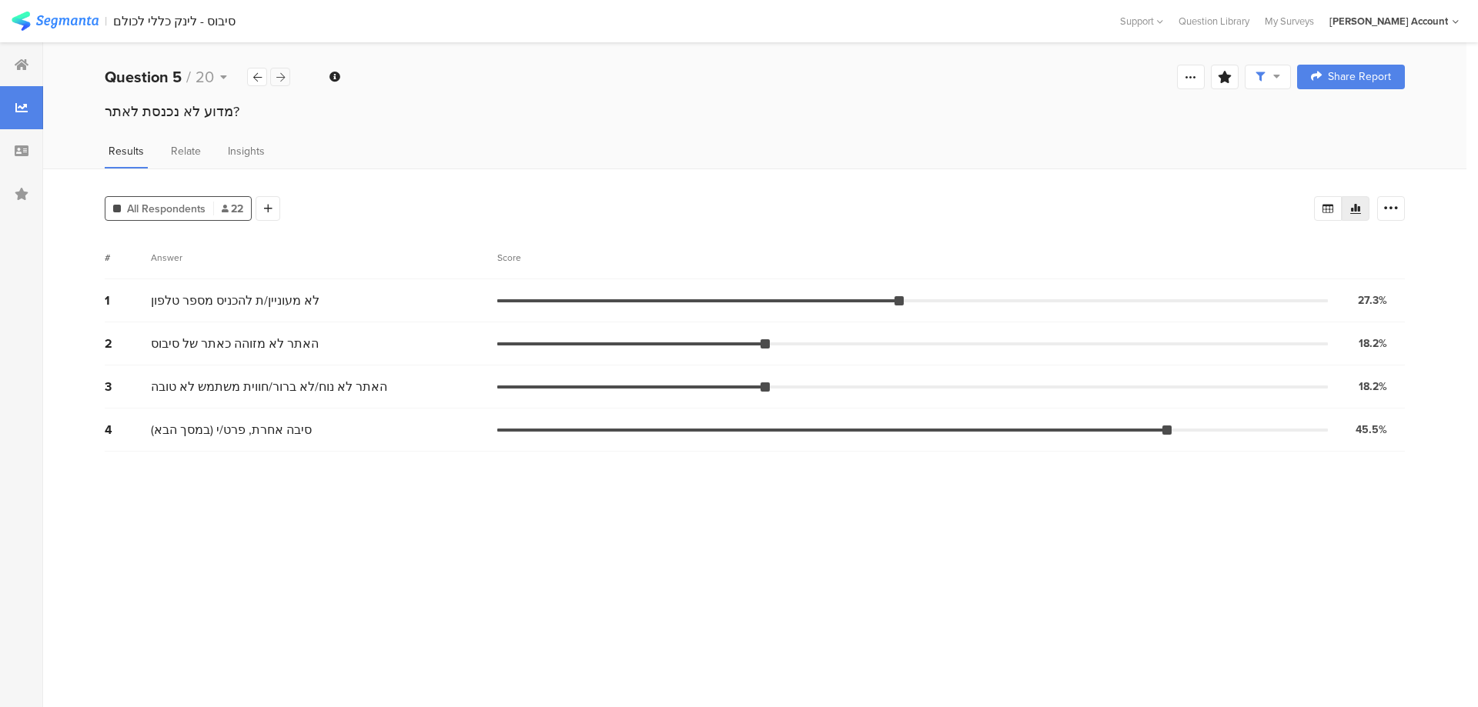
click at [282, 80] on icon at bounding box center [280, 77] width 8 height 10
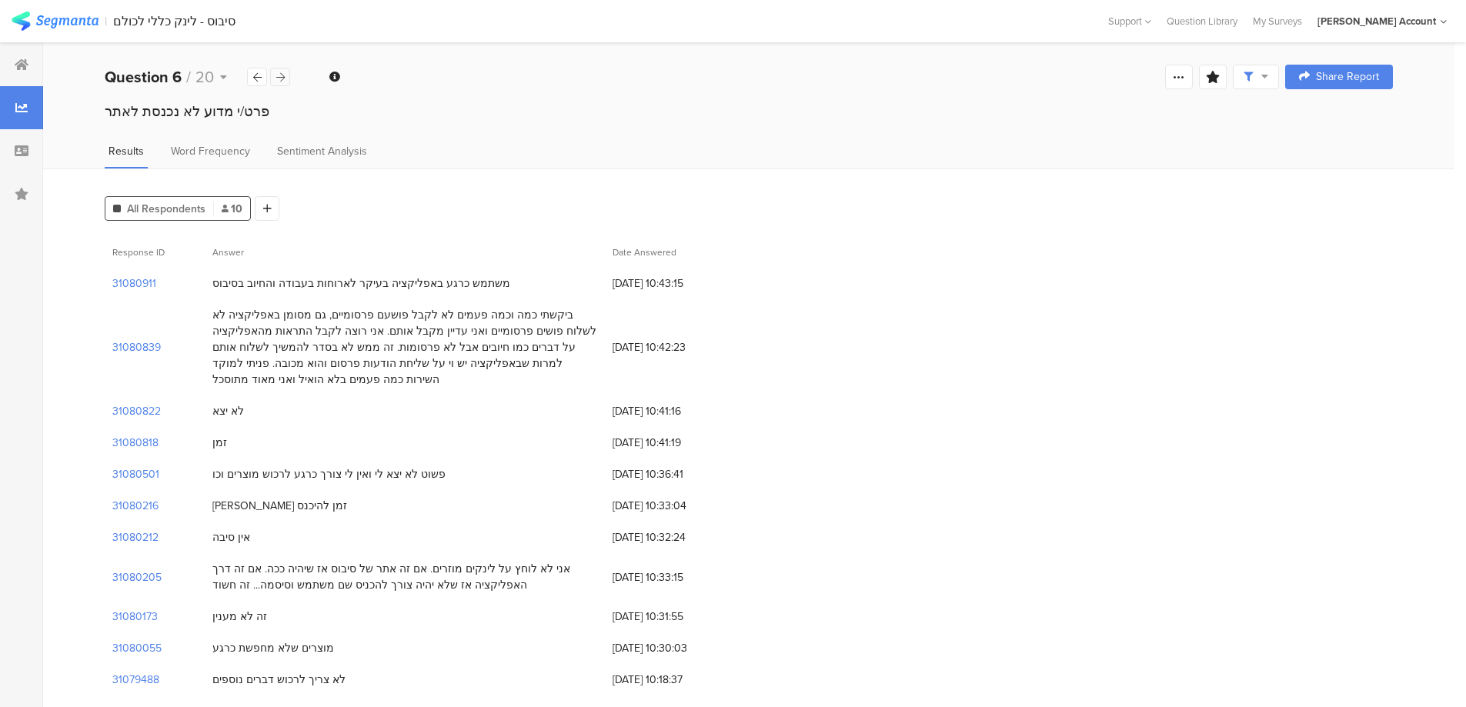
click at [282, 80] on icon at bounding box center [280, 77] width 8 height 10
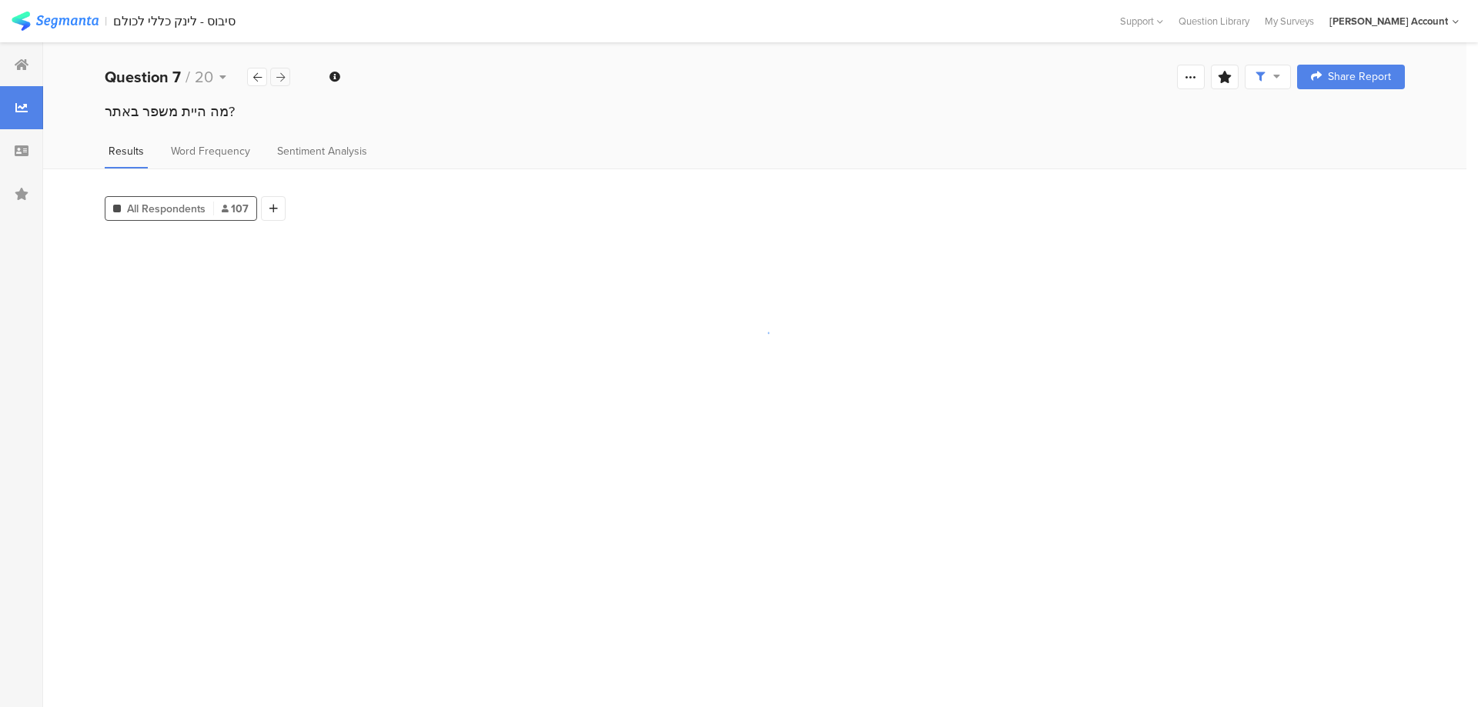
click at [281, 80] on icon at bounding box center [280, 77] width 8 height 10
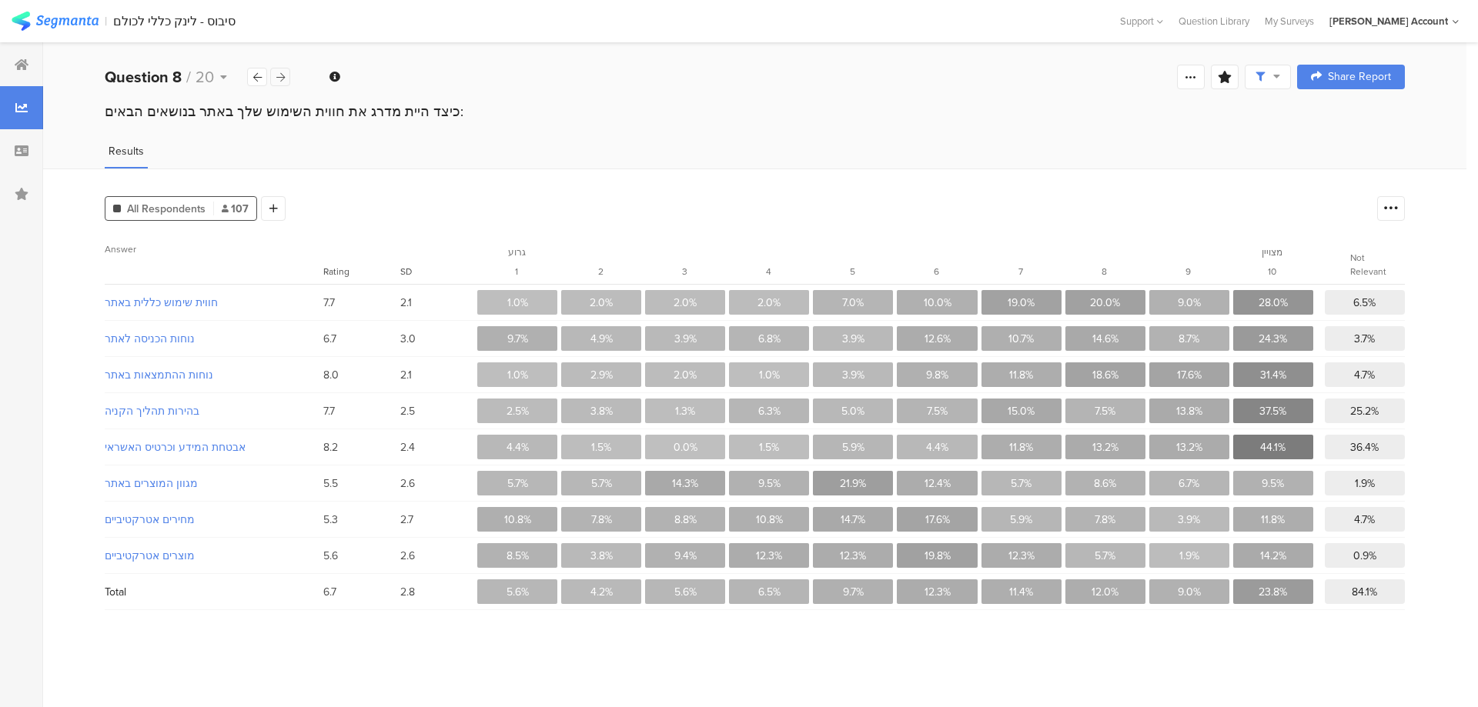
click at [281, 80] on icon at bounding box center [280, 77] width 8 height 10
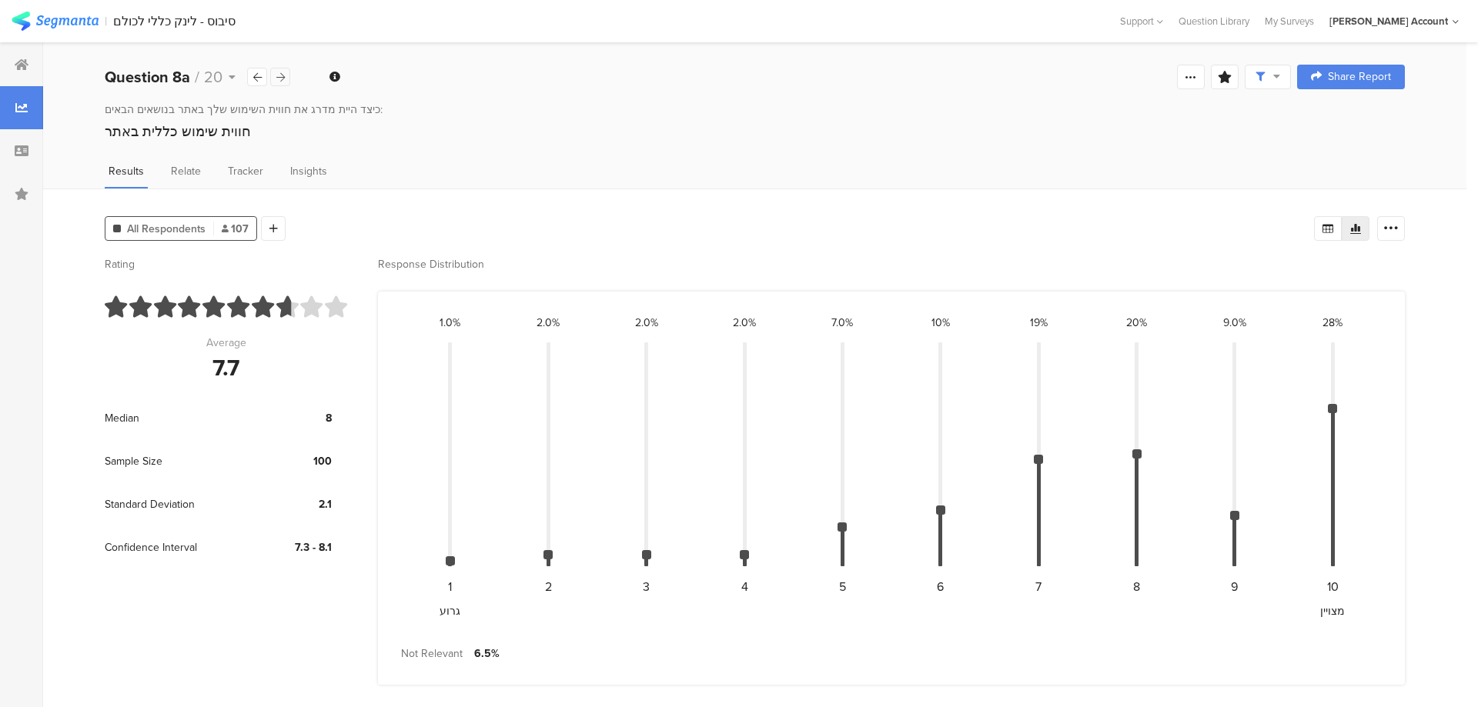
click at [281, 80] on icon at bounding box center [280, 77] width 8 height 10
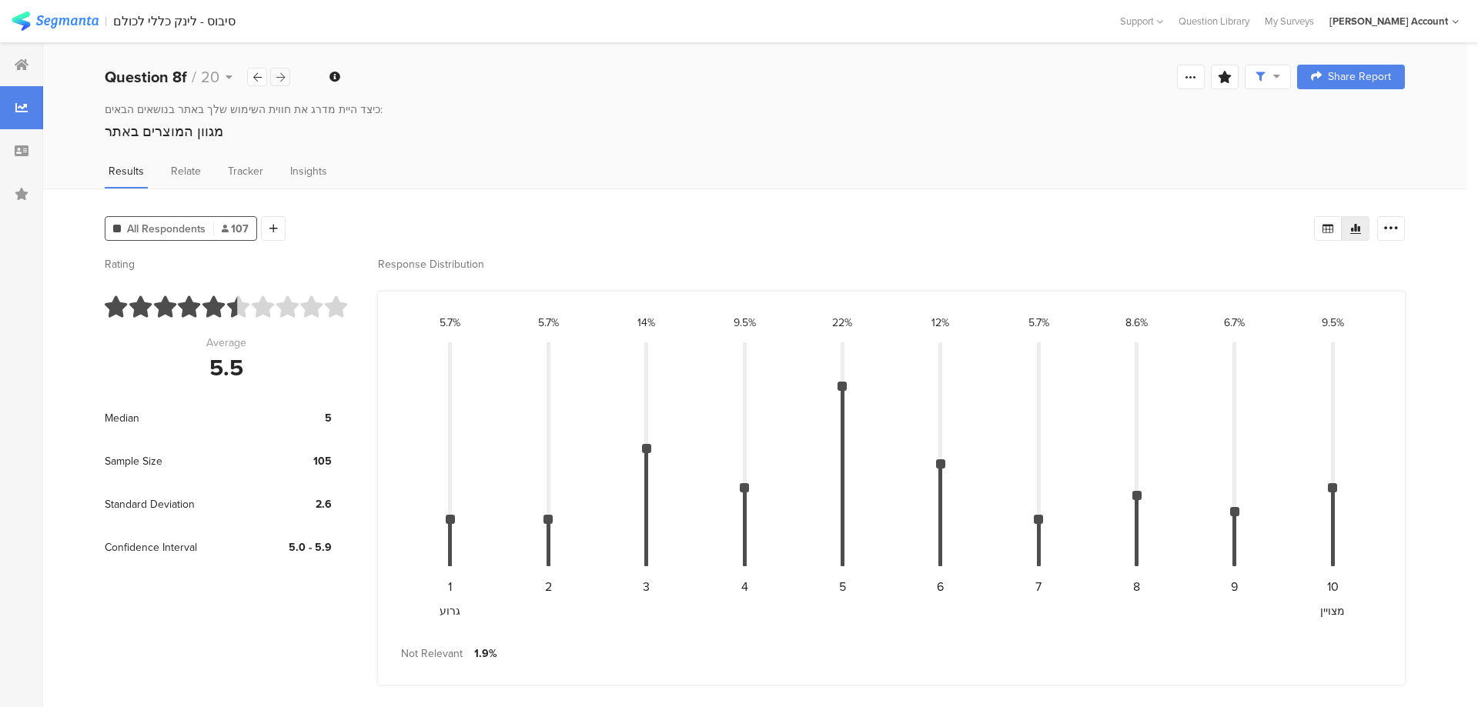
click at [281, 80] on icon at bounding box center [280, 77] width 8 height 10
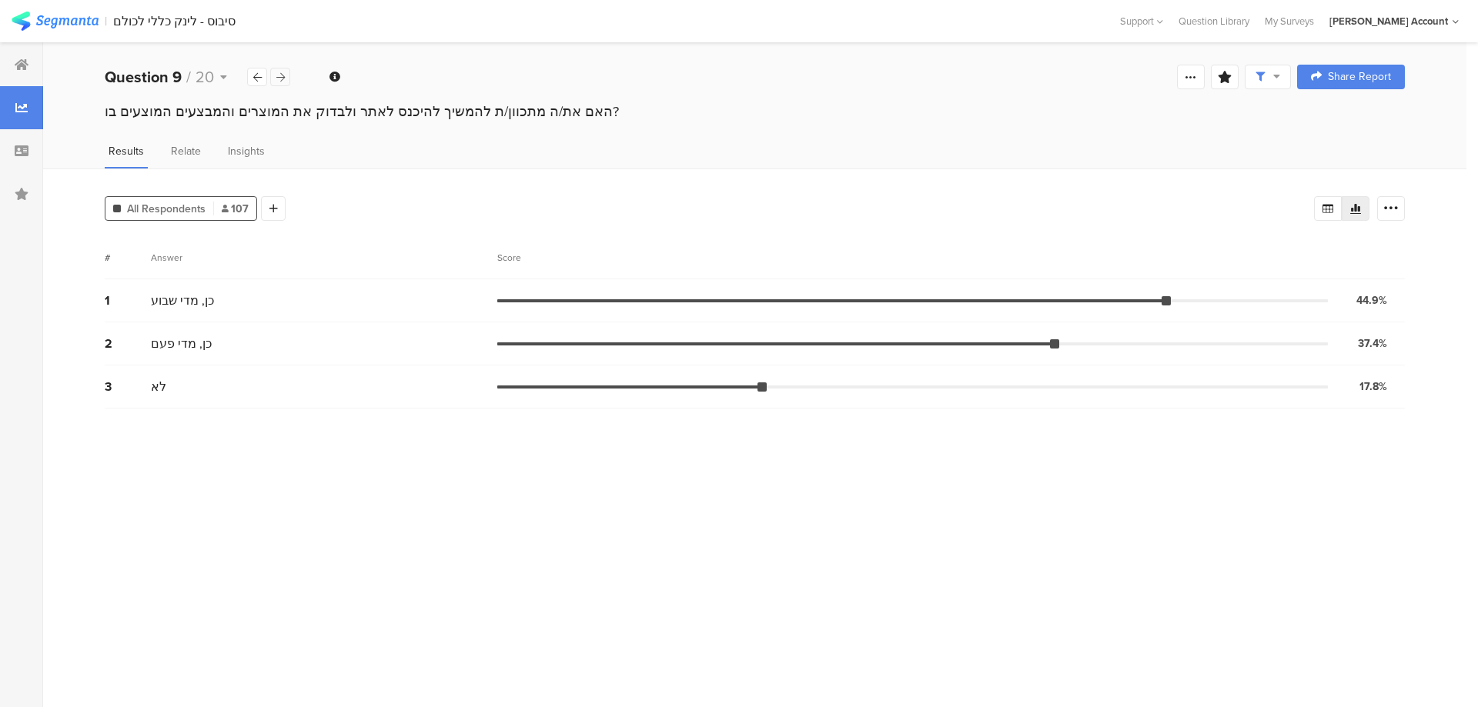
click at [281, 80] on icon at bounding box center [280, 77] width 8 height 10
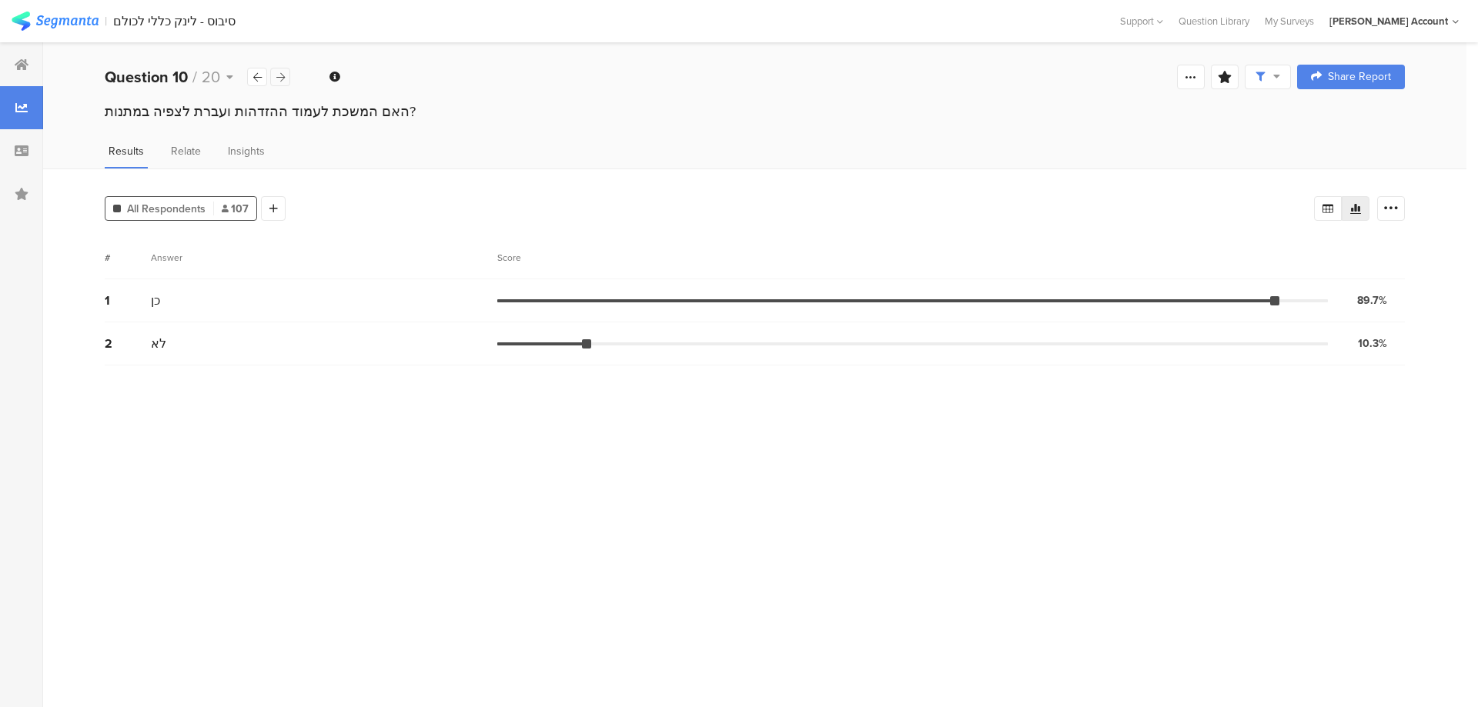
click at [282, 75] on icon at bounding box center [280, 77] width 8 height 10
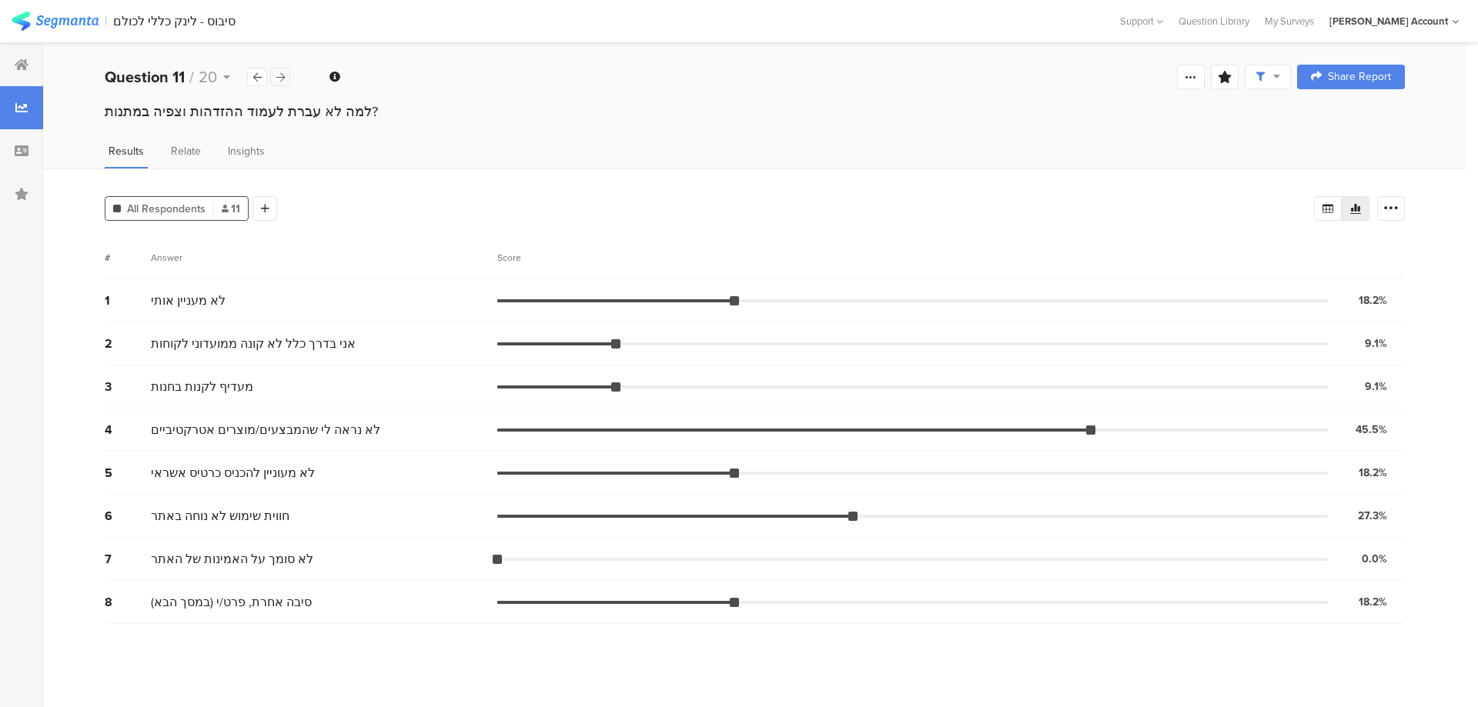
click at [280, 75] on icon at bounding box center [280, 77] width 8 height 10
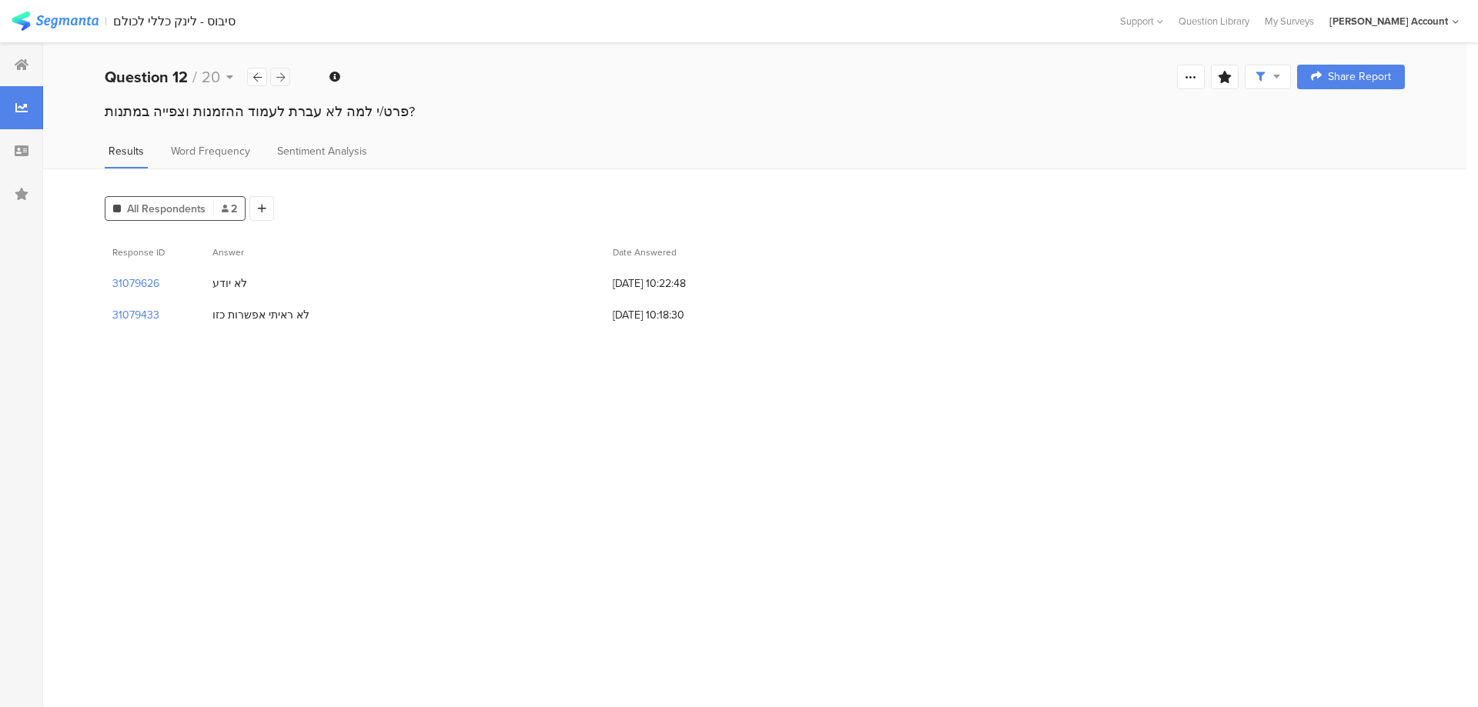
click at [280, 75] on icon at bounding box center [280, 77] width 8 height 10
